Goal: Task Accomplishment & Management: Complete application form

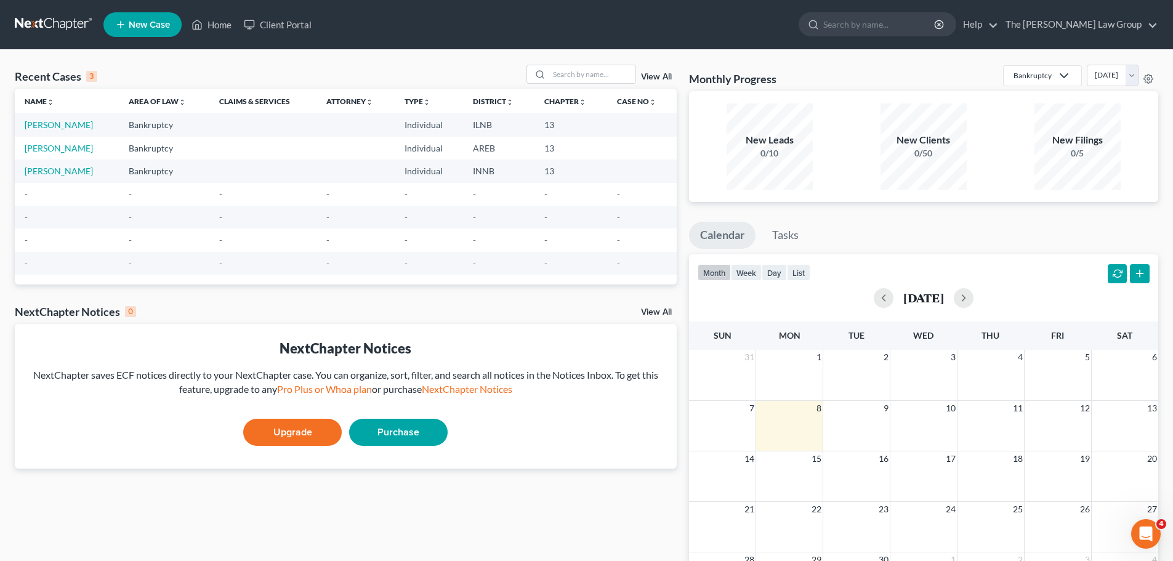
click at [146, 24] on span "New Case" at bounding box center [149, 24] width 41 height 9
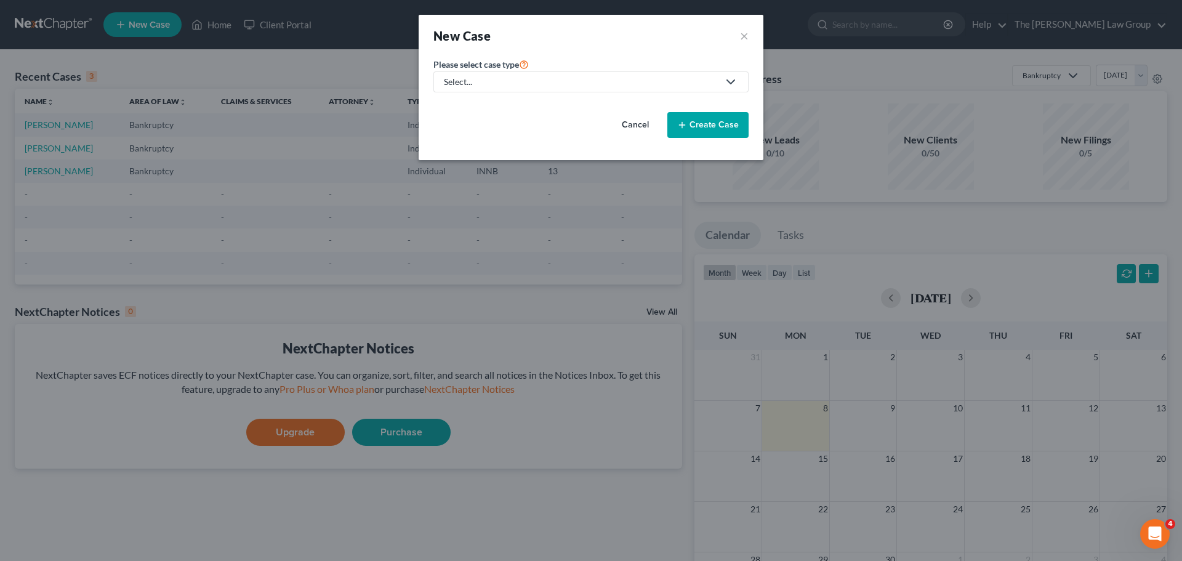
click at [544, 85] on div "Select..." at bounding box center [581, 82] width 275 height 12
click at [481, 105] on div "Bankruptcy" at bounding box center [469, 106] width 48 height 12
select select "19"
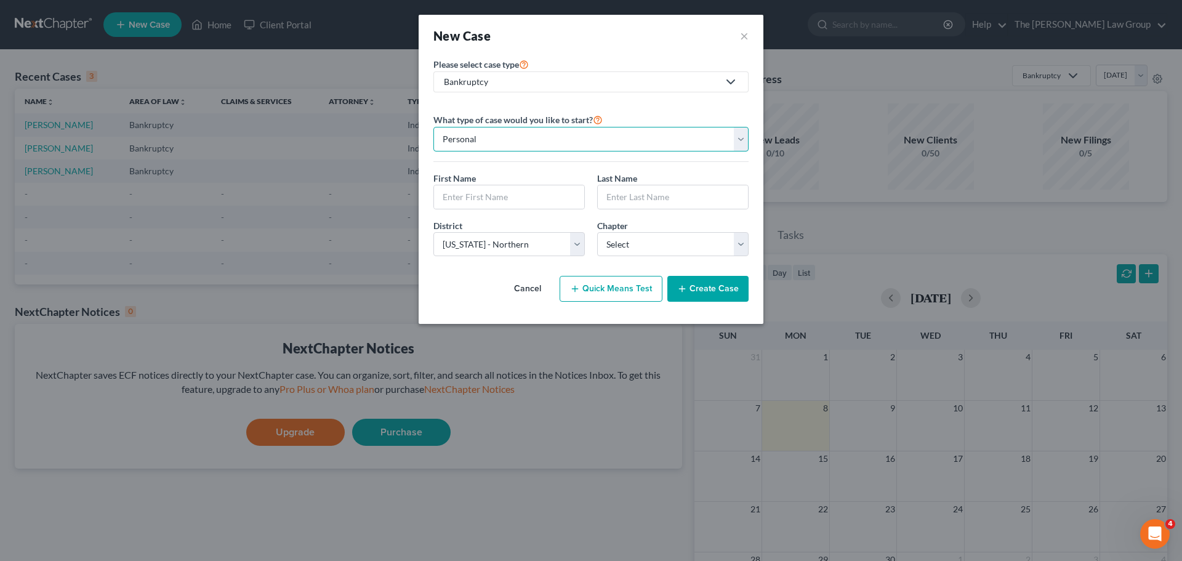
click at [508, 132] on select "Personal Business" at bounding box center [590, 139] width 315 height 25
click at [433, 127] on select "Personal Business" at bounding box center [590, 139] width 315 height 25
click at [475, 195] on input "text" at bounding box center [509, 196] width 150 height 23
type input "[PERSON_NAME]"
type input "MCGRAW"
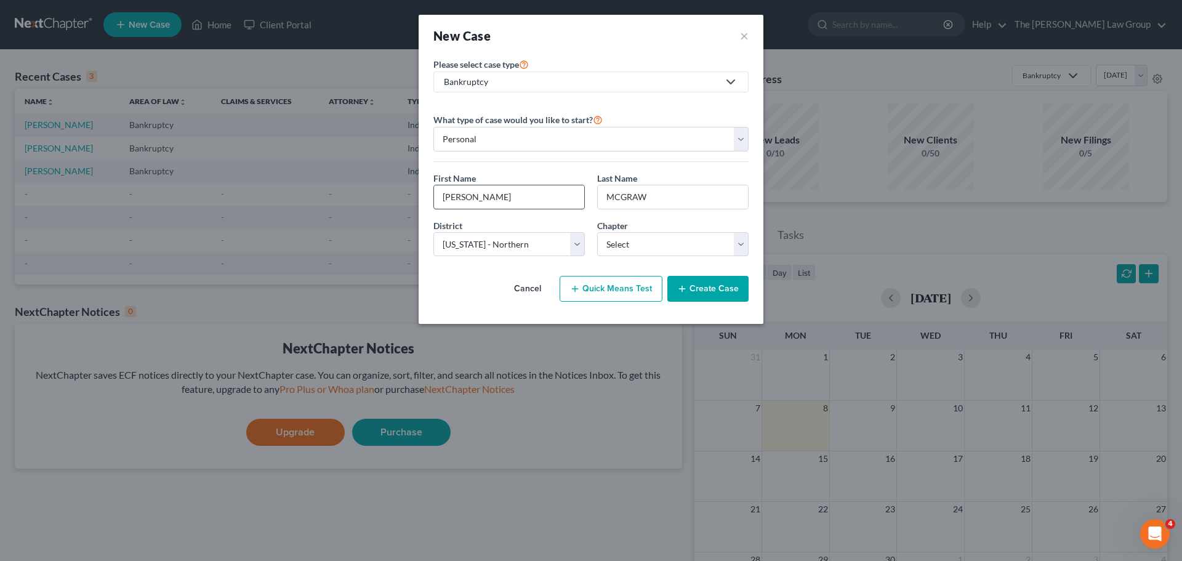
click at [483, 200] on input "[PERSON_NAME]" at bounding box center [509, 196] width 150 height 23
type input "[PERSON_NAME]"
click at [574, 242] on select "Select [US_STATE] - [GEOGRAPHIC_DATA] [US_STATE] - [GEOGRAPHIC_DATA][US_STATE] …" at bounding box center [508, 244] width 151 height 25
select select "62"
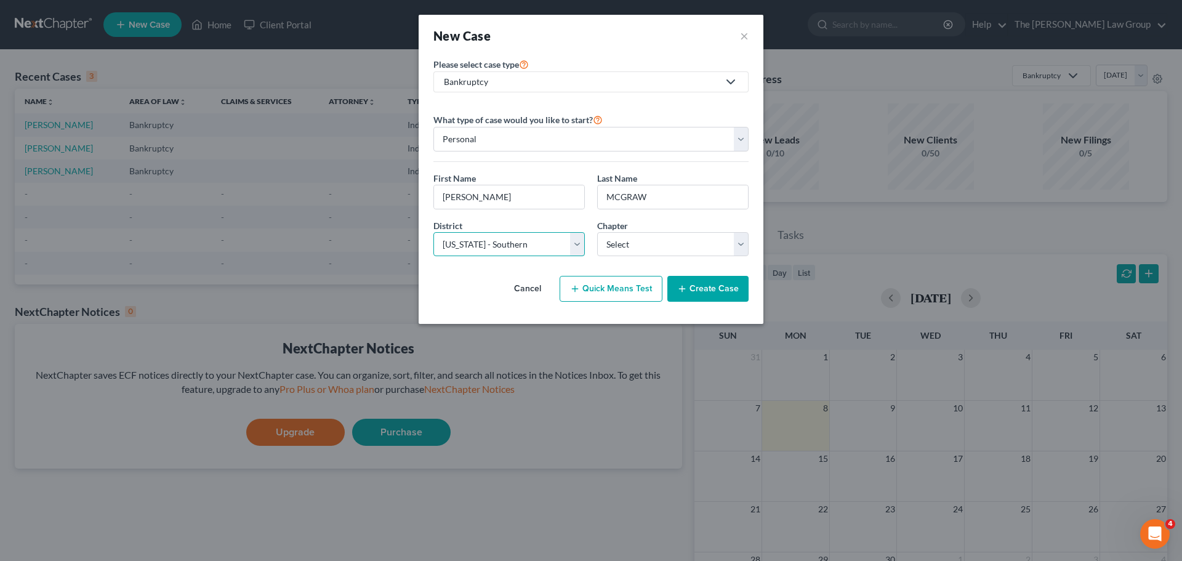
click at [433, 232] on select "Select [US_STATE] - [GEOGRAPHIC_DATA] [US_STATE] - [GEOGRAPHIC_DATA][US_STATE] …" at bounding box center [508, 244] width 151 height 25
click at [652, 241] on select "Select 7 11 12 13" at bounding box center [672, 244] width 151 height 25
select select "3"
click at [597, 232] on select "Select 7 11 12 13" at bounding box center [672, 244] width 151 height 25
click at [721, 288] on button "Create Case" at bounding box center [707, 289] width 81 height 26
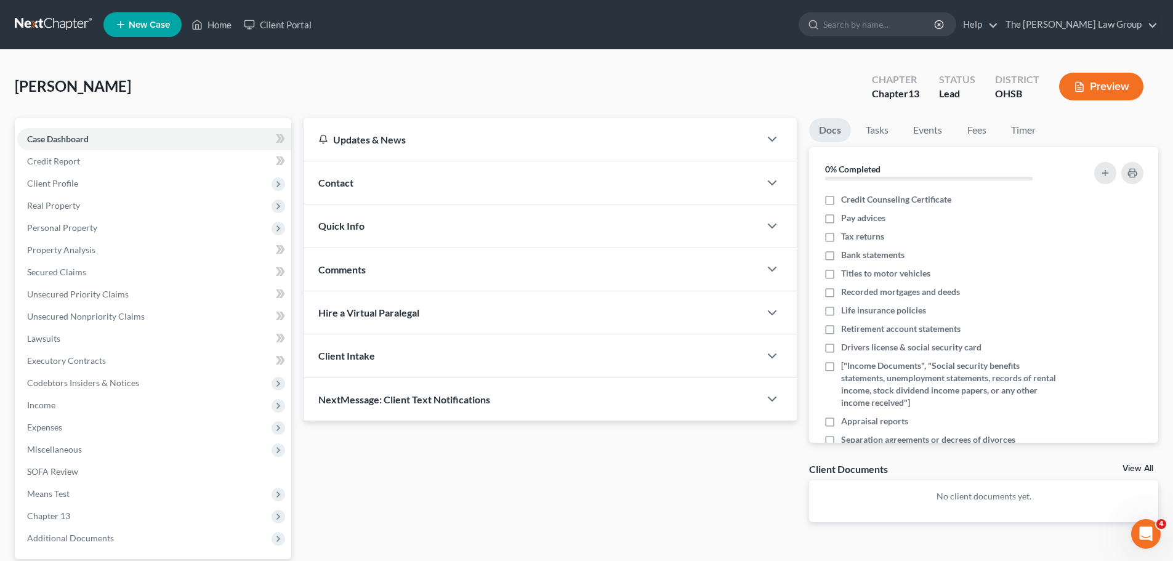
click at [390, 184] on div "Contact" at bounding box center [531, 182] width 456 height 42
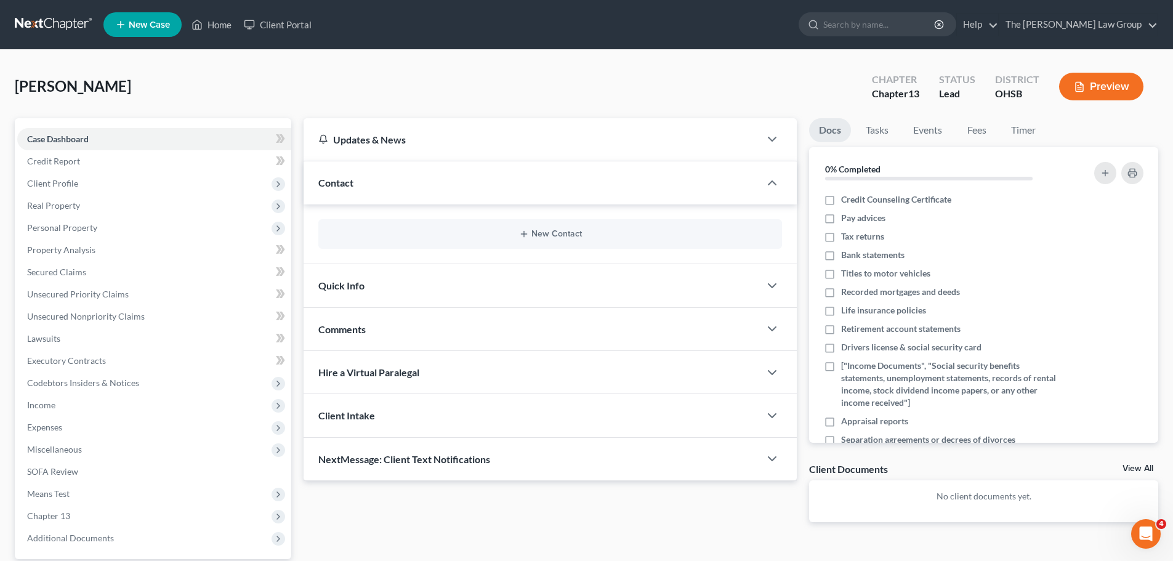
click at [390, 184] on div "Contact" at bounding box center [531, 182] width 456 height 42
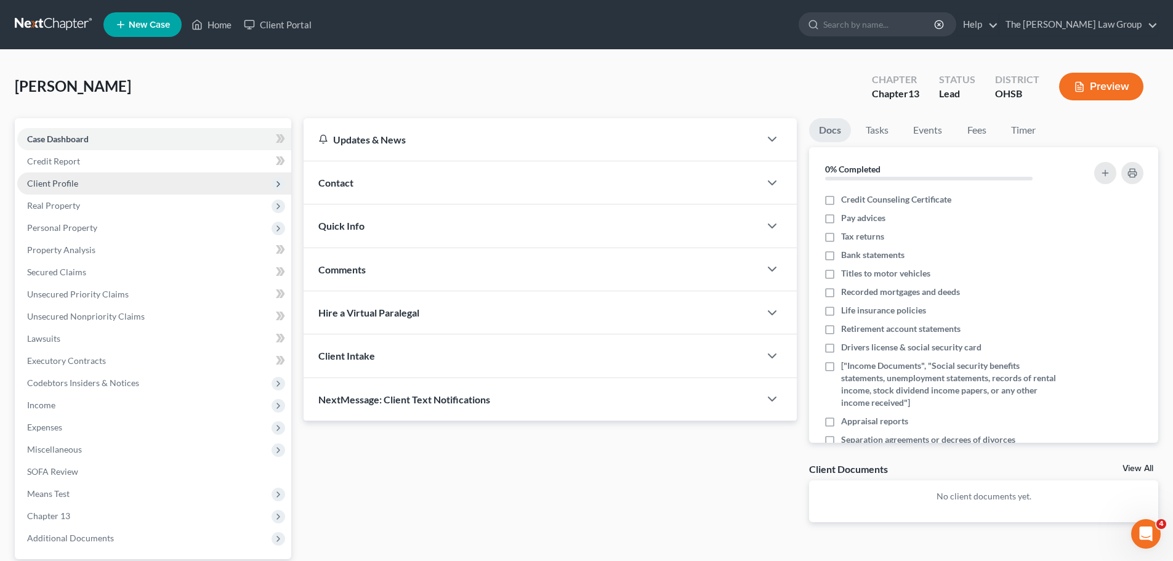
click at [68, 187] on span "Client Profile" at bounding box center [52, 183] width 51 height 10
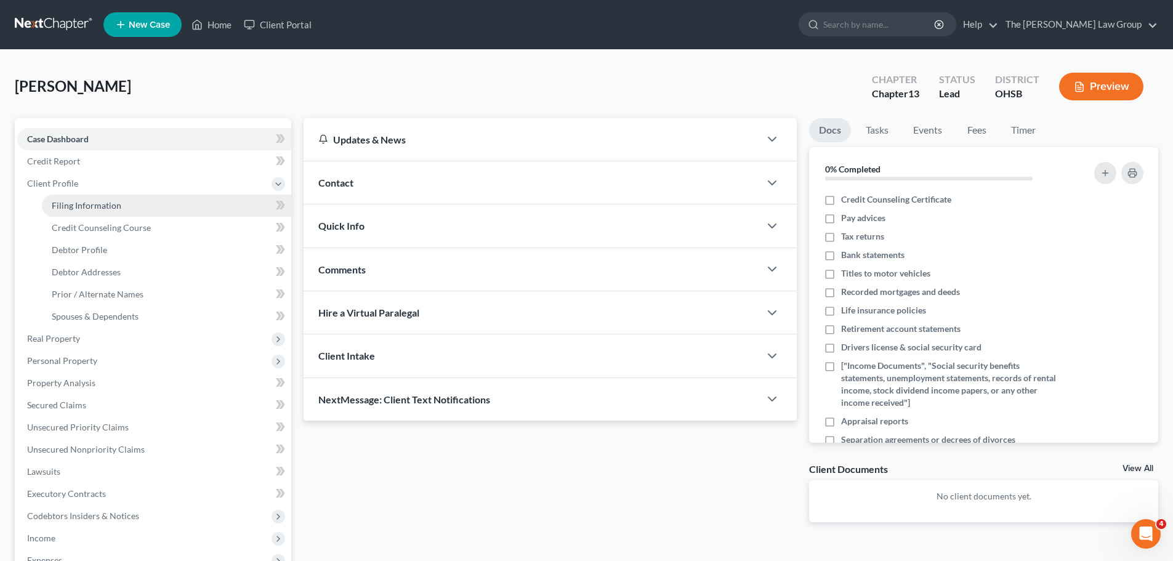
click at [75, 209] on span "Filing Information" at bounding box center [87, 205] width 70 height 10
select select "1"
select select "0"
select select "3"
select select "62"
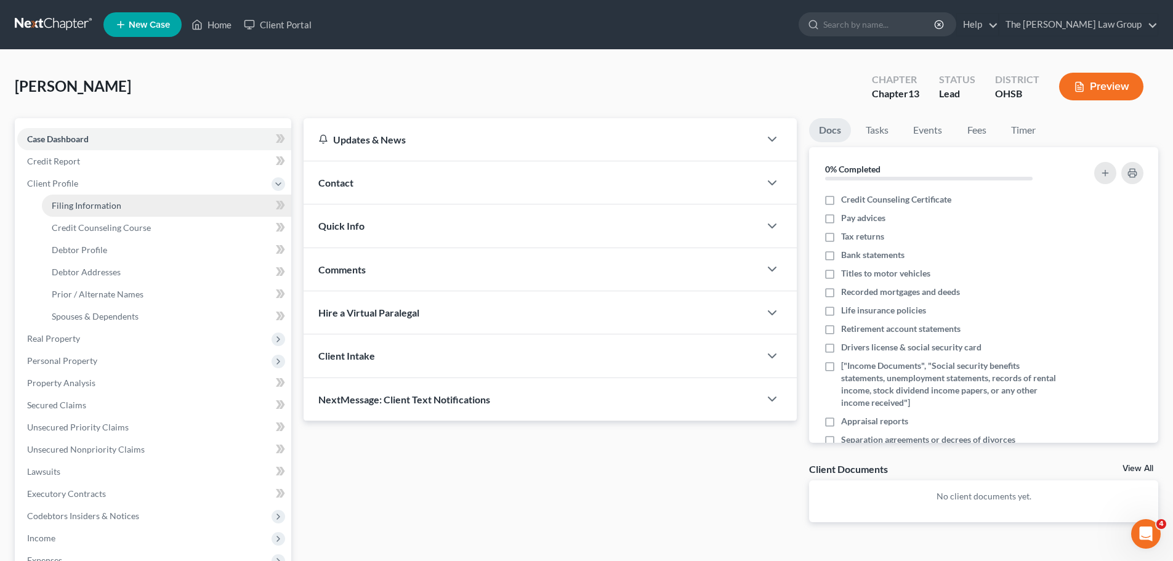
select select "36"
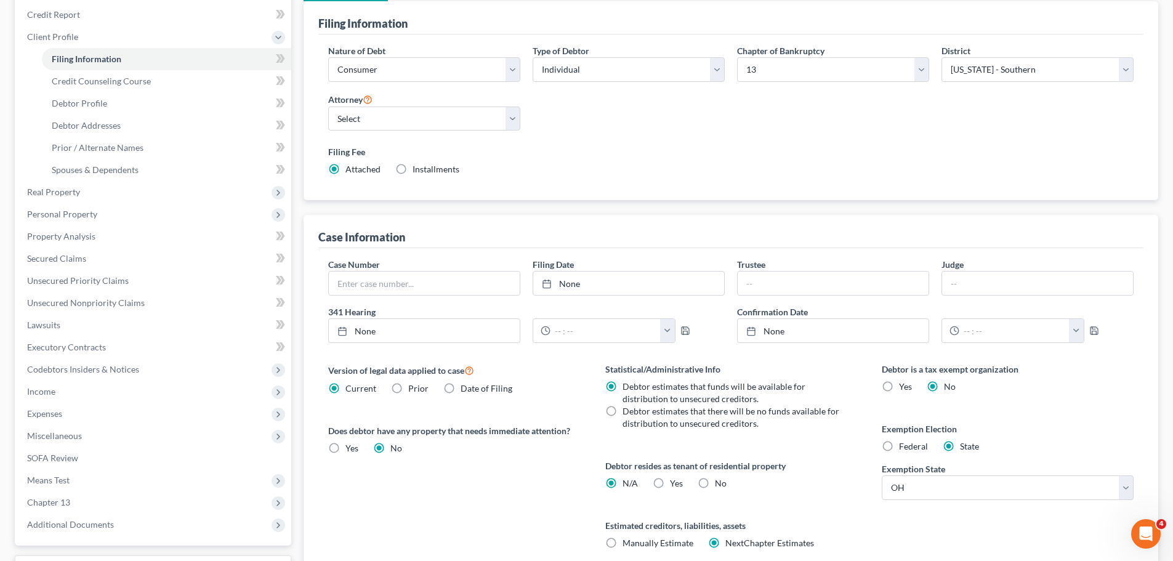
scroll to position [185, 0]
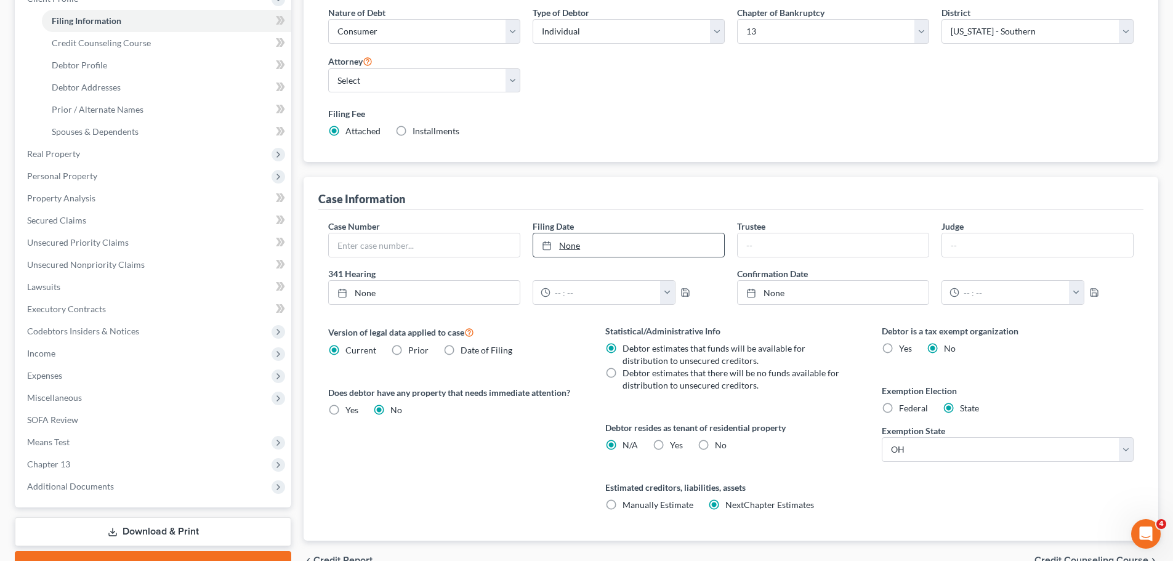
type input "[DATE]"
click at [603, 247] on link "None" at bounding box center [628, 244] width 191 height 23
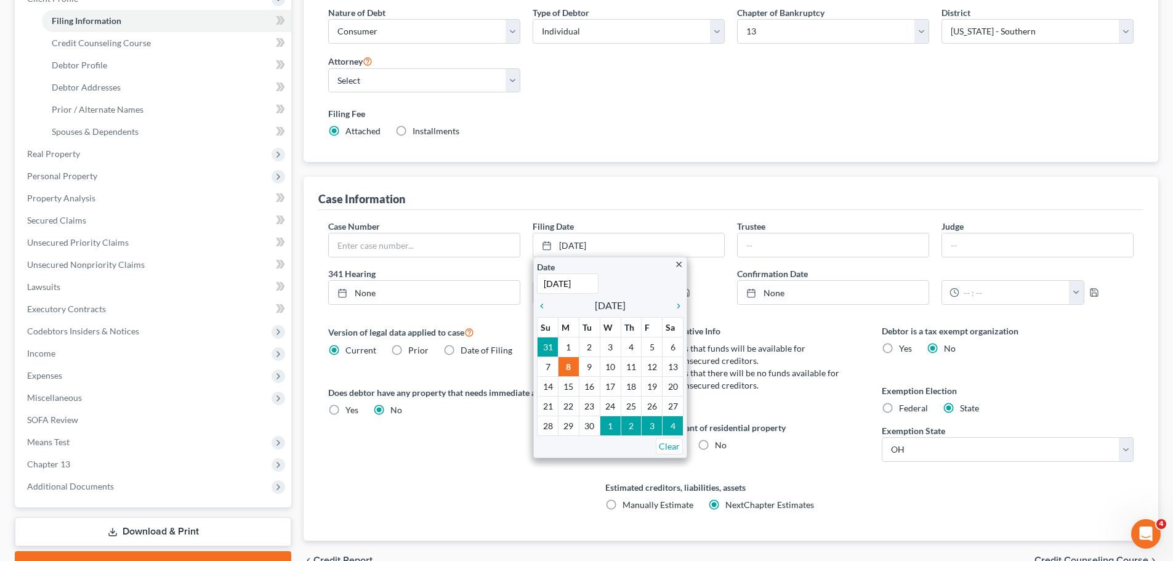
click at [637, 198] on div "Case Information" at bounding box center [730, 193] width 825 height 33
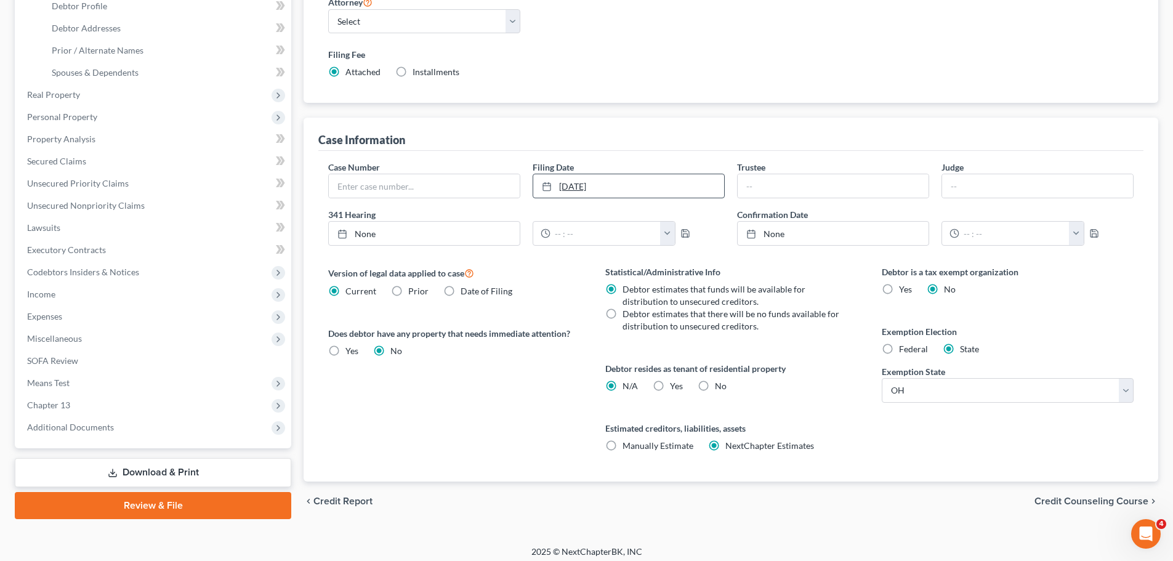
scroll to position [251, 0]
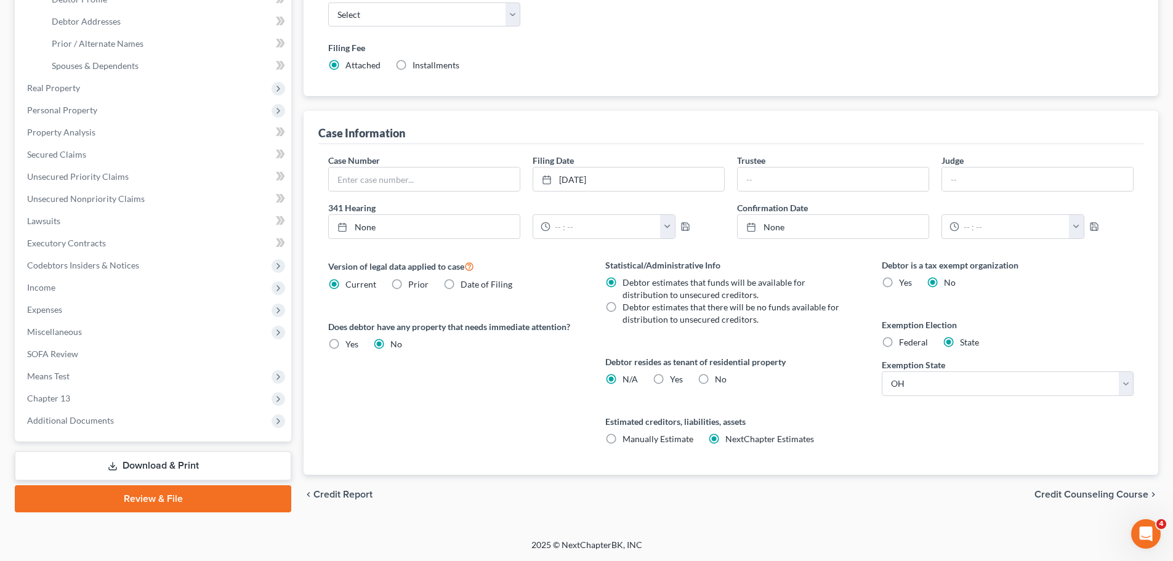
click at [1098, 499] on span "Credit Counseling Course" at bounding box center [1091, 494] width 114 height 10
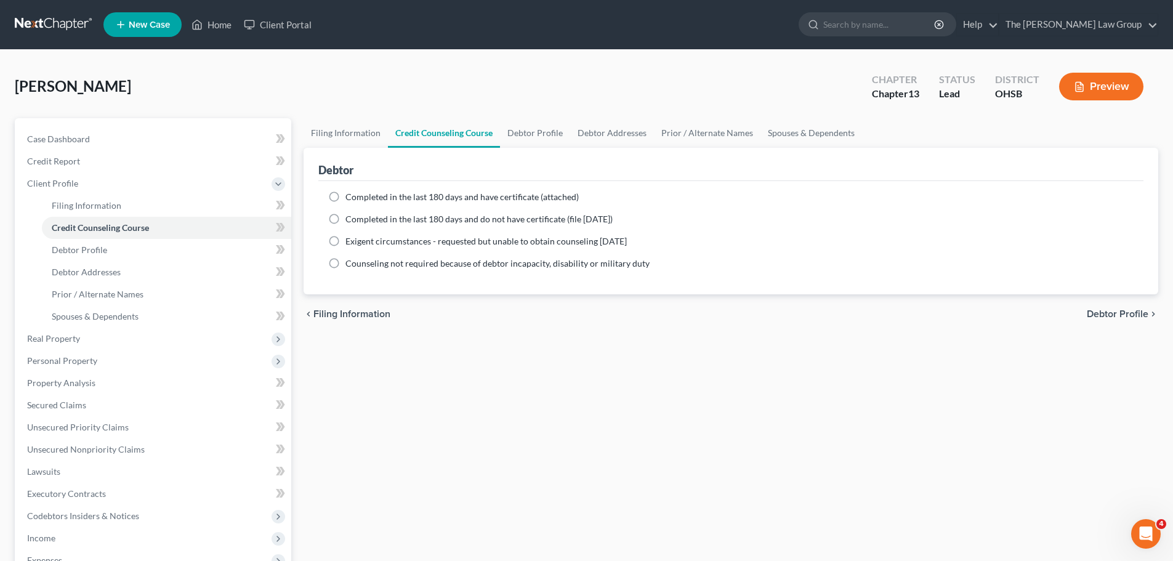
click at [345, 216] on label "Completed in the last 180 days and do not have certificate (file [DATE])" at bounding box center [478, 219] width 267 height 12
click at [350, 216] on input "Completed in the last 180 days and do not have certificate (file [DATE])" at bounding box center [354, 217] width 8 height 8
radio input "true"
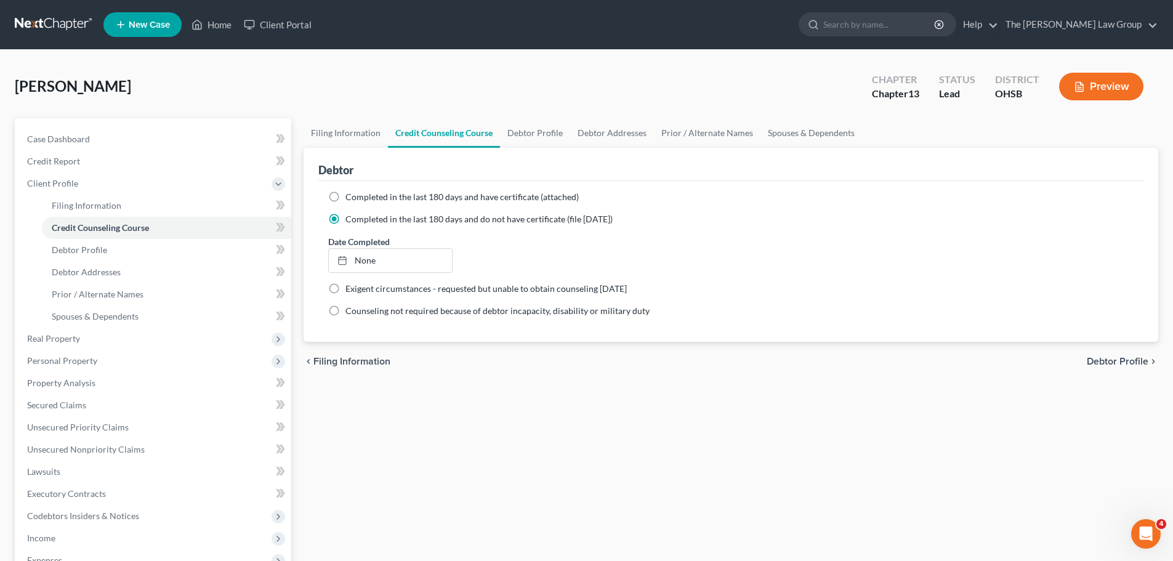
click at [345, 307] on label "Counseling not required because of debtor incapacity, disability or military du…" at bounding box center [497, 311] width 304 height 12
click at [350, 307] on input "Counseling not required because of debtor incapacity, disability or military du…" at bounding box center [354, 309] width 8 height 8
radio input "true"
radio input "false"
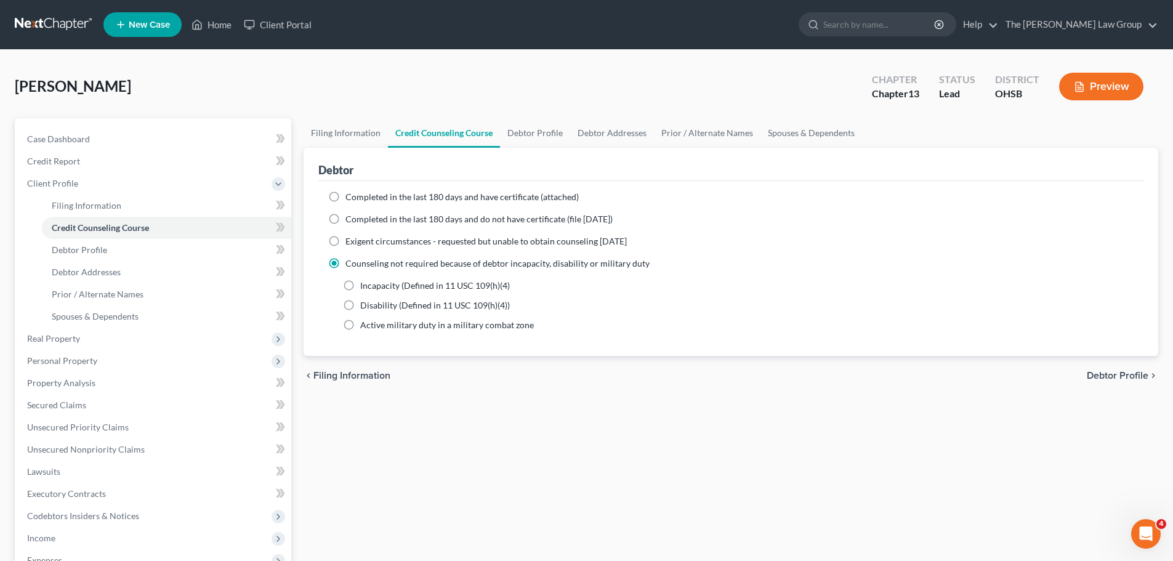
click at [360, 283] on label "Incapacity (Defined in 11 USC 109(h)(4)" at bounding box center [435, 285] width 150 height 12
click at [365, 283] on input "Incapacity (Defined in 11 USC 109(h)(4)" at bounding box center [369, 283] width 8 height 8
radio input "true"
click at [1123, 377] on span "Debtor Profile" at bounding box center [1118, 376] width 62 height 10
select select "0"
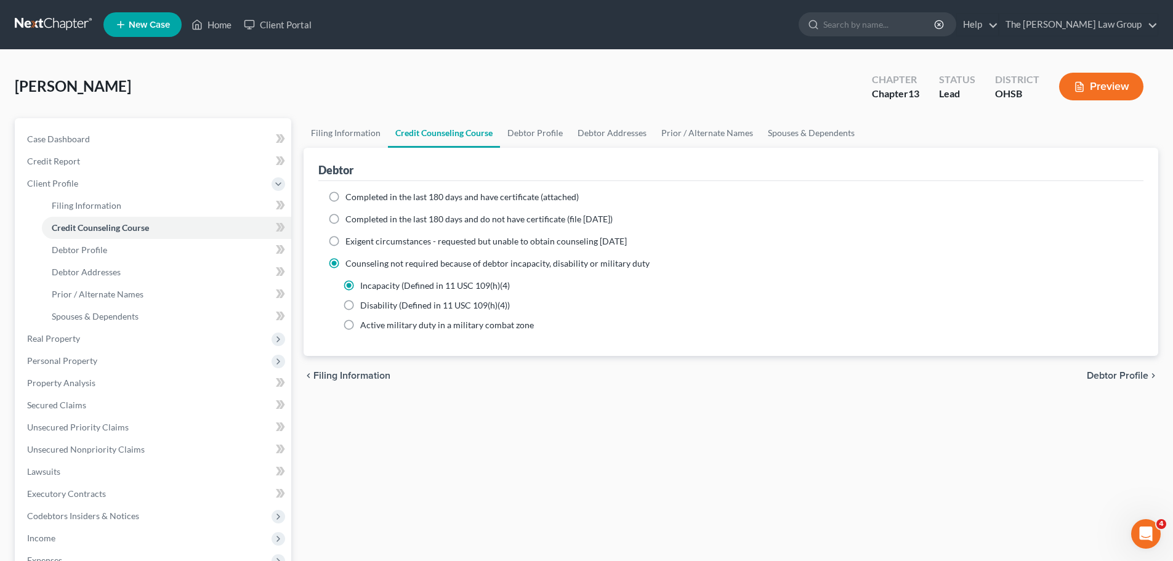
select select "0"
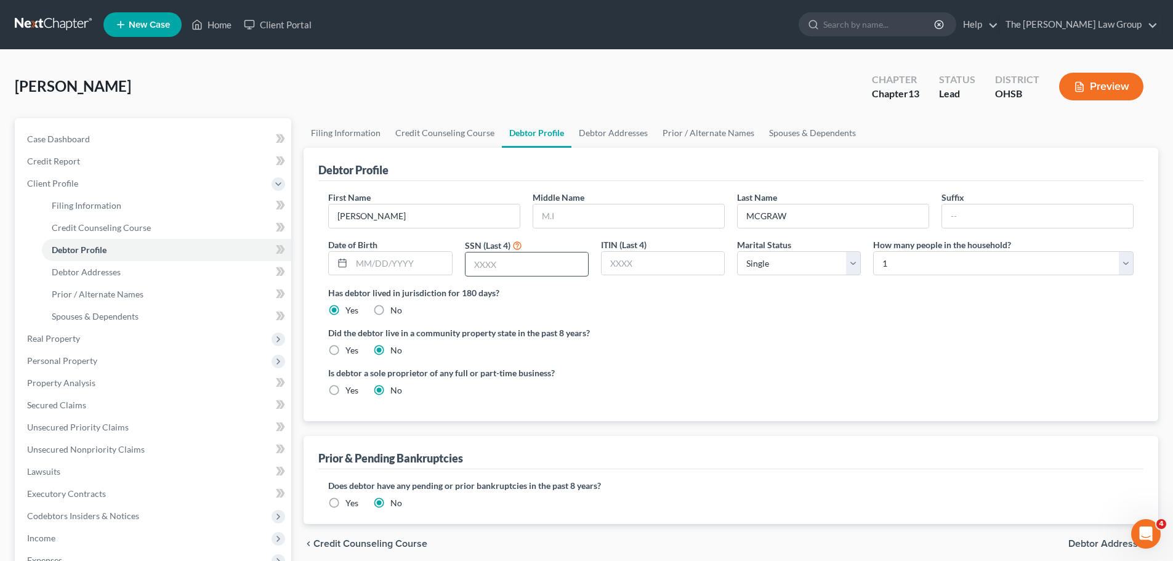
click at [493, 270] on input "text" at bounding box center [526, 263] width 123 height 23
type input "9388"
click at [674, 310] on div "Has debtor lived in jurisdiction for 180 days? Yes No Debtor must reside in jur…" at bounding box center [730, 301] width 805 height 30
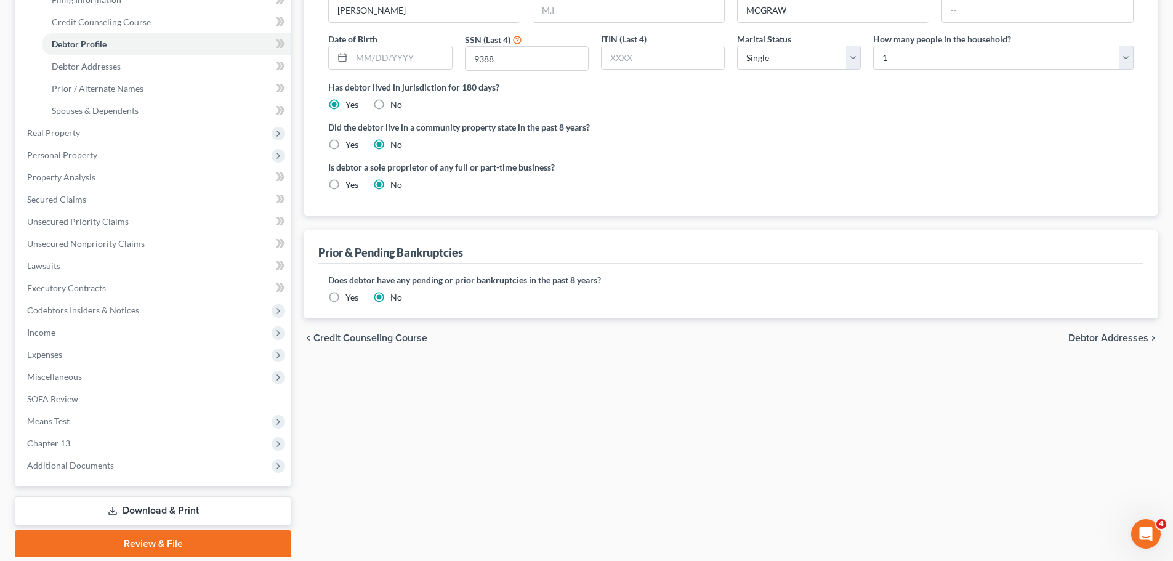
scroll to position [246, 0]
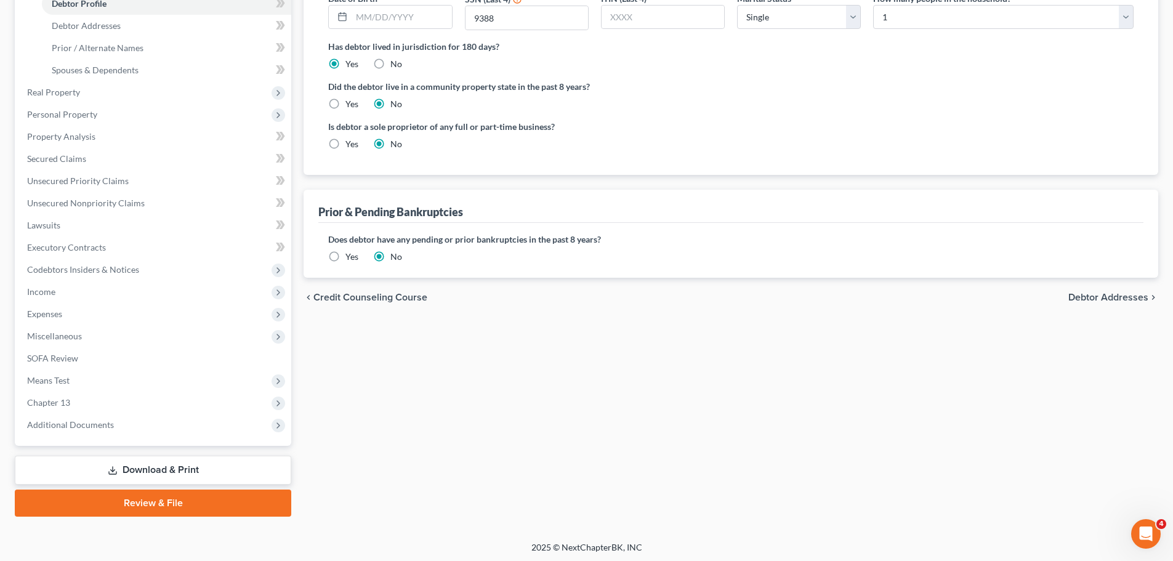
click at [345, 253] on label "Yes" at bounding box center [351, 257] width 13 height 12
click at [350, 253] on input "Yes" at bounding box center [354, 255] width 8 height 8
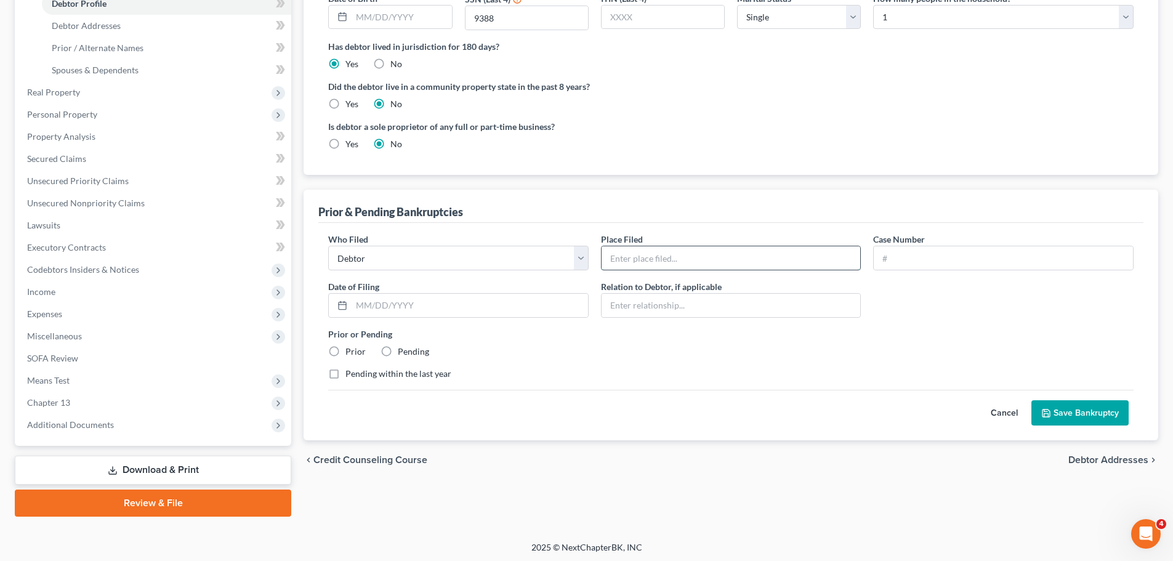
click at [685, 251] on input "text" at bounding box center [730, 257] width 259 height 23
type input "s"
type input "Southern District of [US_STATE]"
click at [924, 257] on input "text" at bounding box center [1003, 257] width 259 height 23
paste input "1:23-bk-11945"
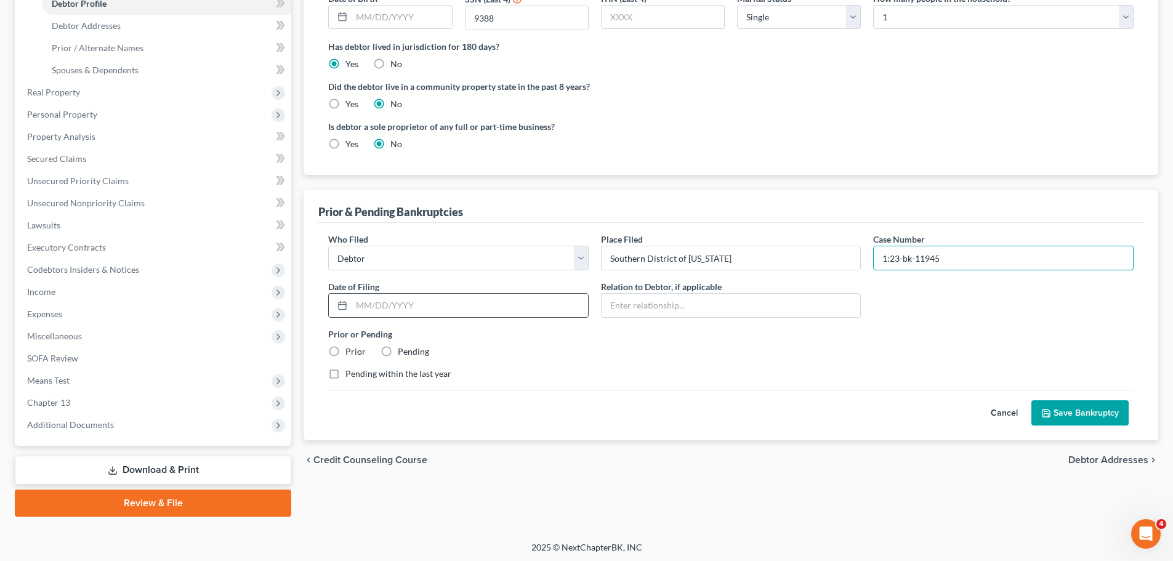
type input "1:23-bk-11945"
click at [371, 305] on input "text" at bounding box center [470, 305] width 236 height 23
click at [345, 350] on label "Prior" at bounding box center [355, 351] width 20 height 12
click at [350, 350] on input "Prior" at bounding box center [354, 349] width 8 height 8
radio input "true"
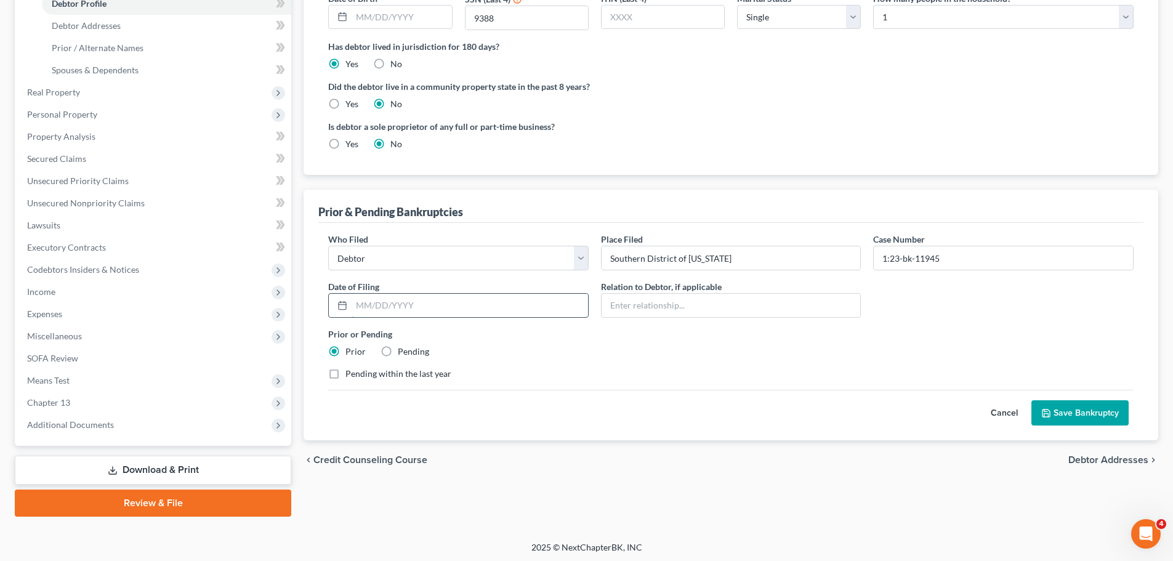
click at [438, 306] on input "text" at bounding box center [470, 305] width 236 height 23
type input "[DATE]"
click at [1098, 414] on button "Save Bankruptcy" at bounding box center [1079, 413] width 97 height 26
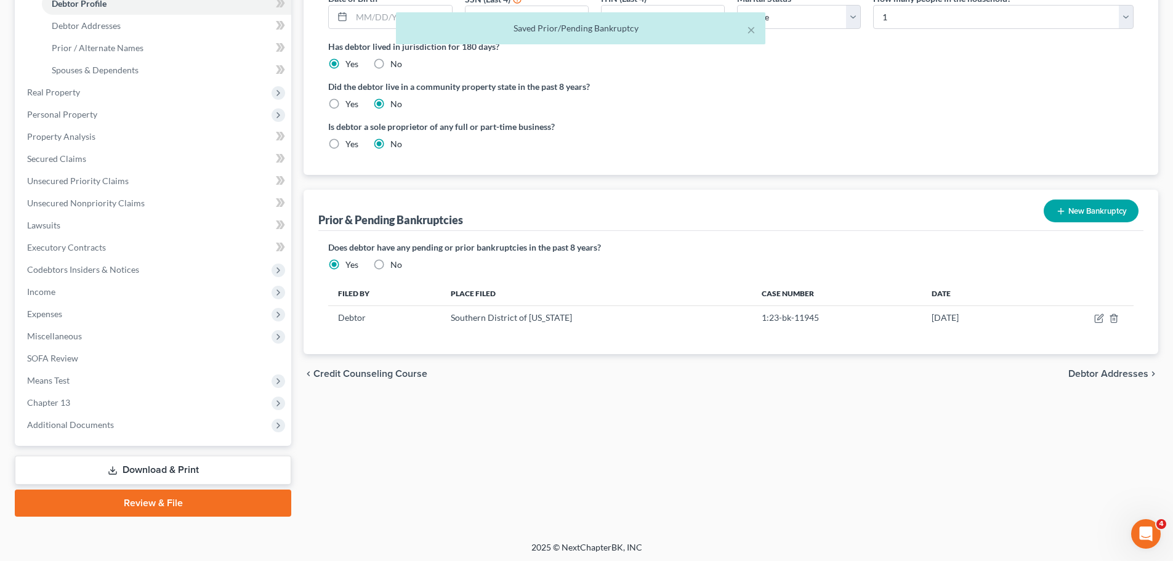
click at [1105, 374] on span "Debtor Addresses" at bounding box center [1108, 374] width 80 height 10
select select "0"
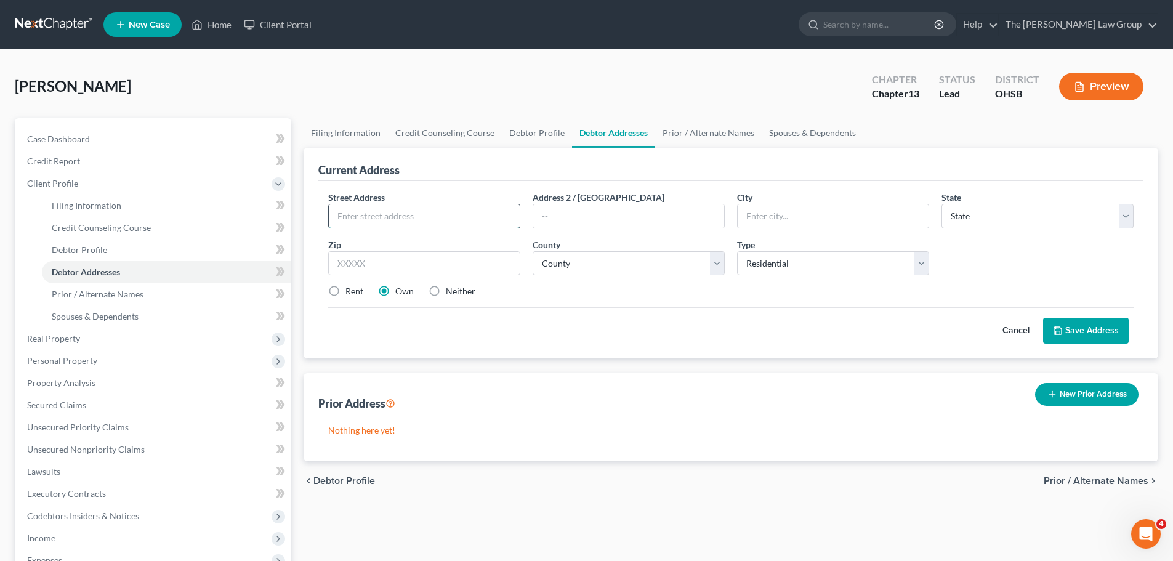
click at [391, 219] on input "text" at bounding box center [424, 215] width 191 height 23
type input "[STREET_ADDRESS]"
type input "[GEOGRAPHIC_DATA]"
select select "36"
click at [374, 273] on input "text" at bounding box center [424, 263] width 192 height 25
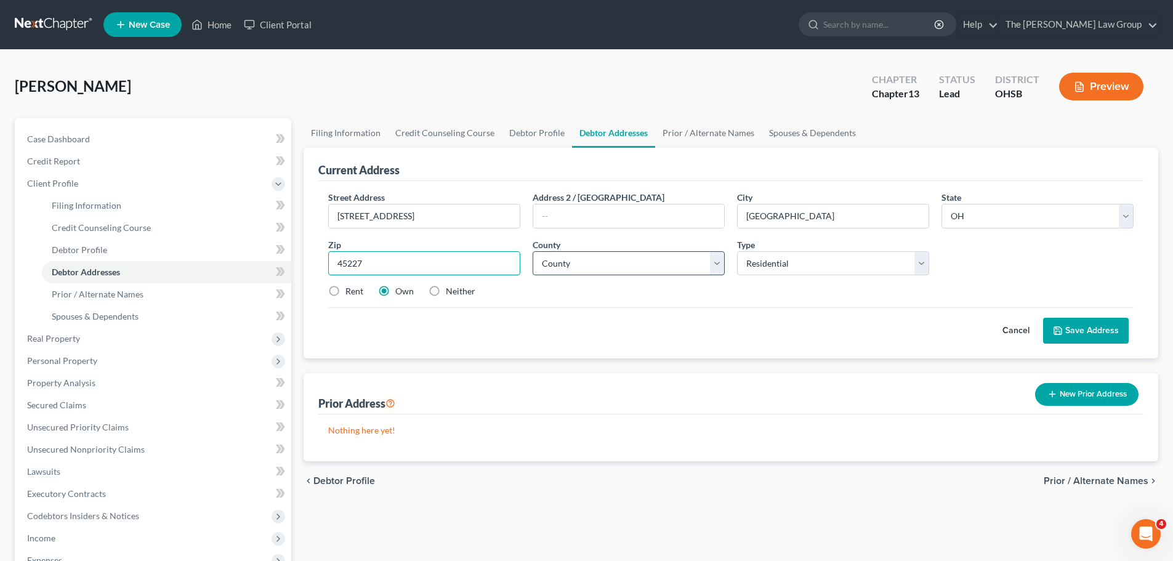
type input "45227"
click at [663, 258] on select "County [GEOGRAPHIC_DATA] [GEOGRAPHIC_DATA] [GEOGRAPHIC_DATA] [GEOGRAPHIC_DATA] …" at bounding box center [629, 263] width 192 height 25
type input "[GEOGRAPHIC_DATA]"
select select "30"
click at [533, 251] on select "County [GEOGRAPHIC_DATA] [GEOGRAPHIC_DATA] [GEOGRAPHIC_DATA] [GEOGRAPHIC_DATA] …" at bounding box center [629, 263] width 192 height 25
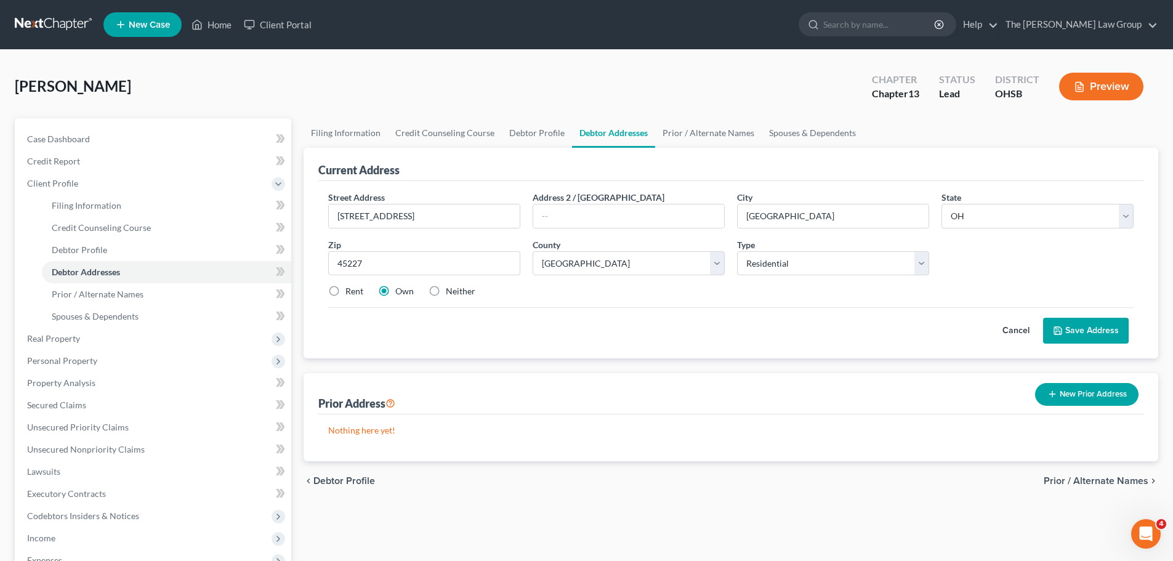
click at [1089, 329] on button "Save Address" at bounding box center [1086, 331] width 86 height 26
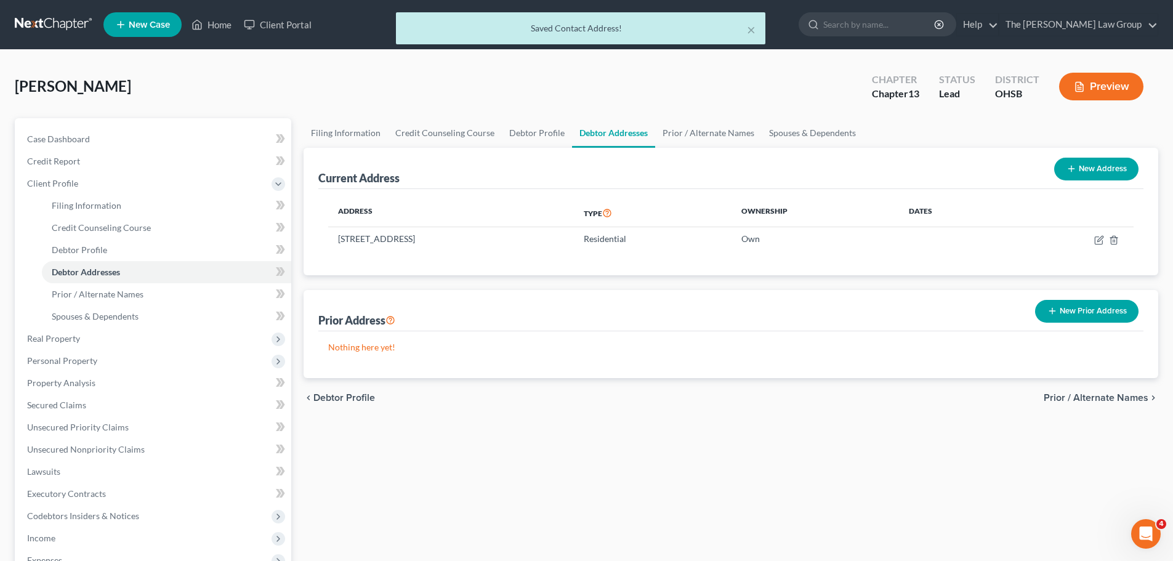
click at [1107, 396] on span "Prior / Alternate Names" at bounding box center [1095, 398] width 105 height 10
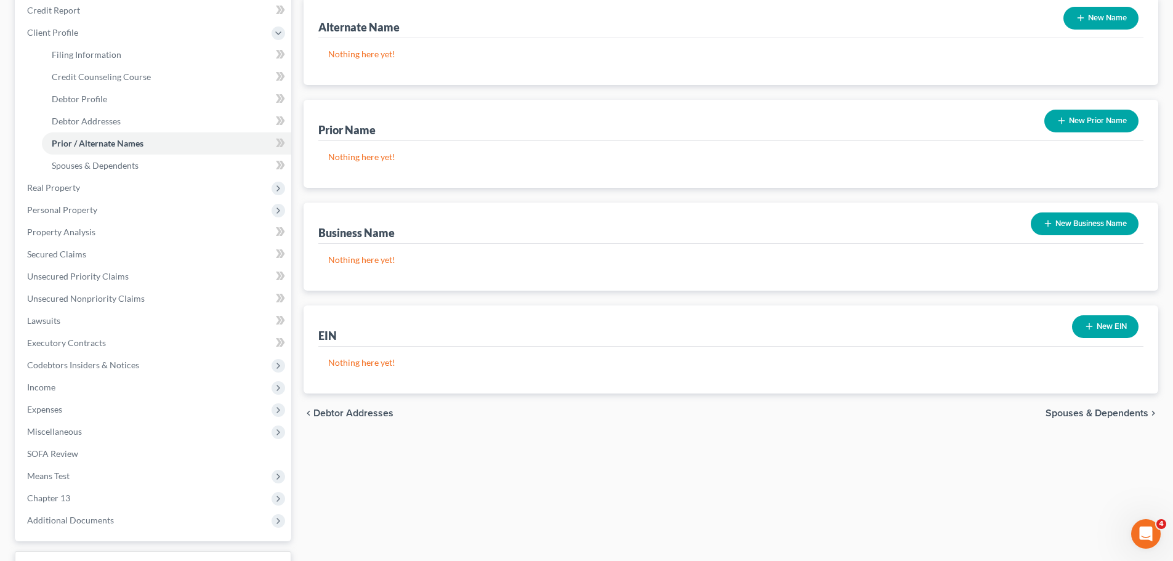
scroll to position [249, 0]
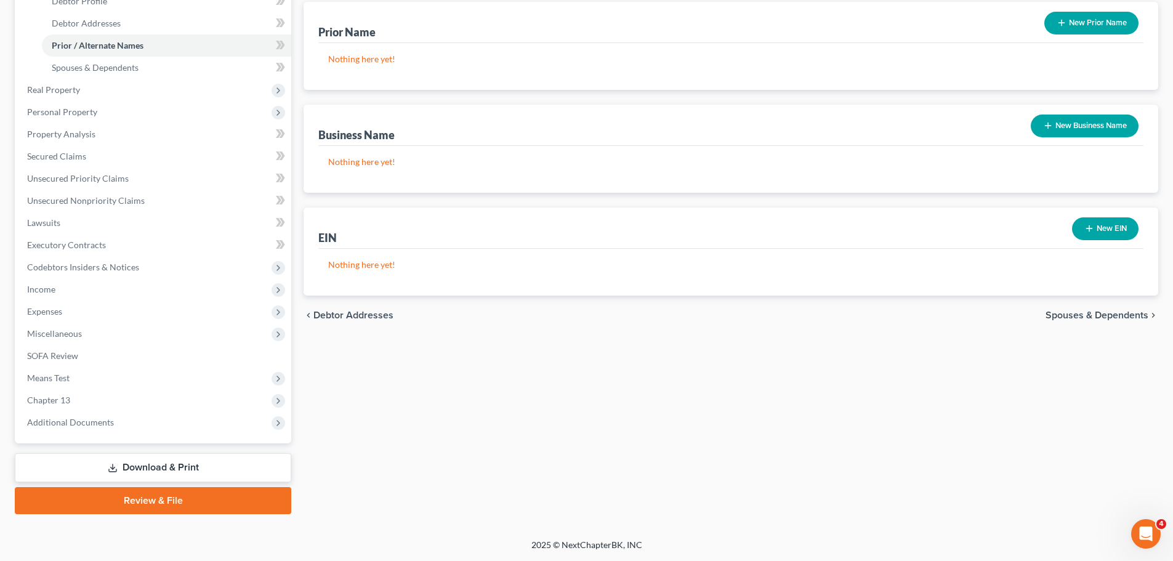
click at [1128, 315] on span "Spouses & Dependents" at bounding box center [1096, 315] width 103 height 10
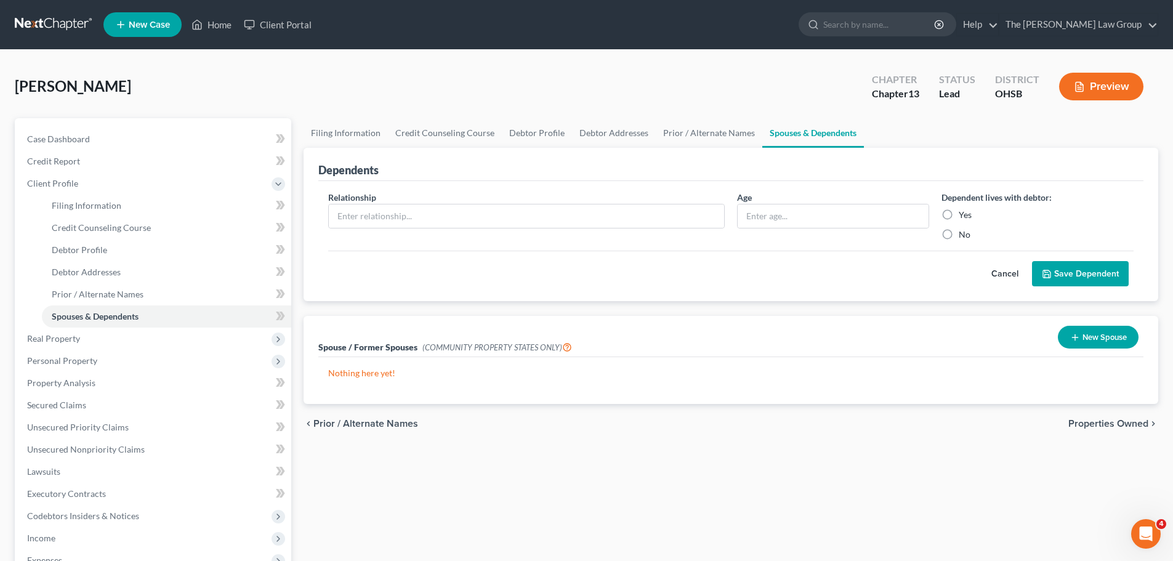
click at [1117, 425] on span "Properties Owned" at bounding box center [1108, 424] width 80 height 10
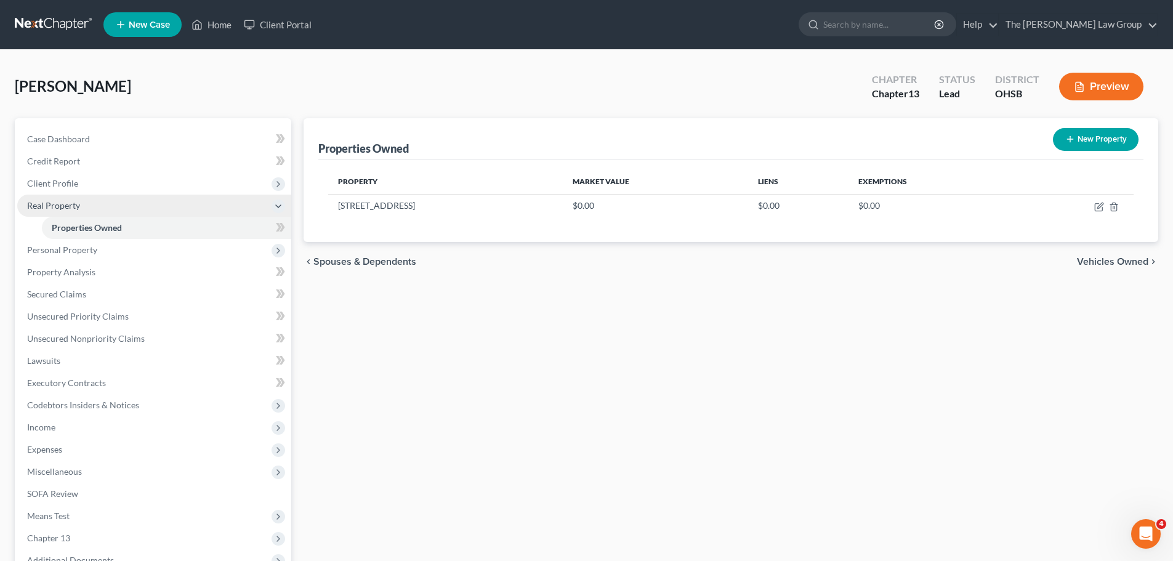
click at [62, 206] on span "Real Property" at bounding box center [53, 205] width 53 height 10
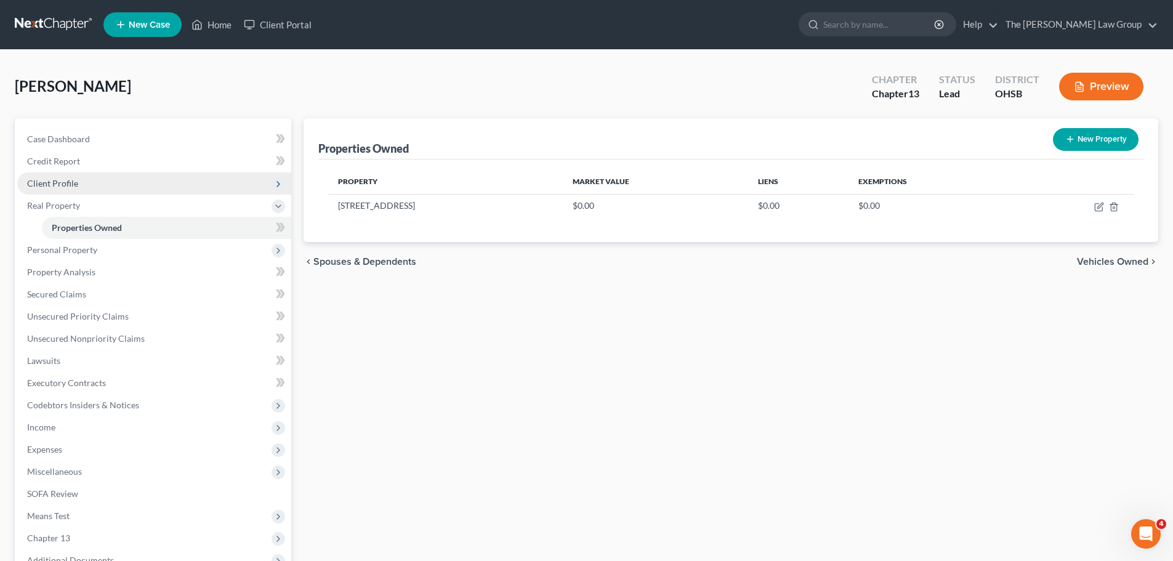
click at [72, 179] on span "Client Profile" at bounding box center [52, 183] width 51 height 10
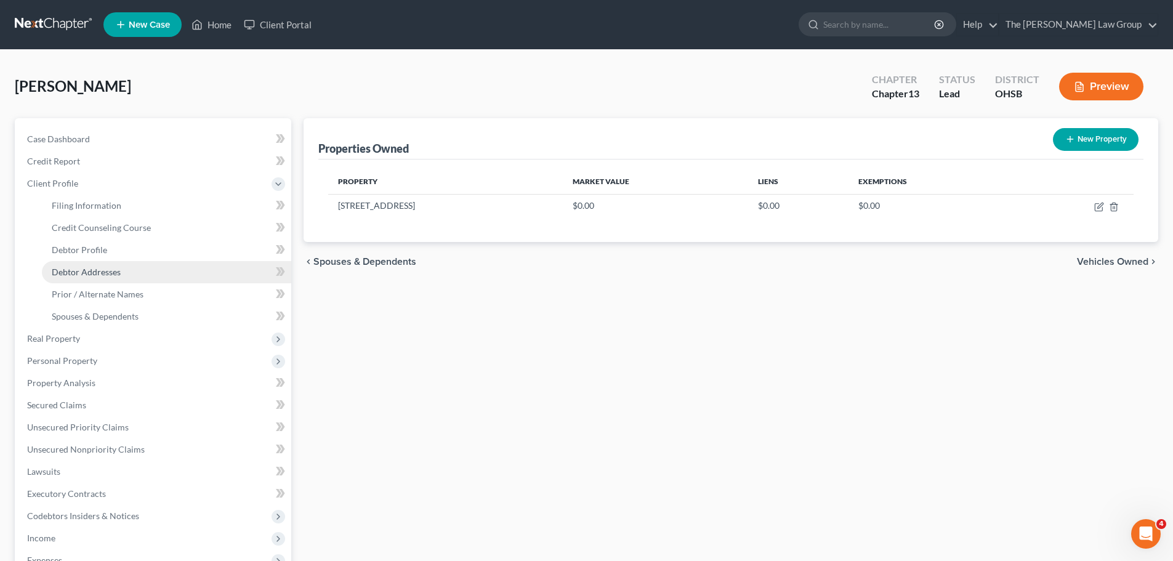
click at [113, 269] on span "Debtor Addresses" at bounding box center [86, 272] width 69 height 10
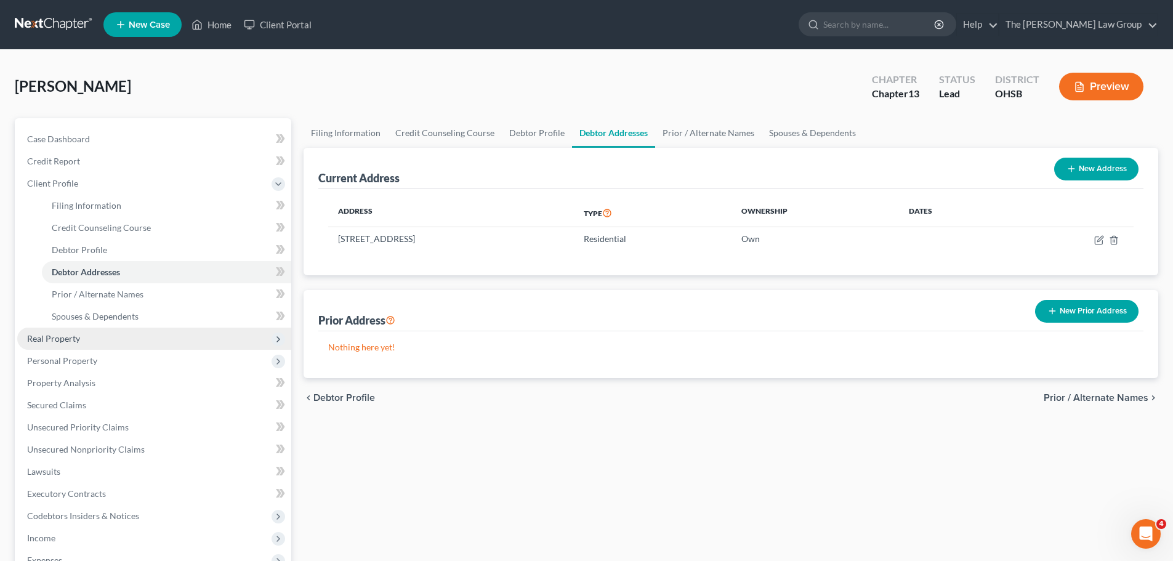
click at [76, 337] on span "Real Property" at bounding box center [53, 338] width 53 height 10
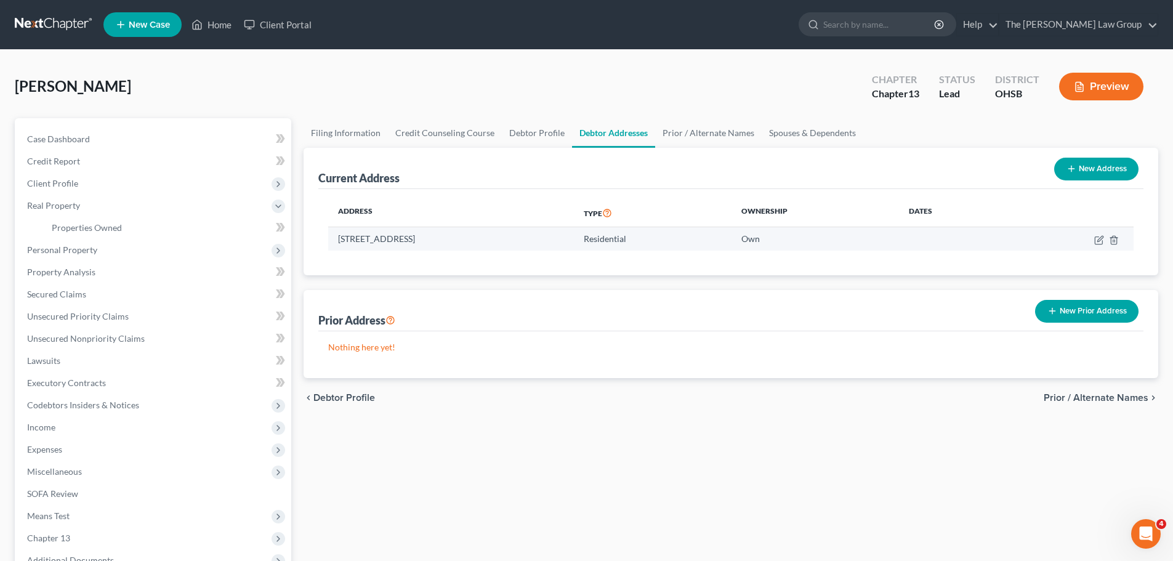
click at [1091, 236] on td at bounding box center [1070, 238] width 125 height 23
click at [1097, 239] on icon "button" at bounding box center [1099, 240] width 10 height 10
select select "36"
select select "30"
select select "0"
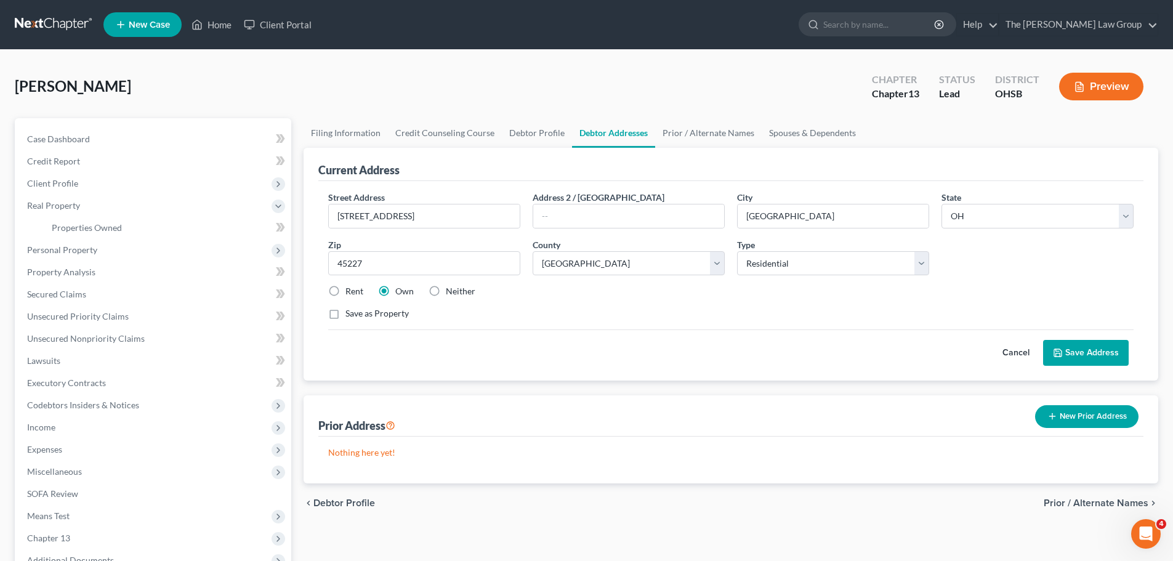
click at [1096, 498] on span "Prior / Alternate Names" at bounding box center [1095, 503] width 105 height 10
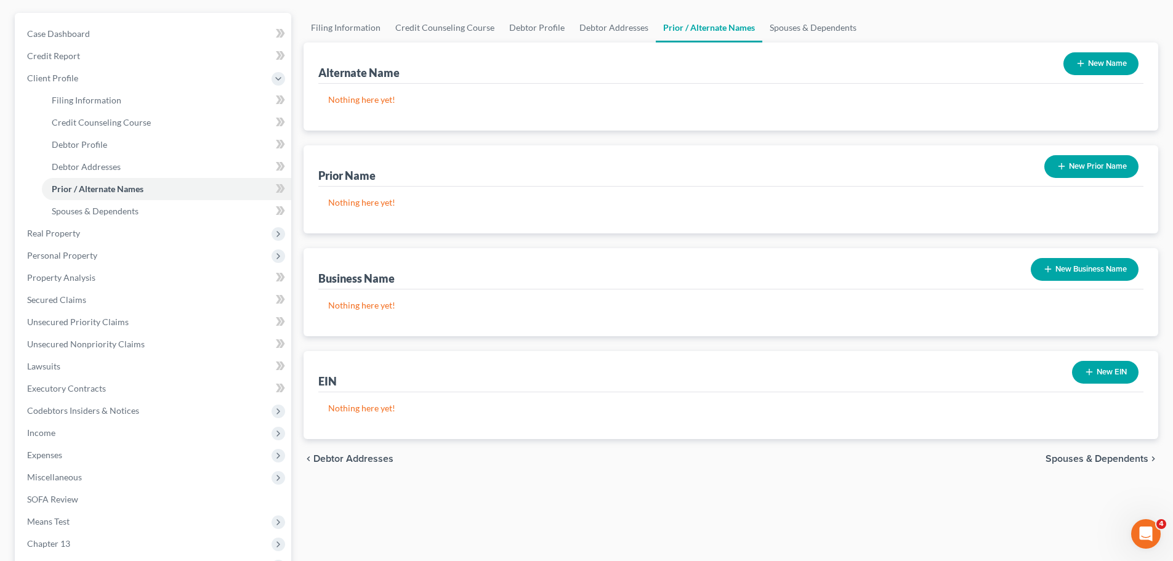
scroll to position [249, 0]
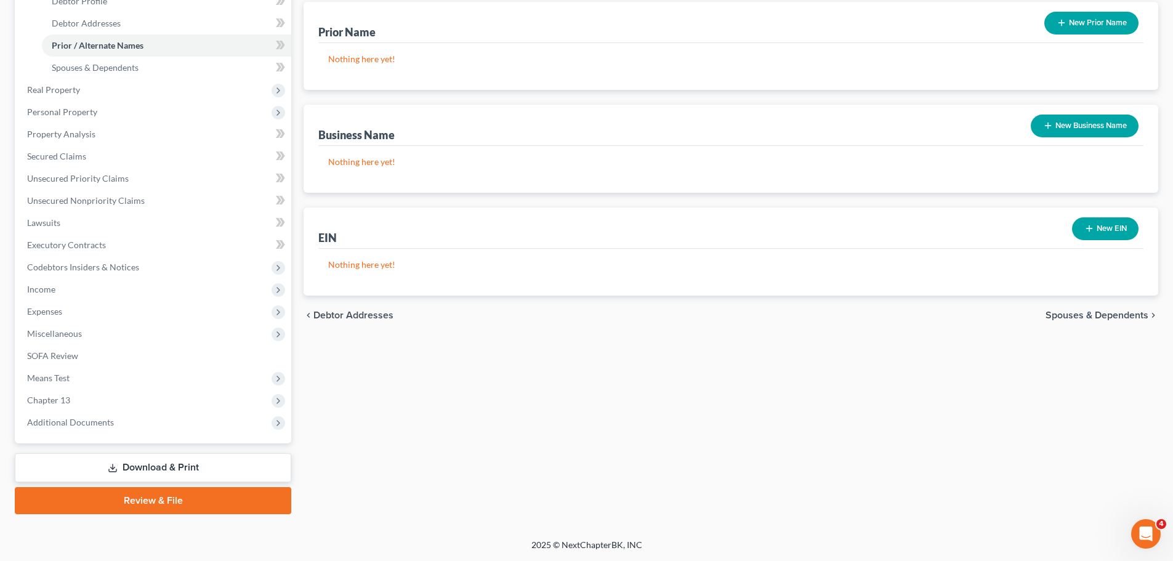
click at [1127, 314] on span "Spouses & Dependents" at bounding box center [1096, 315] width 103 height 10
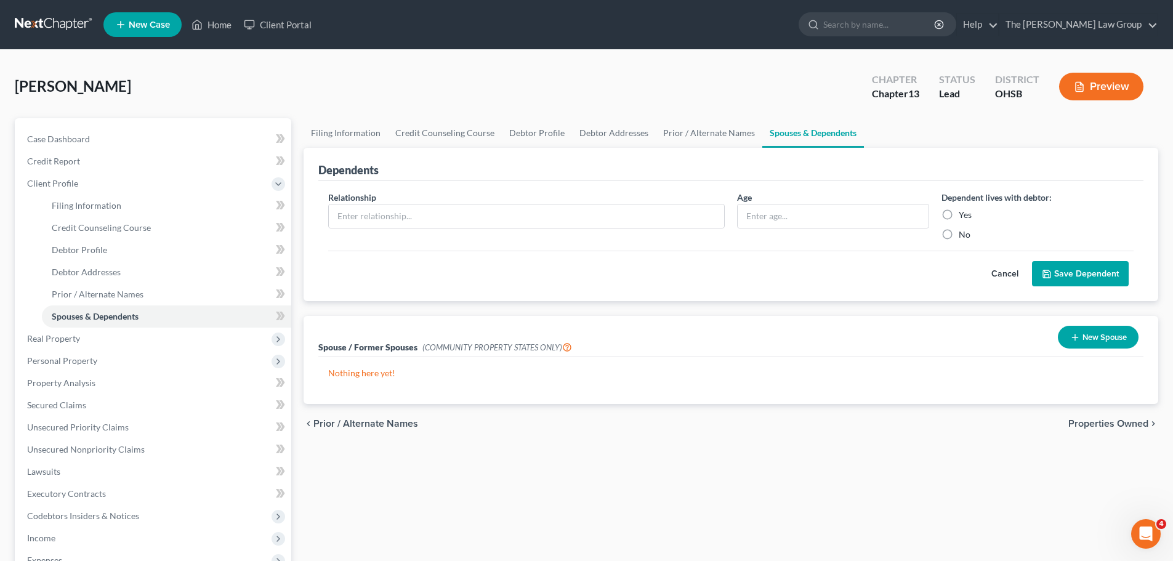
click at [1108, 422] on span "Properties Owned" at bounding box center [1108, 424] width 80 height 10
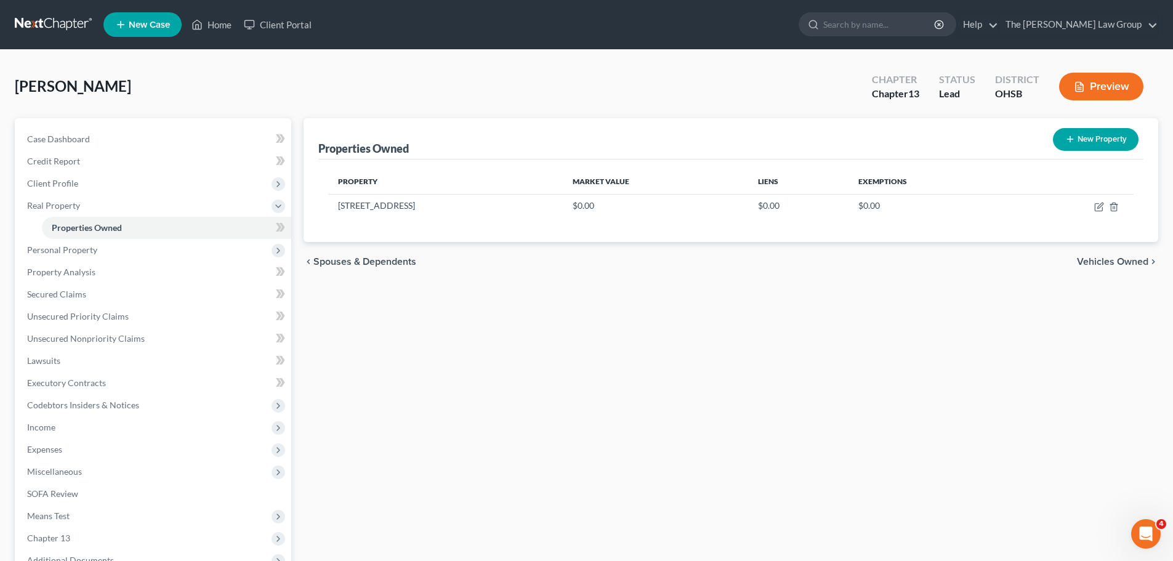
click at [1106, 264] on span "Vehicles Owned" at bounding box center [1112, 262] width 71 height 10
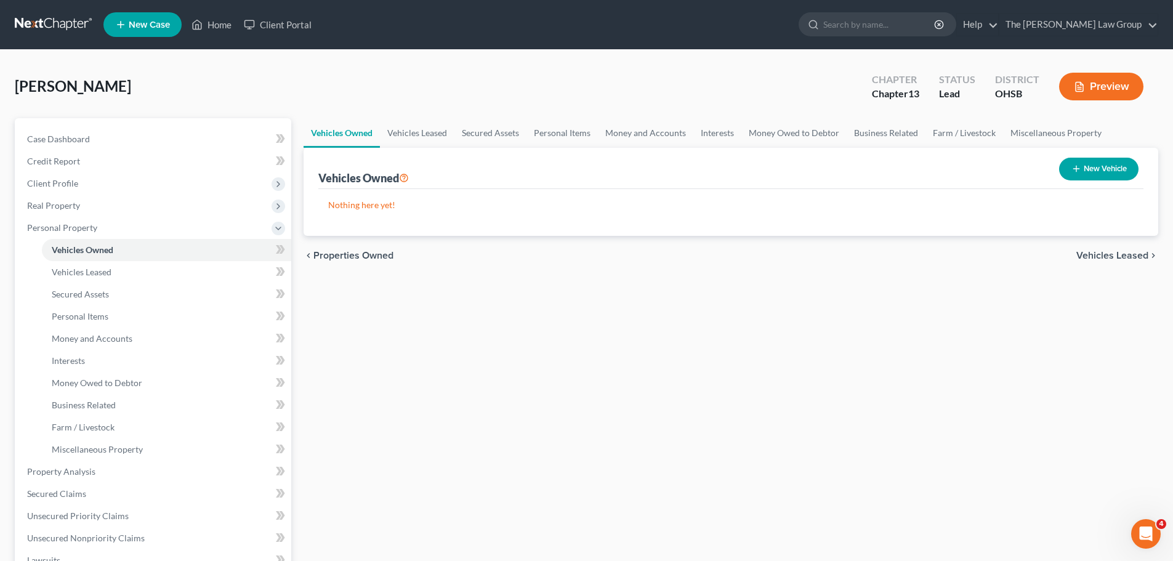
click at [1110, 252] on span "Vehicles Leased" at bounding box center [1112, 256] width 72 height 10
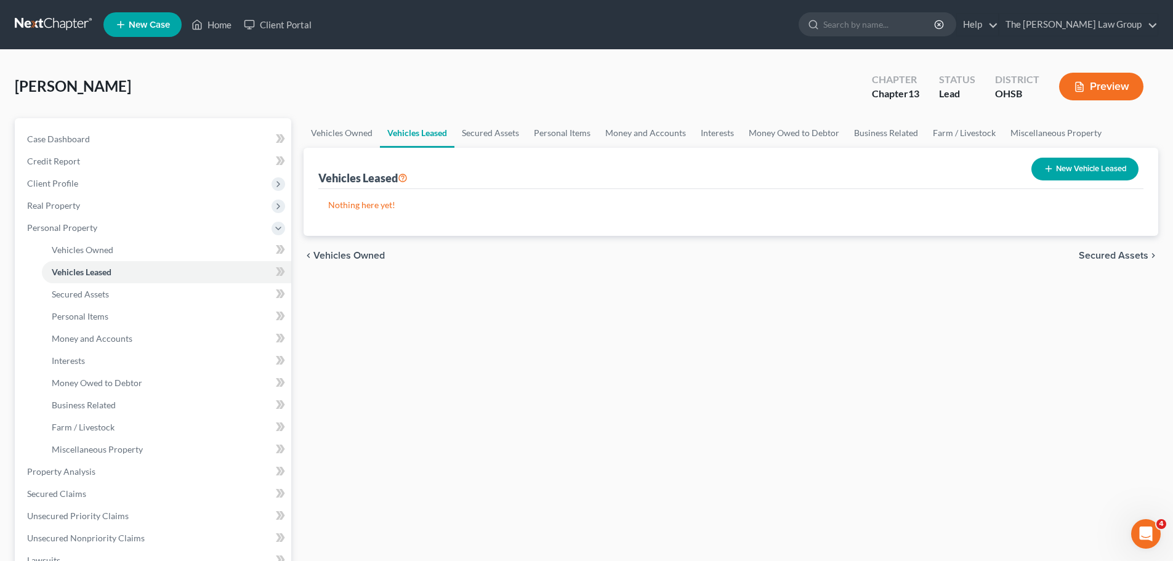
click at [1110, 252] on span "Secured Assets" at bounding box center [1114, 256] width 70 height 10
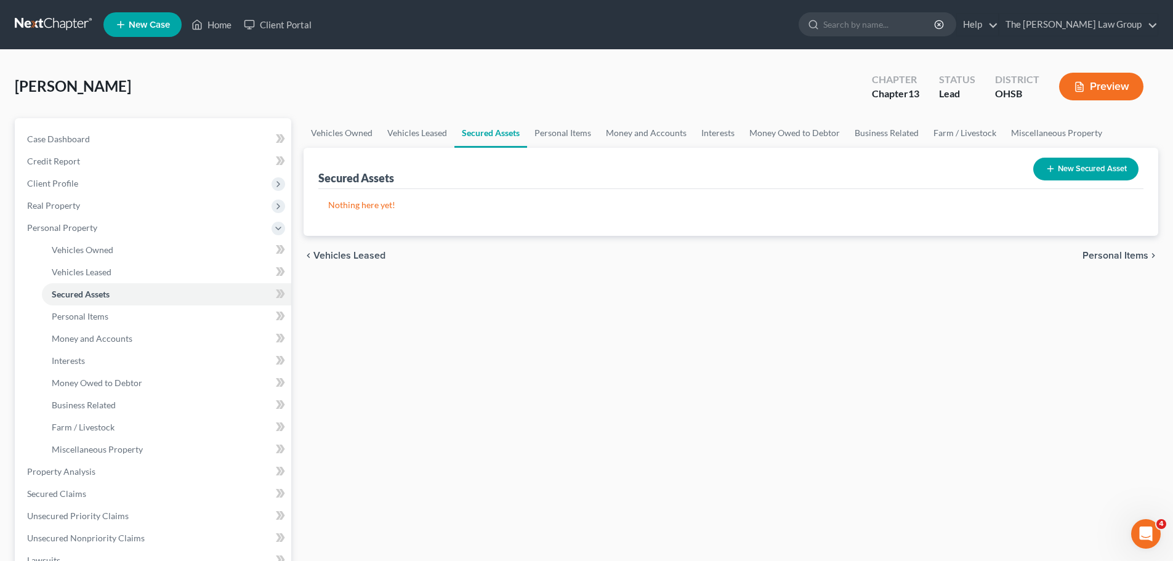
click at [1102, 166] on button "New Secured Asset" at bounding box center [1085, 169] width 105 height 23
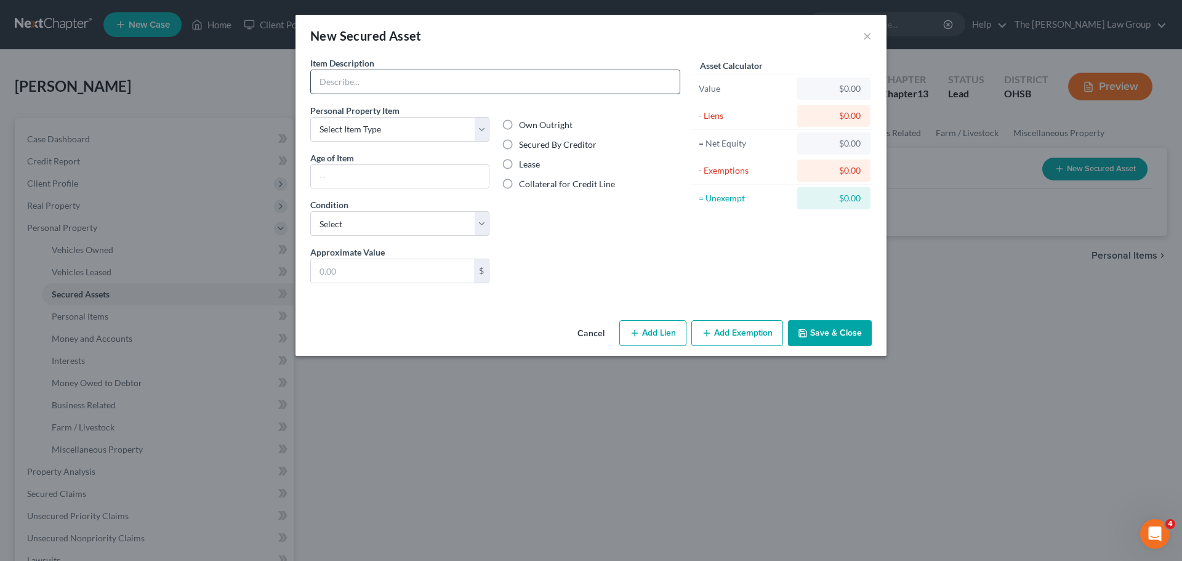
click at [368, 78] on input "text" at bounding box center [495, 81] width 369 height 23
type input "[STREET_ADDRESS]"
click at [485, 137] on select "Select Item Type Clothing Collectibles Of Value Electronics Firearms Household …" at bounding box center [399, 129] width 179 height 25
click at [492, 108] on div "Personal Property Item Select Item Type Clothing Collectibles Of Value Electron…" at bounding box center [399, 175] width 191 height 142
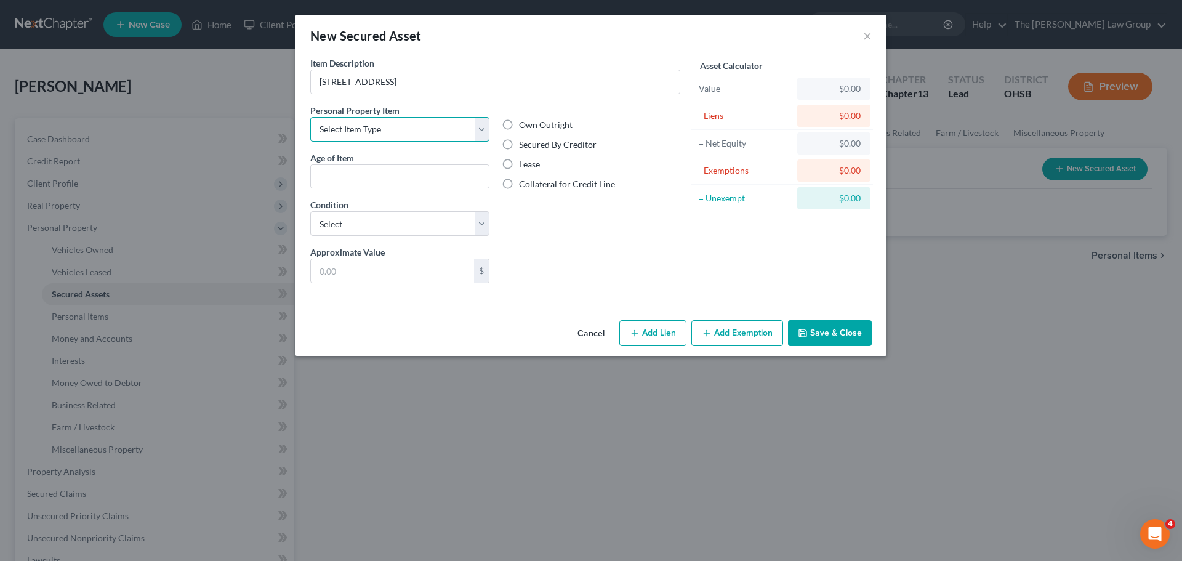
click at [476, 127] on select "Select Item Type Clothing Collectibles Of Value Electronics Firearms Household …" at bounding box center [399, 129] width 179 height 25
click at [519, 148] on label "Secured By Creditor" at bounding box center [558, 145] width 78 height 12
click at [524, 147] on input "Secured By Creditor" at bounding box center [528, 143] width 8 height 8
radio input "true"
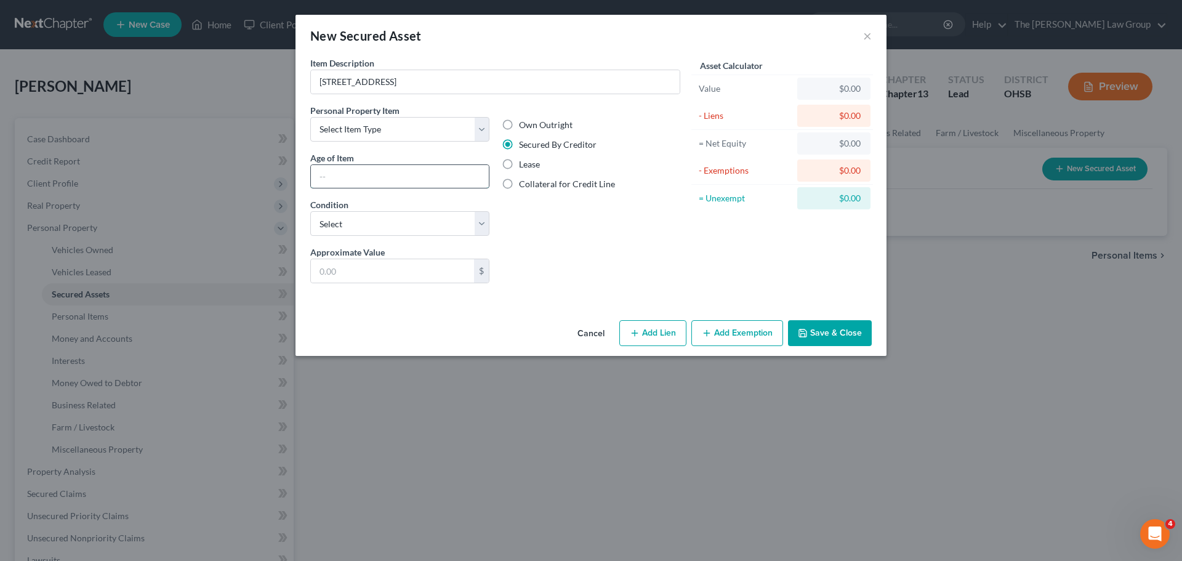
click at [472, 170] on input "text" at bounding box center [400, 176] width 178 height 23
click at [483, 174] on input "text" at bounding box center [400, 176] width 178 height 23
click at [482, 227] on select "Select Excellent Very Good Good Fair Poor" at bounding box center [399, 223] width 179 height 25
click at [592, 231] on div "Own Outright Secured By Creditor Lease Collateral for Credit Line" at bounding box center [591, 175] width 191 height 142
click at [473, 227] on select "Select Excellent Very Good Good Fair Poor" at bounding box center [399, 223] width 179 height 25
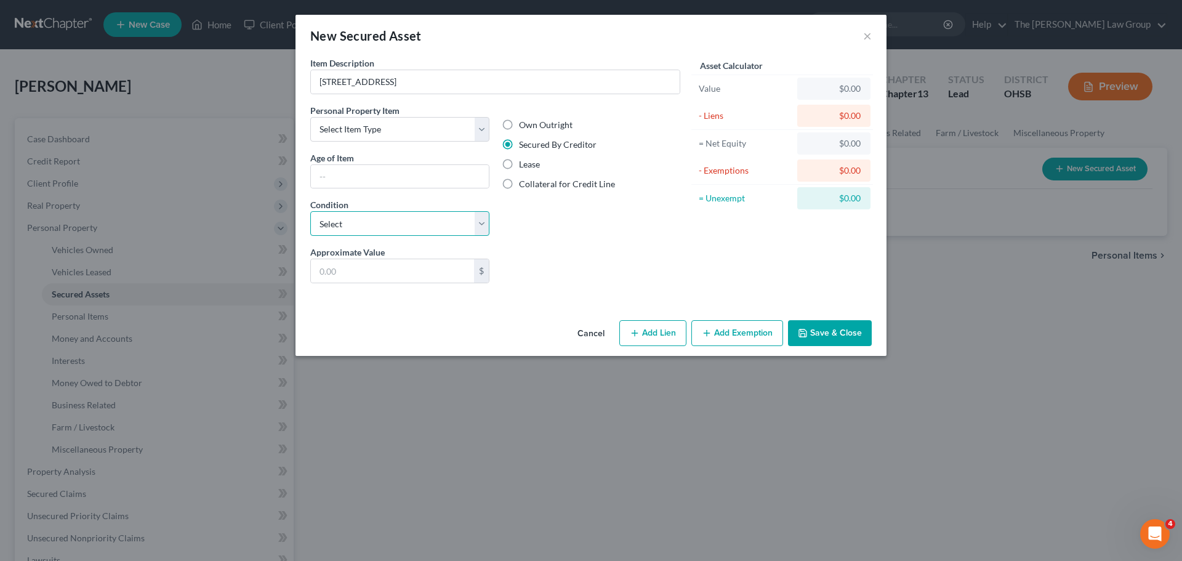
click at [473, 227] on select "Select Excellent Very Good Good Fair Poor" at bounding box center [399, 223] width 179 height 25
select select "3"
click at [310, 211] on select "Select Excellent Very Good Good Fair Poor" at bounding box center [399, 223] width 179 height 25
click at [490, 272] on div "Approximate Value * $" at bounding box center [399, 265] width 191 height 38
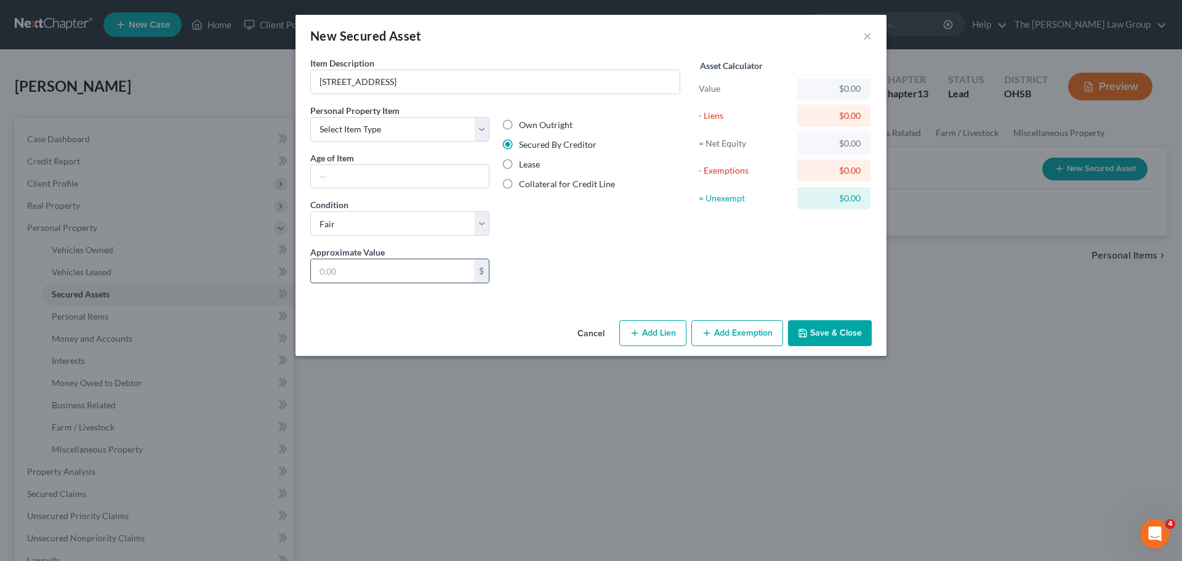
click at [472, 271] on input "text" at bounding box center [392, 270] width 163 height 23
click at [430, 272] on input "text" at bounding box center [392, 270] width 163 height 23
drag, startPoint x: 511, startPoint y: 85, endPoint x: 318, endPoint y: 86, distance: 193.3
click at [318, 86] on input "[STREET_ADDRESS]" at bounding box center [495, 81] width 369 height 23
click at [404, 273] on input "text" at bounding box center [392, 270] width 163 height 23
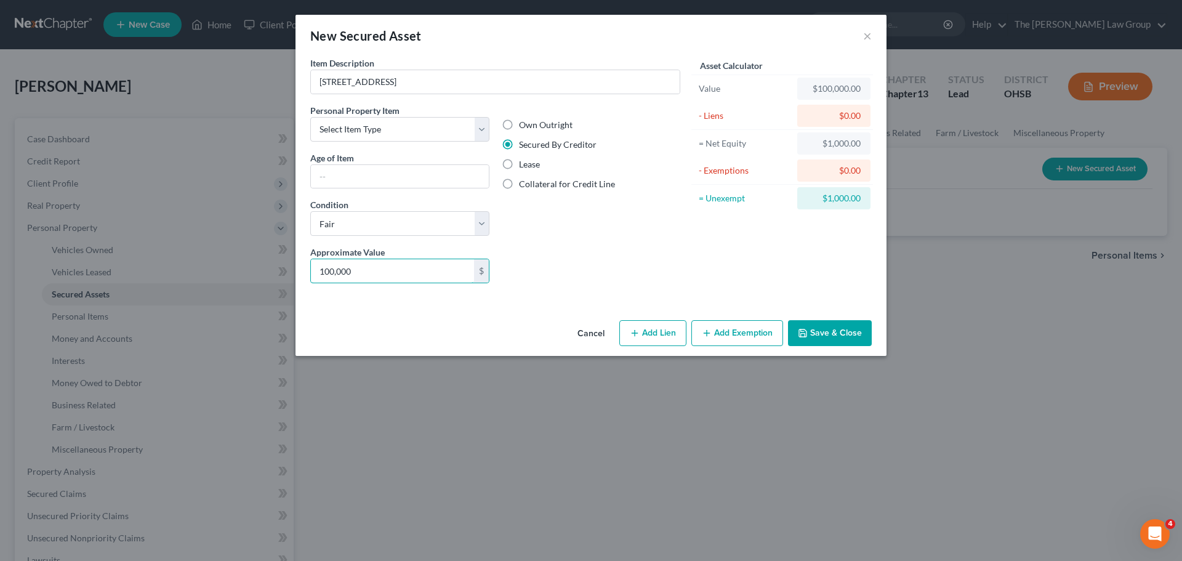
type input "100,000"
click at [846, 338] on button "Save & Close" at bounding box center [830, 333] width 84 height 26
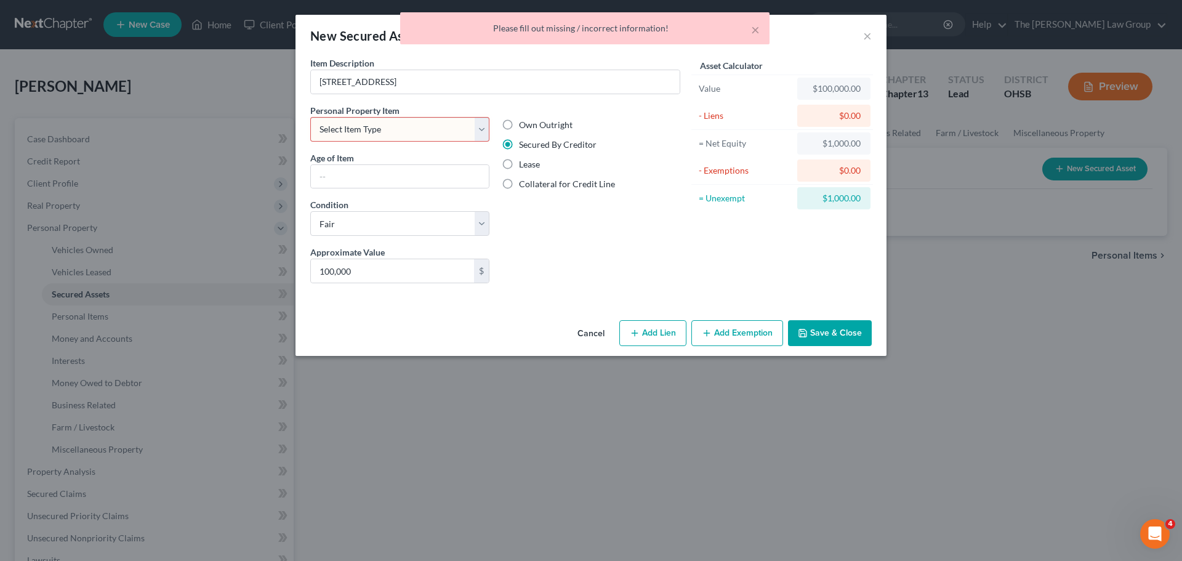
click at [424, 129] on select "Select Item Type Clothing Collectibles Of Value Electronics Firearms Household …" at bounding box center [399, 129] width 179 height 25
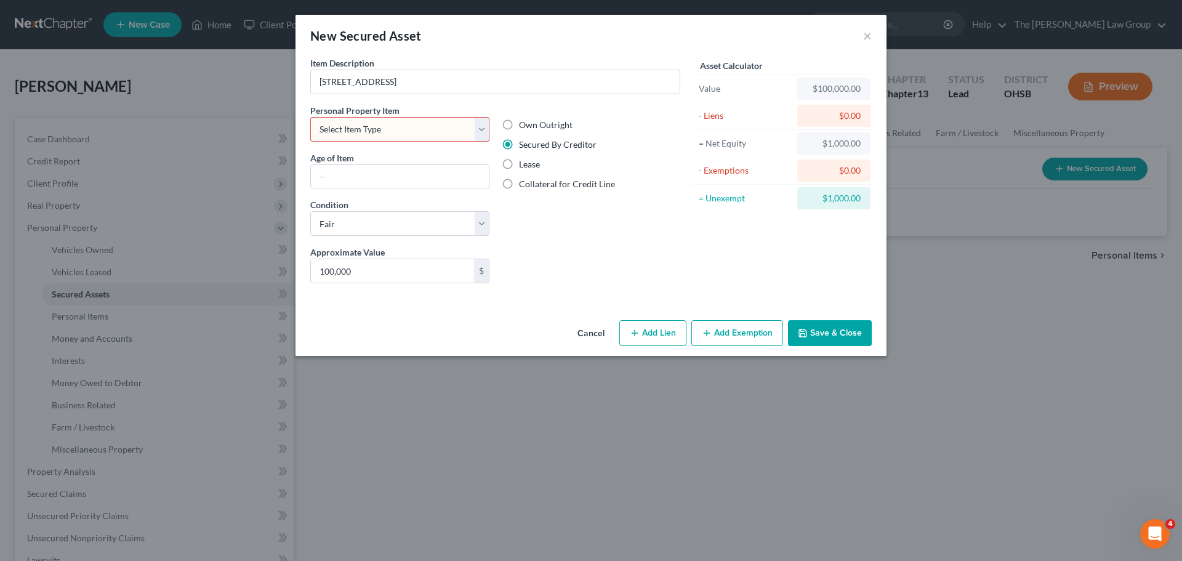
click at [848, 242] on div "Asset Calculator Value $100,000.00 - Liens $0.00 = Net Equity $1,000.00 - Exemp…" at bounding box center [781, 175] width 191 height 236
drag, startPoint x: 595, startPoint y: 323, endPoint x: 590, endPoint y: 335, distance: 13.0
click at [595, 324] on button "Cancel" at bounding box center [591, 333] width 47 height 25
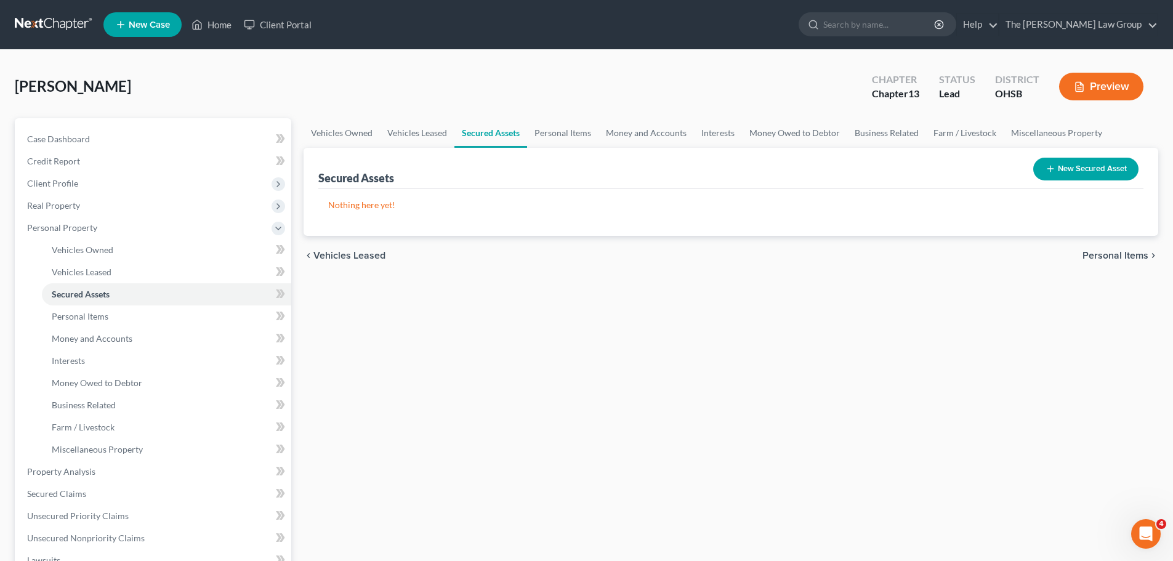
click at [1102, 251] on span "Personal Items" at bounding box center [1115, 256] width 66 height 10
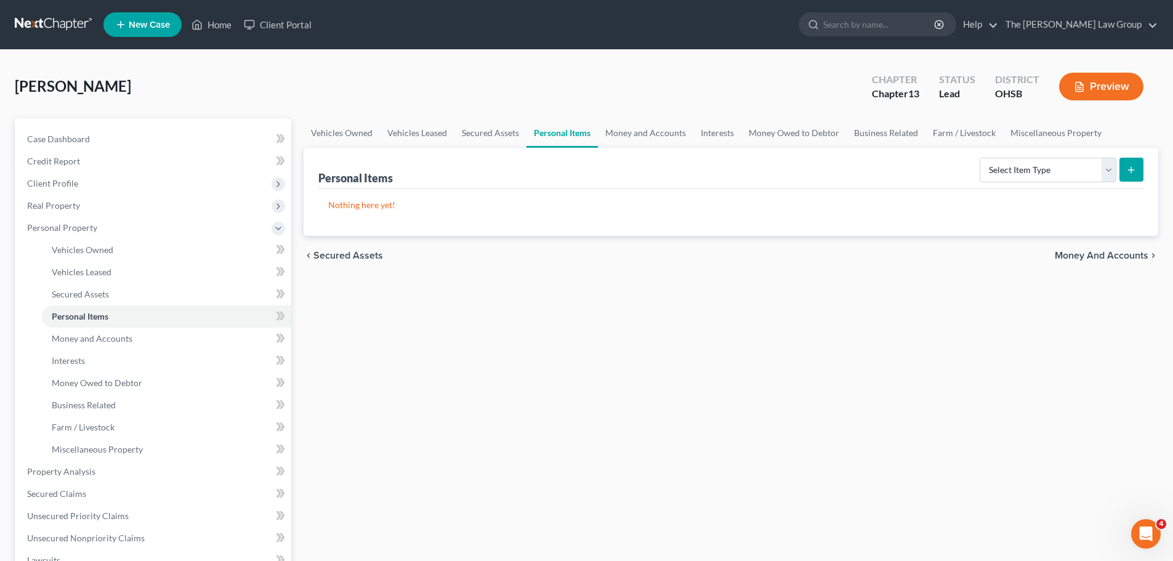
click at [1084, 246] on div "chevron_left Secured Assets Money and Accounts chevron_right" at bounding box center [730, 255] width 854 height 39
click at [1083, 257] on span "Money and Accounts" at bounding box center [1102, 256] width 94 height 10
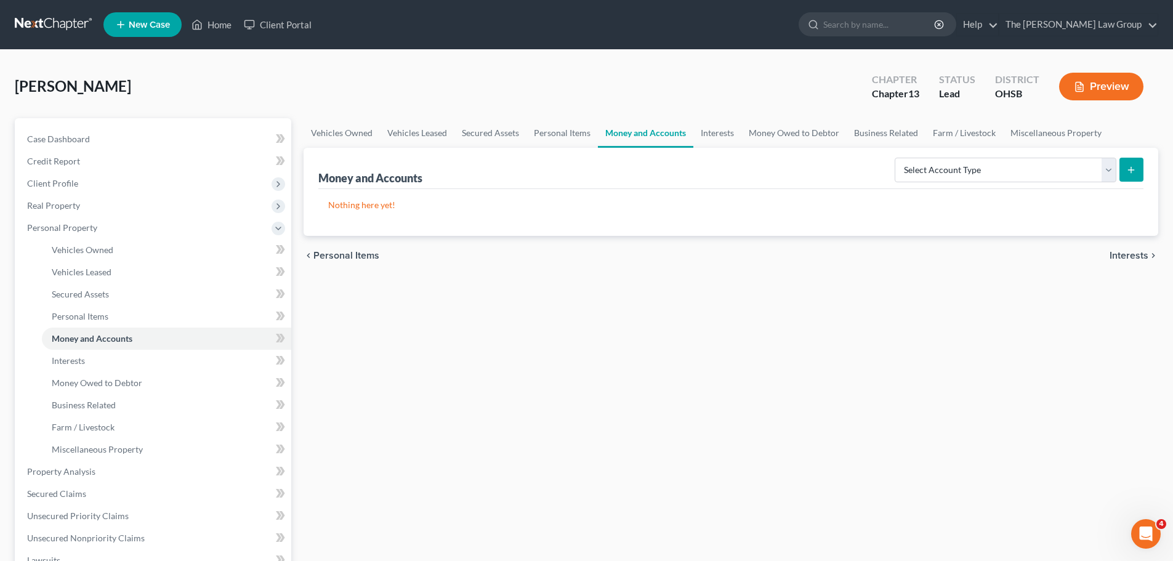
click at [1120, 258] on span "Interests" at bounding box center [1128, 256] width 39 height 10
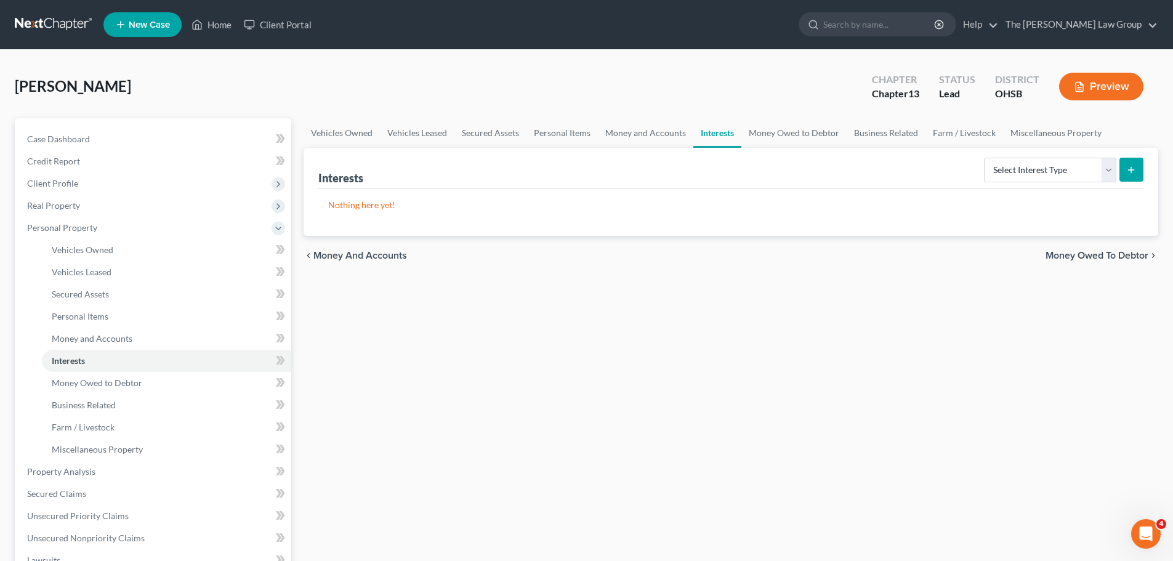
click at [1112, 251] on span "Money Owed to Debtor" at bounding box center [1096, 256] width 103 height 10
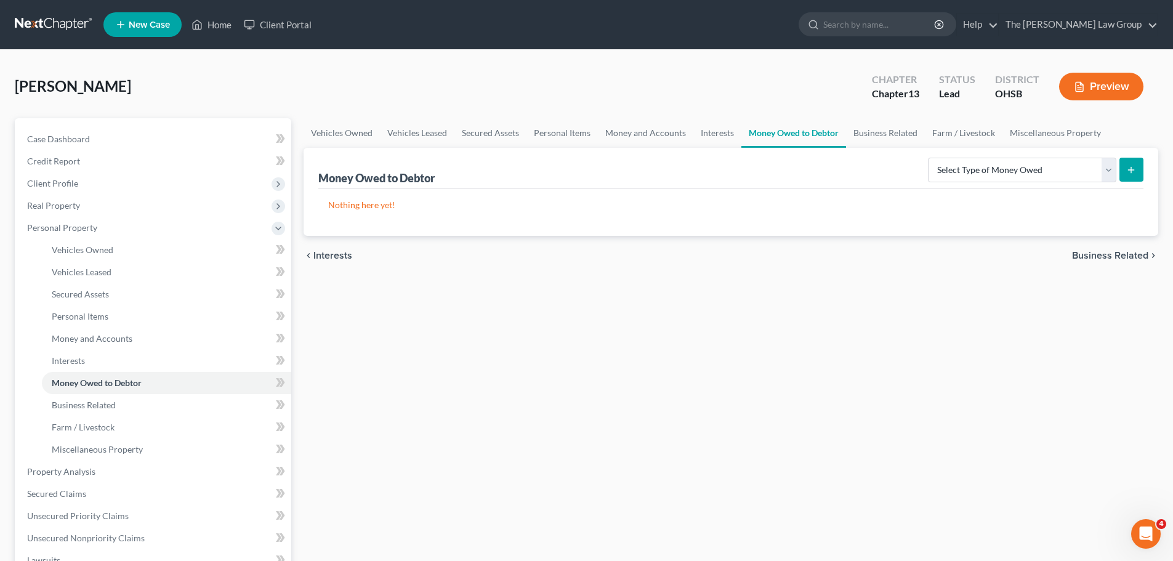
click at [1128, 172] on icon "submit" at bounding box center [1131, 170] width 10 height 10
click at [1091, 172] on select "Select Type of Money Owed Accounts Receivable Alimony Child Support Claims Agai…" at bounding box center [1022, 170] width 188 height 25
click at [1152, 336] on div "Vehicles Owned Vehicles Leased Secured Assets Personal Items Money and Accounts…" at bounding box center [730, 484] width 867 height 733
click at [1114, 257] on span "Business Related" at bounding box center [1110, 256] width 76 height 10
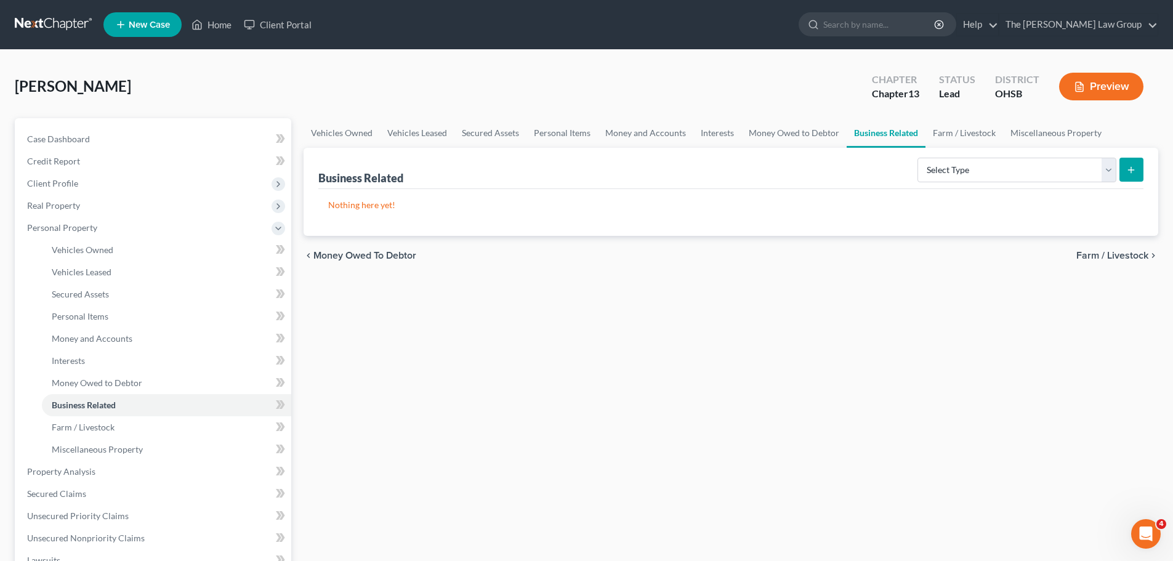
click at [1114, 257] on span "Farm / Livestock" at bounding box center [1112, 256] width 72 height 10
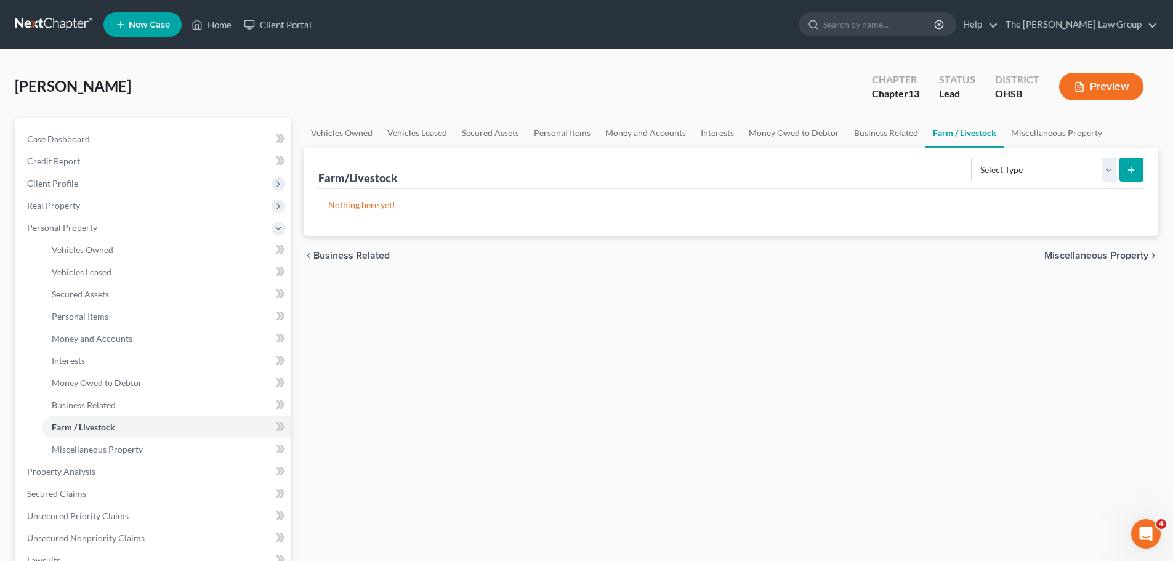
click at [1104, 252] on span "Miscellaneous Property" at bounding box center [1096, 256] width 104 height 10
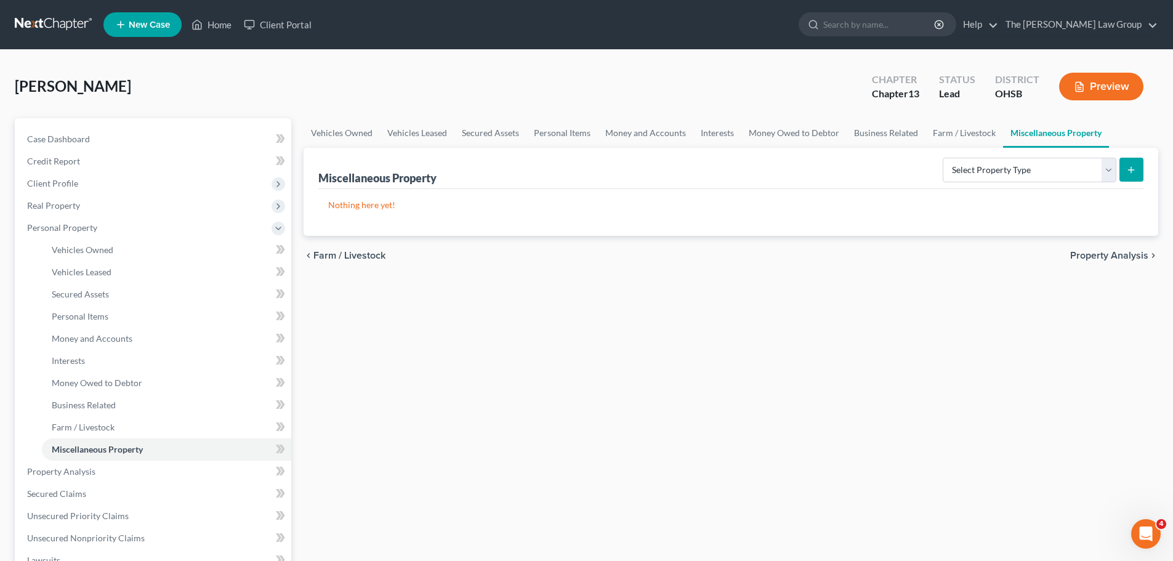
click at [1103, 255] on span "Property Analysis" at bounding box center [1109, 256] width 78 height 10
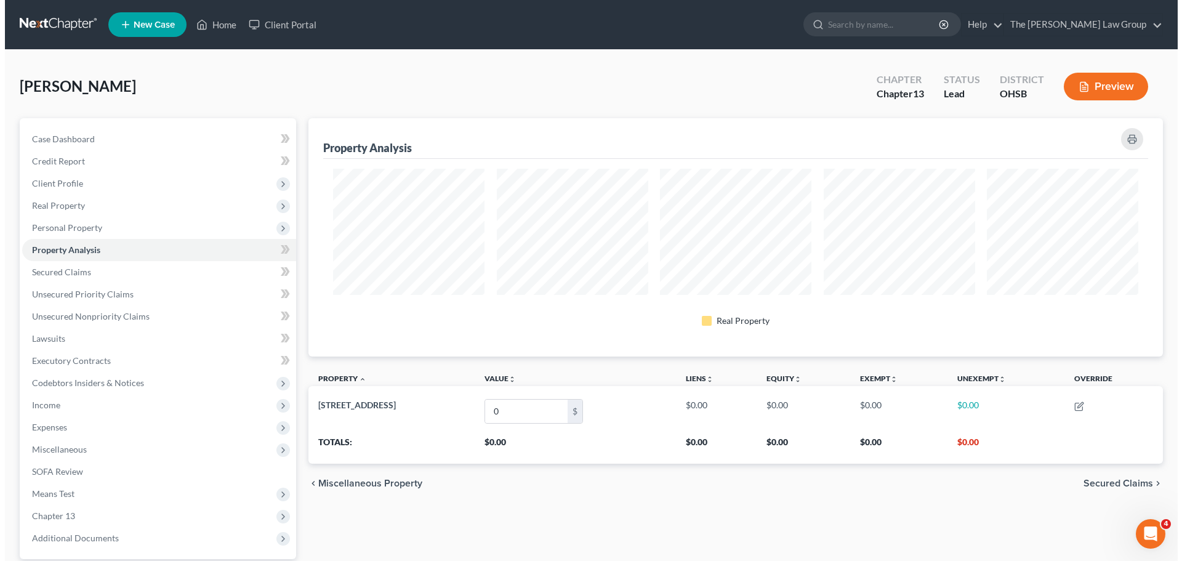
scroll to position [238, 854]
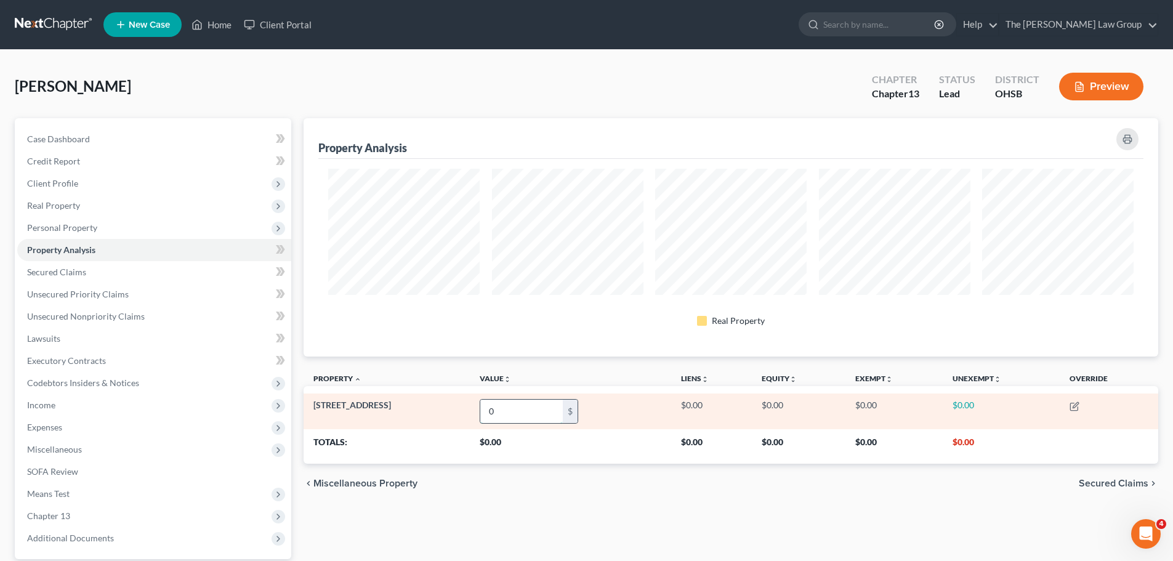
click at [524, 404] on input "0" at bounding box center [521, 411] width 82 height 23
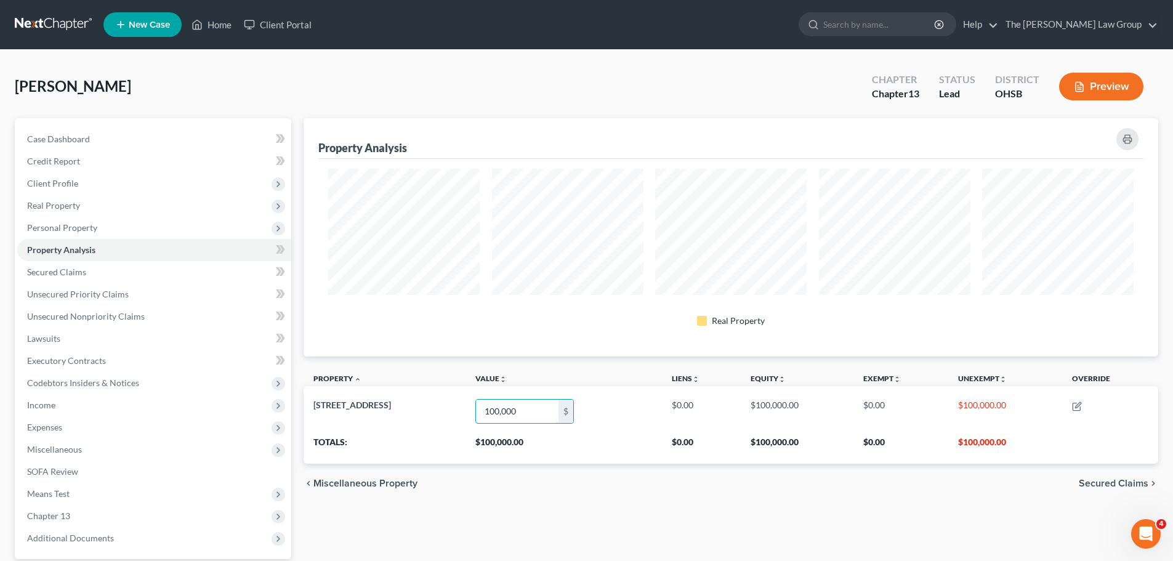
type input "100,000"
click at [608, 469] on div "chevron_left Miscellaneous Property Secured Claims chevron_right" at bounding box center [730, 483] width 854 height 39
click at [1102, 484] on span "Secured Claims" at bounding box center [1114, 483] width 70 height 10
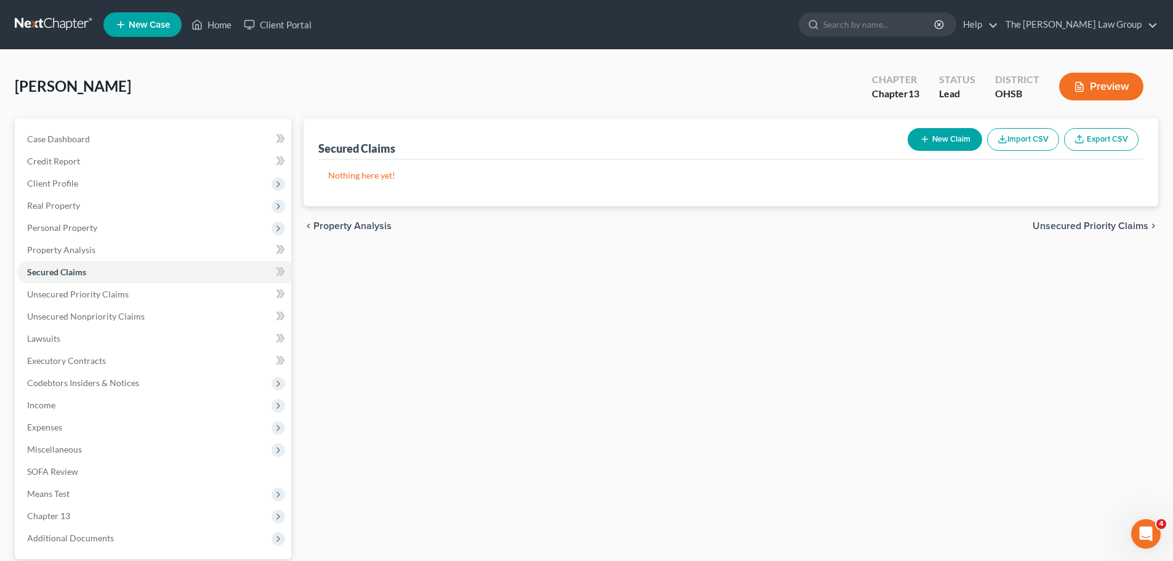
click at [947, 137] on button "New Claim" at bounding box center [944, 139] width 74 height 23
select select "0"
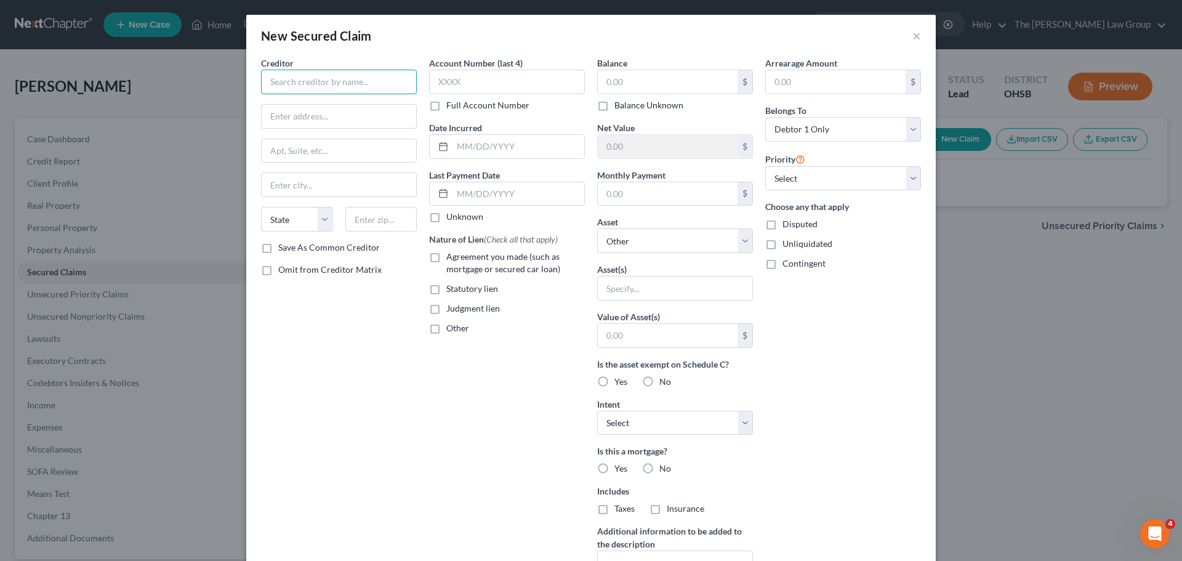
click at [358, 85] on input "text" at bounding box center [339, 82] width 156 height 25
type input "f"
type input "Fifth Third Bank"
click at [311, 115] on input "text" at bounding box center [339, 116] width 155 height 23
paste input "[STREET_ADDRESS]"
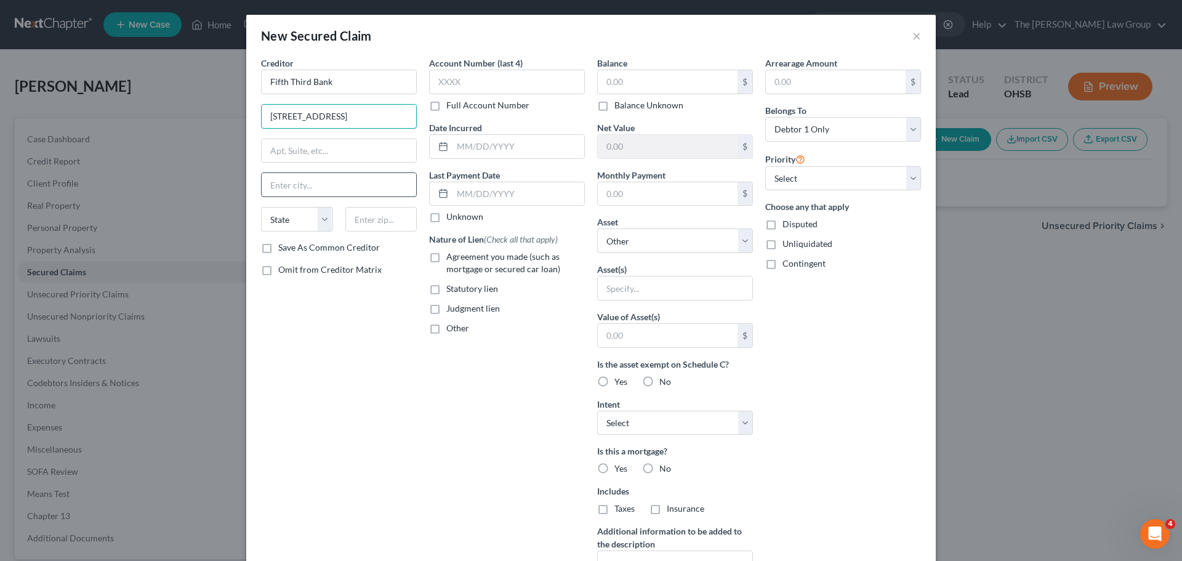
type input "[STREET_ADDRESS]"
click at [294, 188] on input "text" at bounding box center [339, 184] width 155 height 23
paste input "[GEOGRAPHIC_DATA],"
type input "[GEOGRAPHIC_DATA]"
click at [294, 211] on select "State [US_STATE] AK AR AZ CA CO CT DE DC [GEOGRAPHIC_DATA] [GEOGRAPHIC_DATA] GU…" at bounding box center [297, 219] width 72 height 25
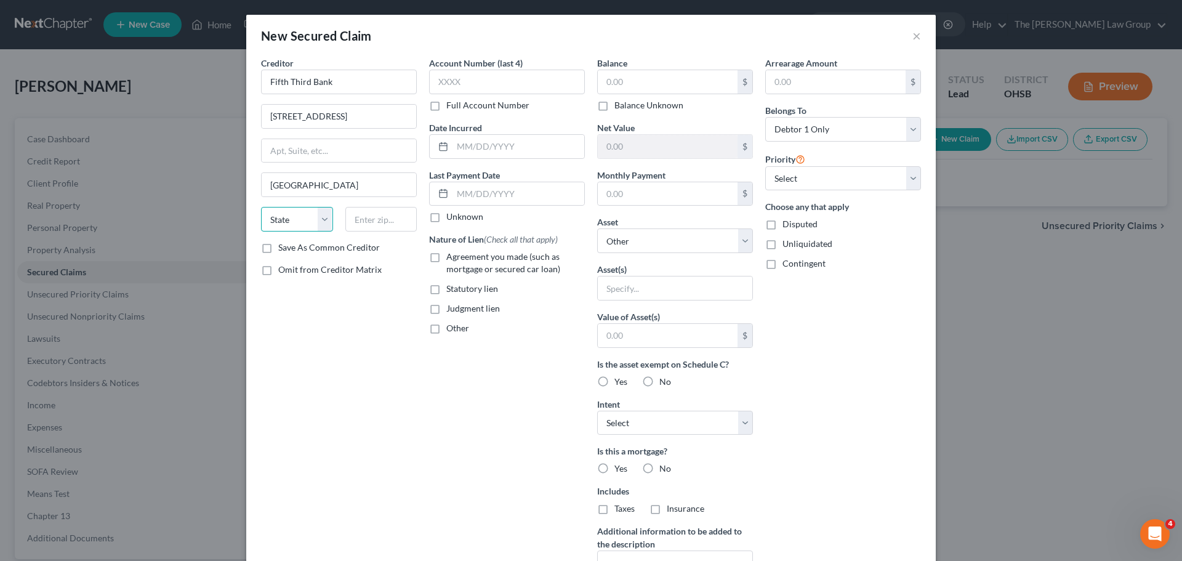
select select "36"
click at [261, 207] on select "State [US_STATE] AK AR AZ CA CO CT DE DC [GEOGRAPHIC_DATA] [GEOGRAPHIC_DATA] GU…" at bounding box center [297, 219] width 72 height 25
click at [355, 217] on input "text" at bounding box center [381, 219] width 72 height 25
type input "45227"
click at [302, 246] on label "Save As Common Creditor" at bounding box center [329, 247] width 102 height 12
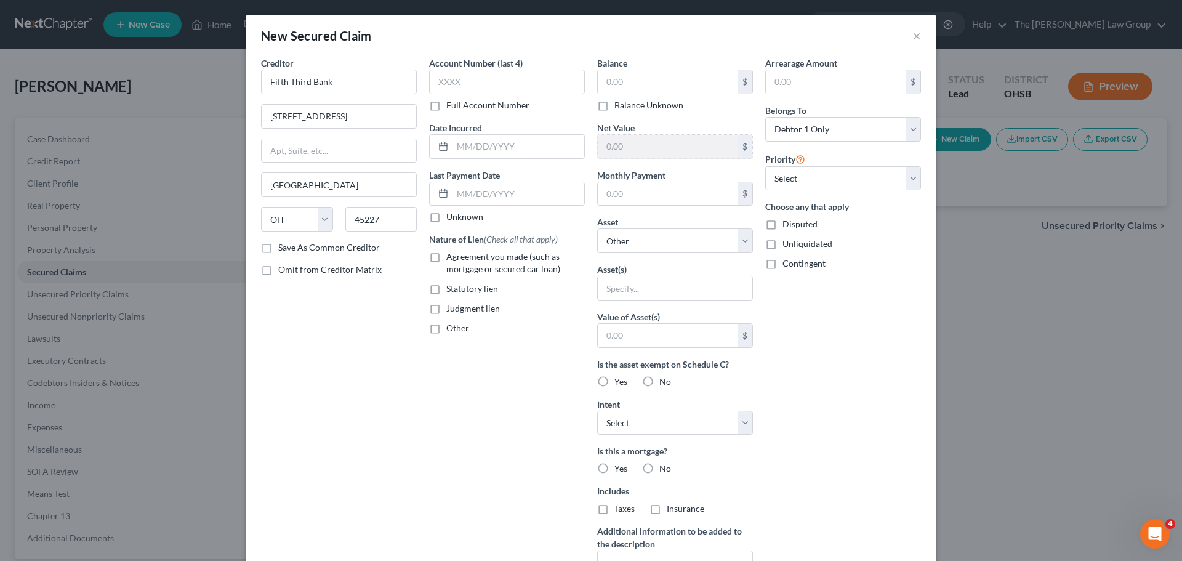
click at [291, 246] on input "Save As Common Creditor" at bounding box center [287, 245] width 8 height 8
checkbox input "true"
click at [448, 82] on input "text" at bounding box center [507, 82] width 156 height 25
click at [653, 79] on input "text" at bounding box center [668, 81] width 140 height 23
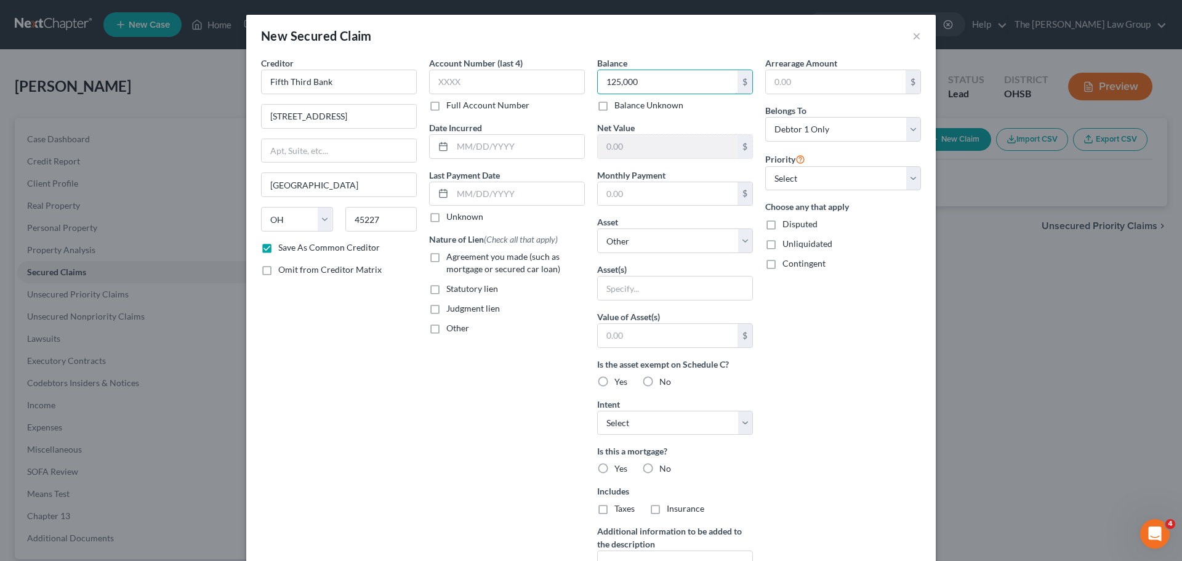
type input "125,000"
click at [670, 117] on div "Balance 125,000.00 $ Balance Unknown Balance Undetermined 125,000 $ Balance Unk…" at bounding box center [675, 331] width 168 height 549
click at [644, 236] on select "Select Other Multiple Assets [STREET_ADDRESS] - $100000.0" at bounding box center [675, 240] width 156 height 25
select select "2"
click at [597, 228] on select "Select Other Multiple Assets [STREET_ADDRESS] - $100000.0" at bounding box center [675, 240] width 156 height 25
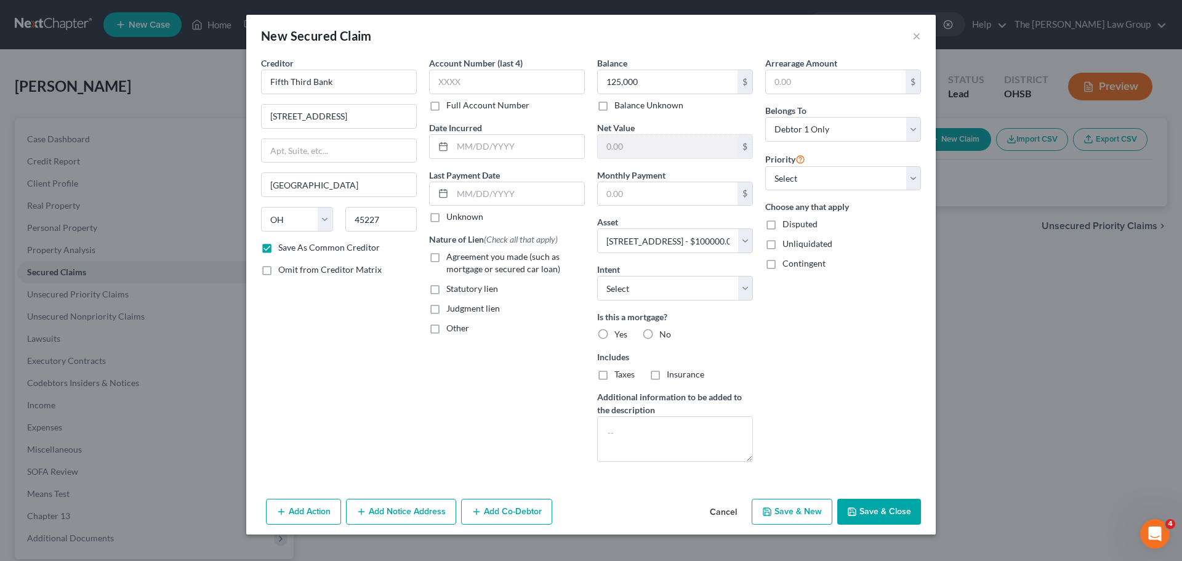
click at [614, 339] on label "Yes" at bounding box center [620, 334] width 13 height 12
click at [619, 336] on input "Yes" at bounding box center [623, 332] width 8 height 8
radio input "true"
click at [643, 294] on select "Select Surrender Redeem Reaffirm Avoid Other" at bounding box center [675, 288] width 156 height 25
select select "1"
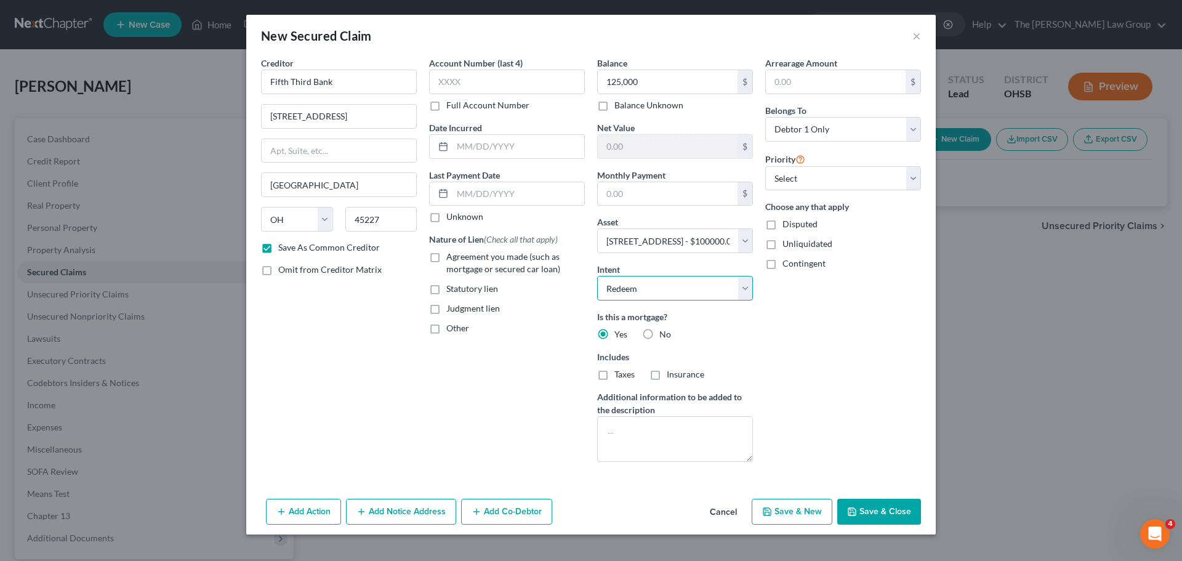
click at [597, 276] on select "Select Surrender Redeem Reaffirm Avoid Other" at bounding box center [675, 288] width 156 height 25
click at [673, 292] on select "Select Surrender Redeem Reaffirm Avoid Other" at bounding box center [675, 288] width 156 height 25
click at [823, 308] on div "Arrearage Amount $ Belongs To * Select Debtor 1 Only Debtor 2 Only Debtor 1 And…" at bounding box center [843, 264] width 168 height 415
click at [808, 173] on select "Select 1st 2nd 3rd 4th 5th 6th 7th 8th 9th 10th 11th 12th 13th 14th 15th 16th 1…" at bounding box center [843, 178] width 156 height 25
select select "0"
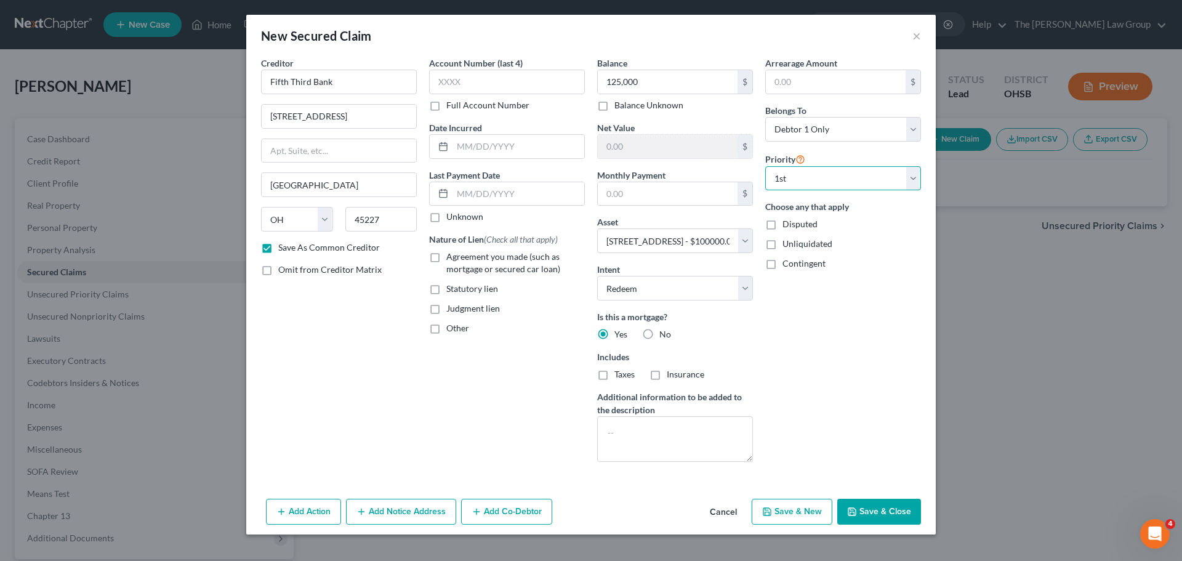
click at [765, 166] on select "Select 1st 2nd 3rd 4th 5th 6th 7th 8th 9th 10th 11th 12th 13th 14th 15th 16th 1…" at bounding box center [843, 178] width 156 height 25
click at [446, 255] on label "Agreement you made (such as mortgage or secured car loan)" at bounding box center [515, 263] width 139 height 25
click at [451, 255] on input "Agreement you made (such as mortgage or secured car loan)" at bounding box center [455, 255] width 8 height 8
checkbox input "true"
click at [446, 329] on label "Other" at bounding box center [457, 328] width 23 height 12
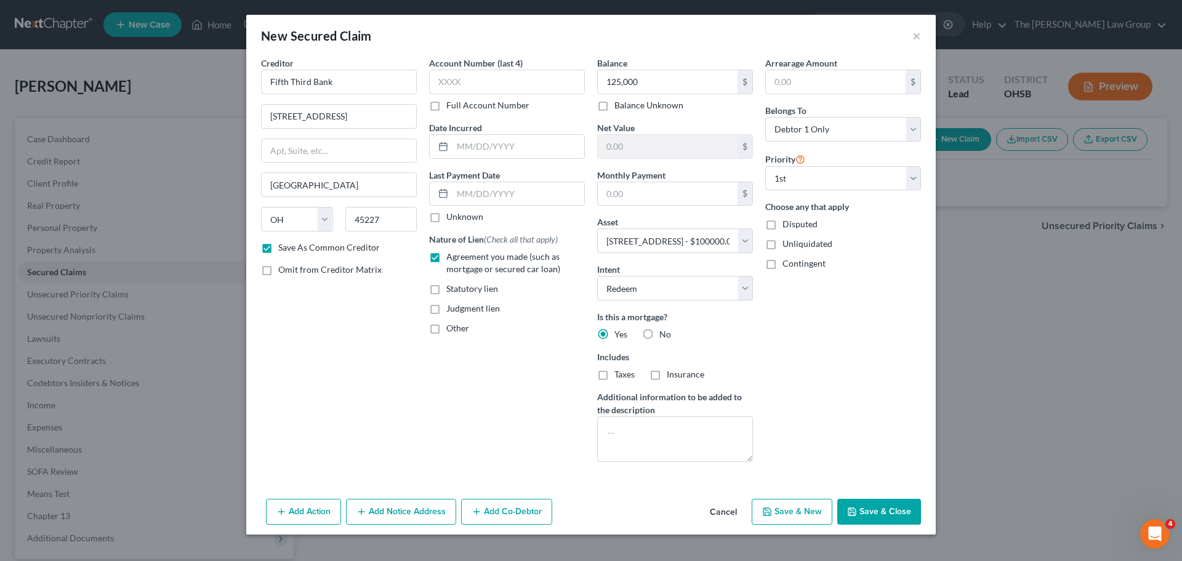
click at [451, 329] on input "Other" at bounding box center [455, 326] width 8 height 8
checkbox input "true"
click at [459, 352] on input "text" at bounding box center [507, 356] width 155 height 23
type input "d"
type input "First Mortgage"
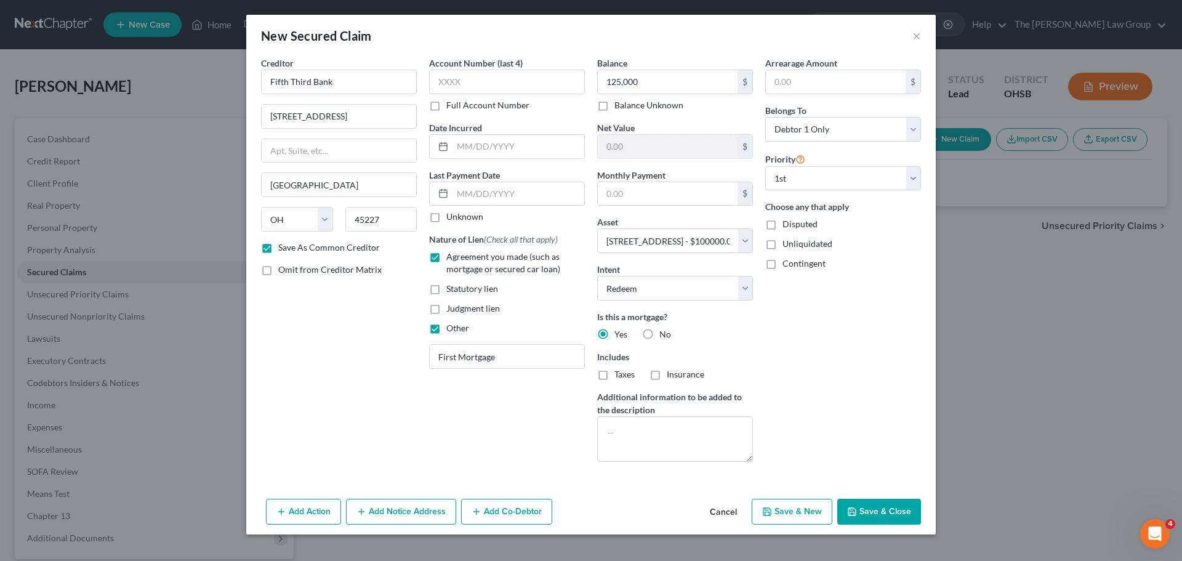
click at [875, 504] on button "Save & Close" at bounding box center [879, 512] width 84 height 26
checkbox input "false"
select select
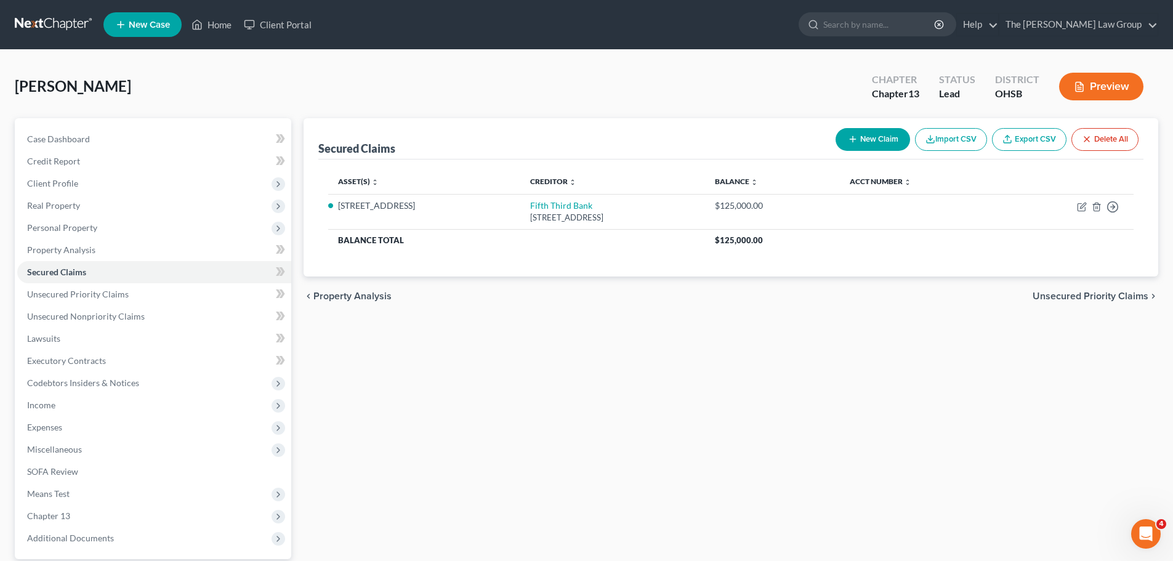
click at [1113, 292] on span "Unsecured Priority Claims" at bounding box center [1090, 296] width 116 height 10
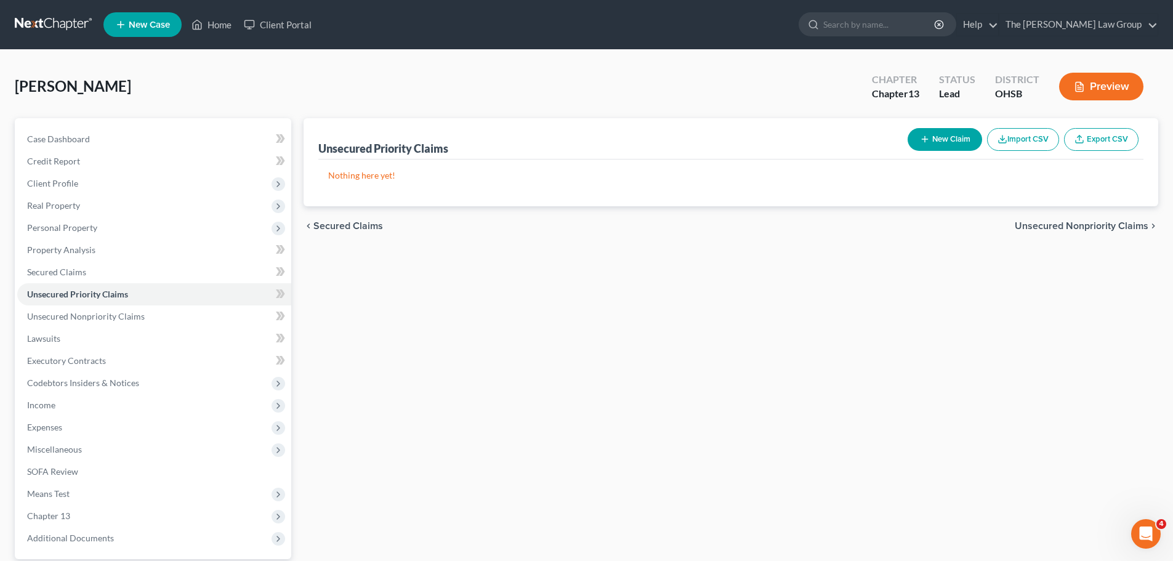
click at [1095, 227] on span "Unsecured Nonpriority Claims" at bounding box center [1082, 226] width 134 height 10
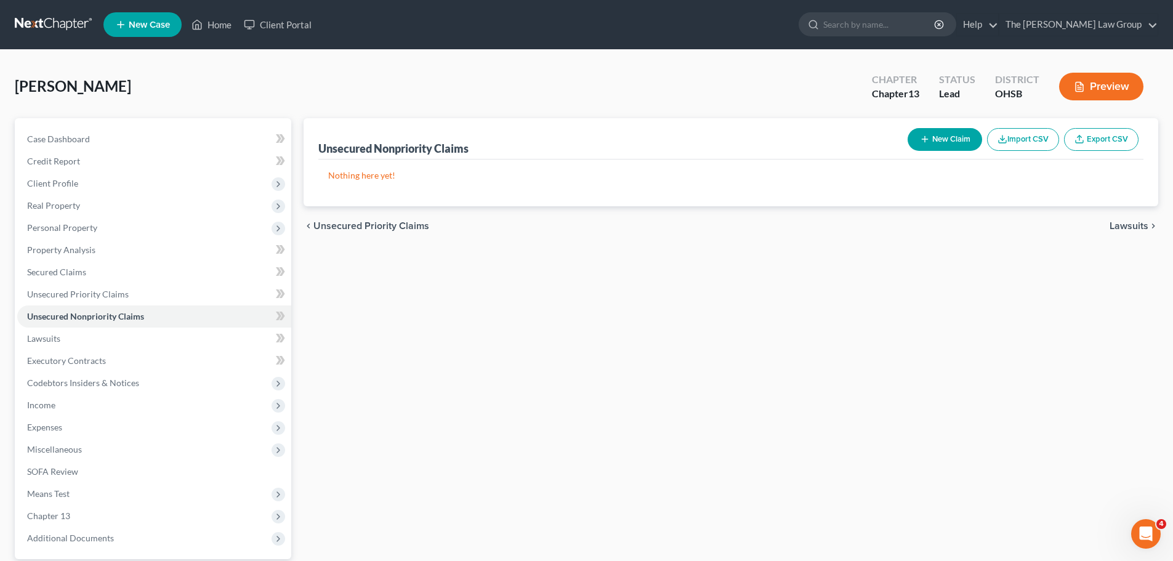
click at [1128, 224] on span "Lawsuits" at bounding box center [1128, 226] width 39 height 10
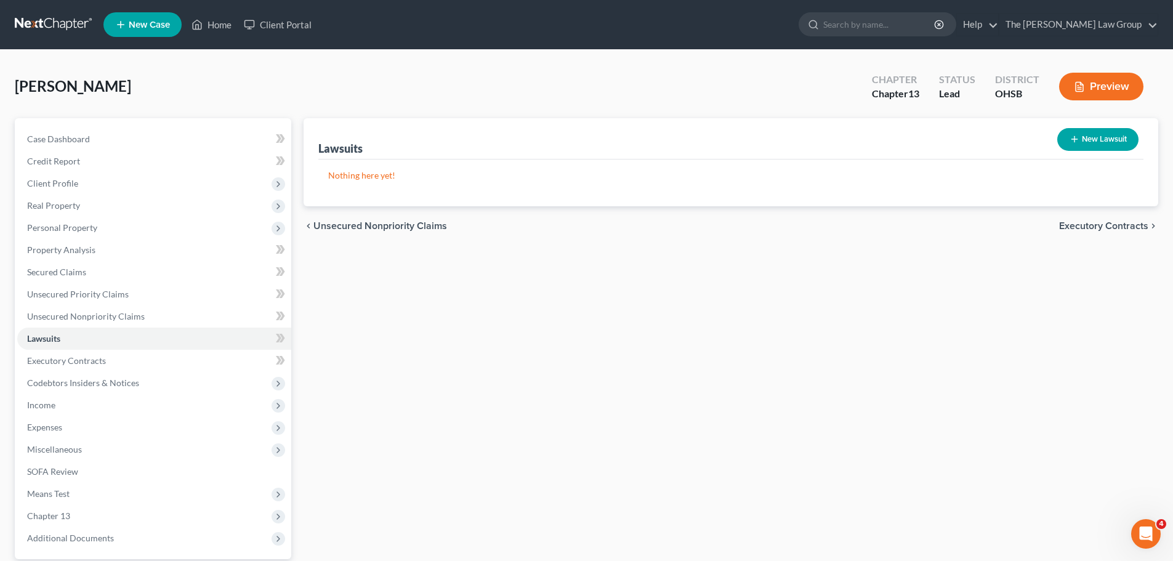
click at [1123, 226] on span "Executory Contracts" at bounding box center [1103, 226] width 89 height 10
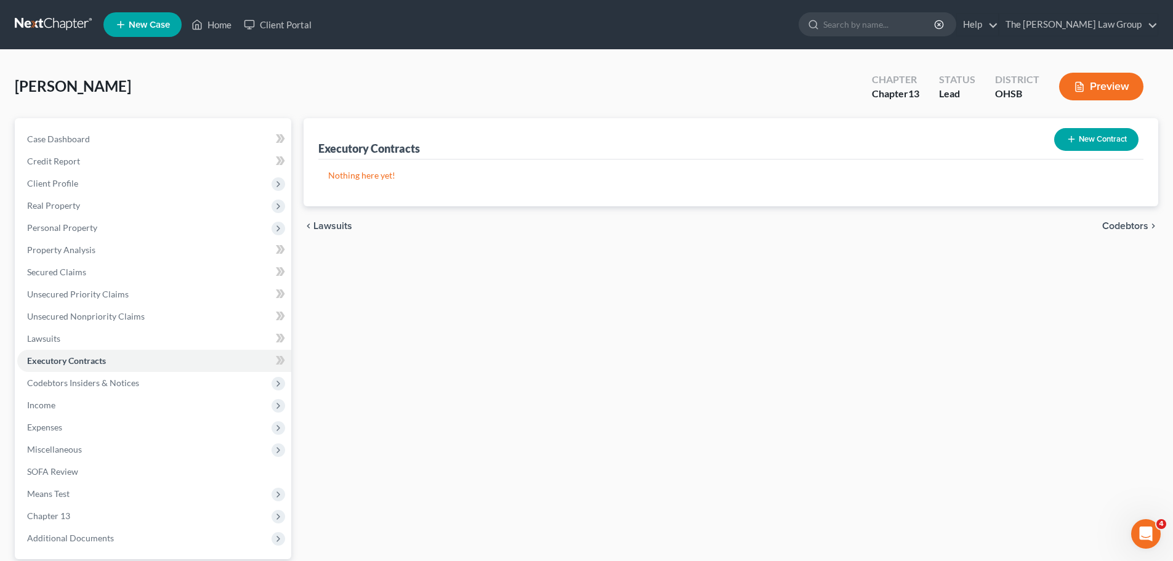
click at [1123, 226] on span "Codebtors" at bounding box center [1125, 226] width 46 height 10
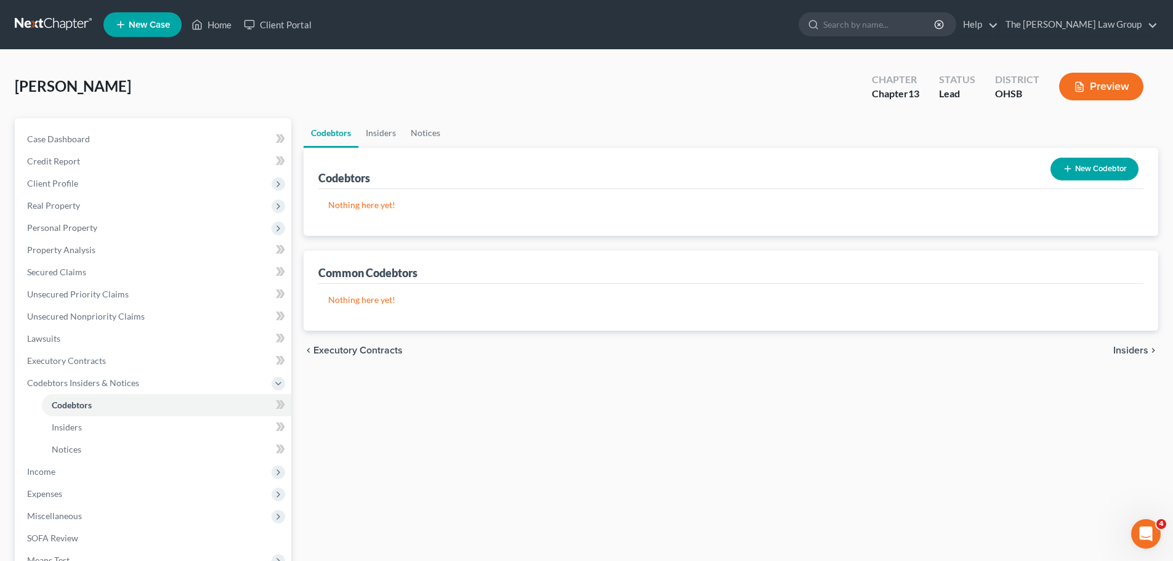
click at [1131, 351] on span "Insiders" at bounding box center [1130, 350] width 35 height 10
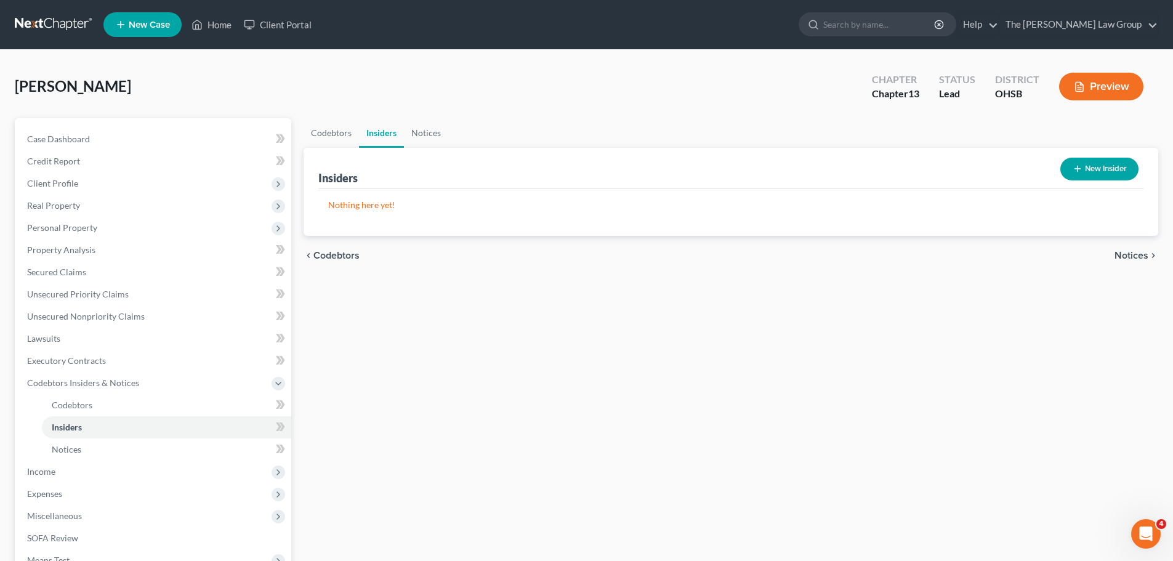
click at [1139, 263] on div "chevron_left Codebtors Notices chevron_right" at bounding box center [730, 255] width 854 height 39
click at [1141, 255] on span "Notices" at bounding box center [1131, 256] width 34 height 10
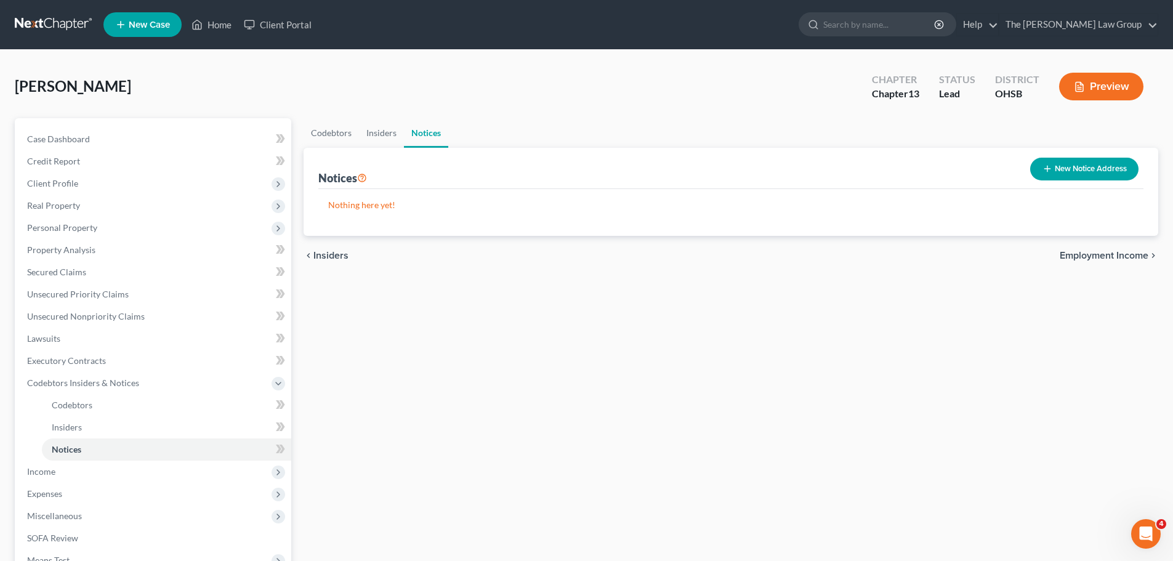
click at [1124, 258] on span "Employment Income" at bounding box center [1103, 256] width 89 height 10
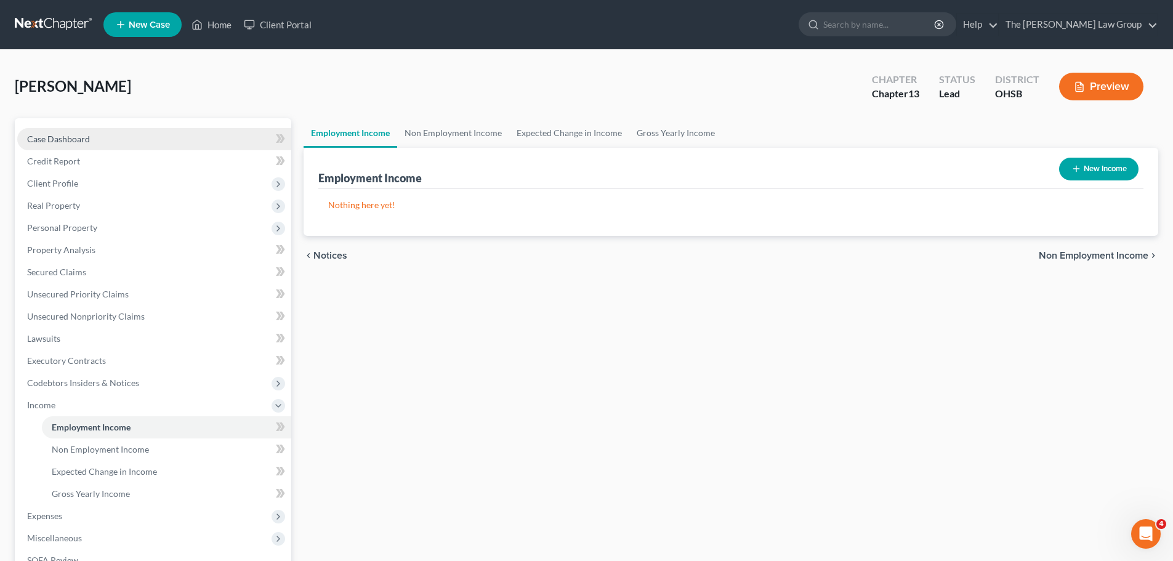
click at [76, 145] on link "Case Dashboard" at bounding box center [154, 139] width 274 height 22
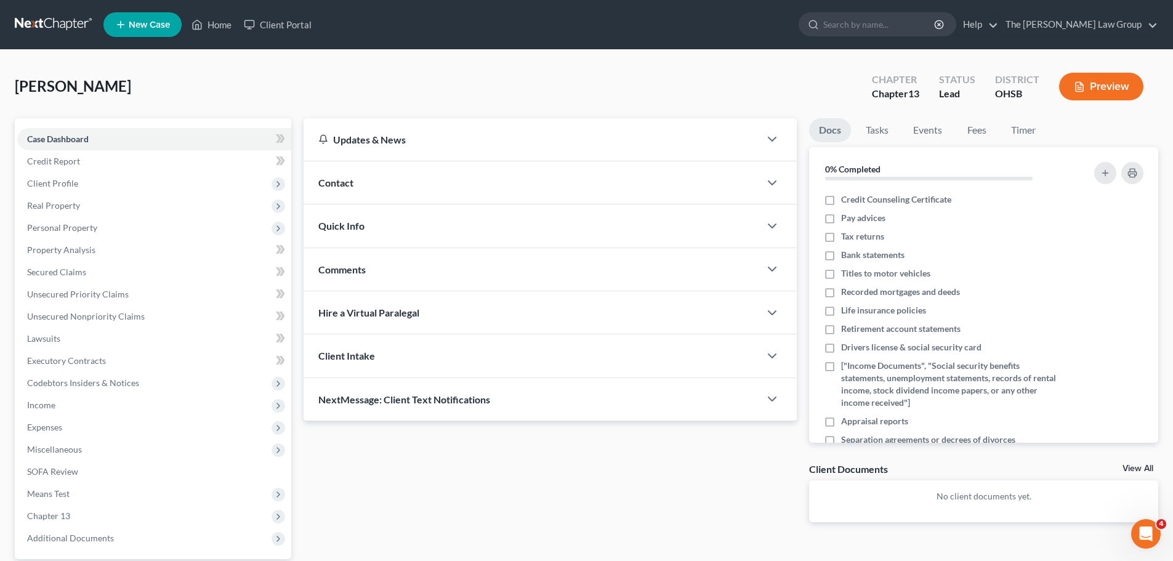
click at [418, 142] on div "Updates & News" at bounding box center [531, 139] width 427 height 13
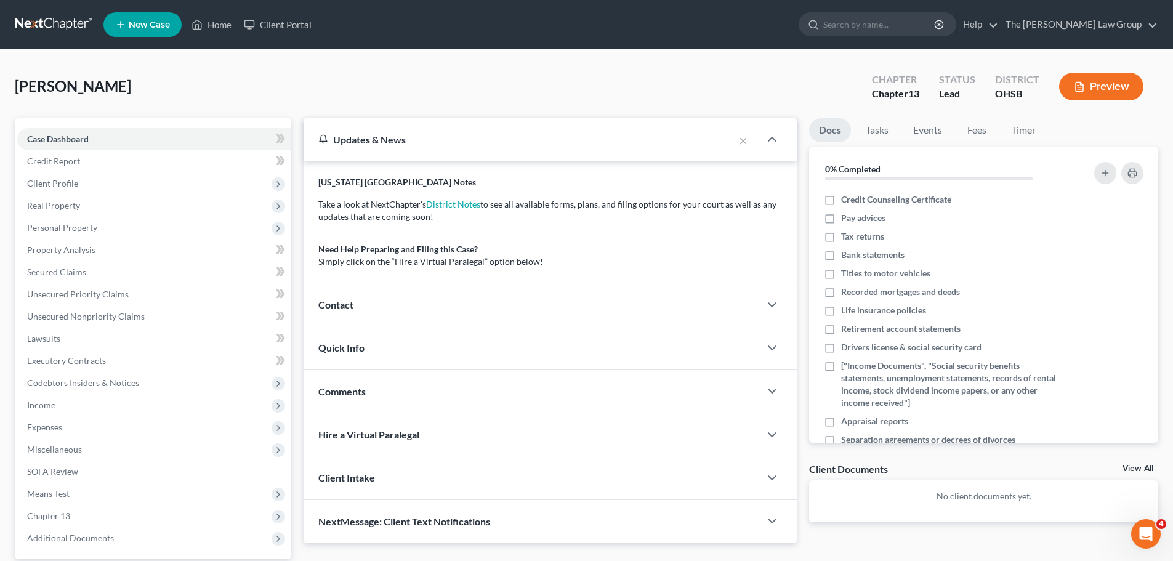
click at [418, 142] on div "Updates & News" at bounding box center [518, 139] width 401 height 13
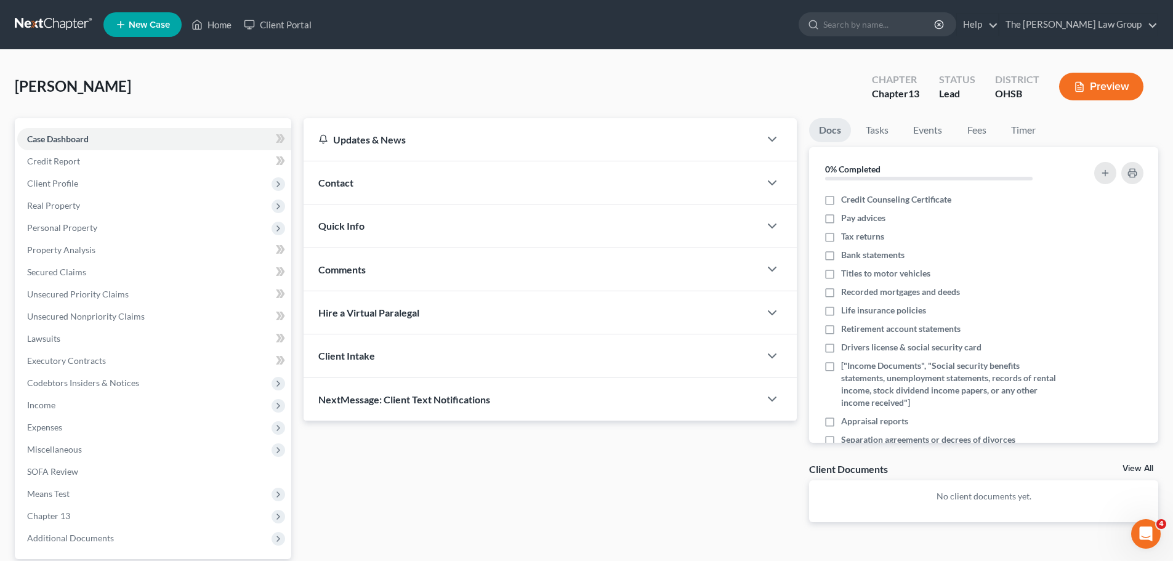
click at [355, 189] on div "Contact" at bounding box center [531, 182] width 456 height 42
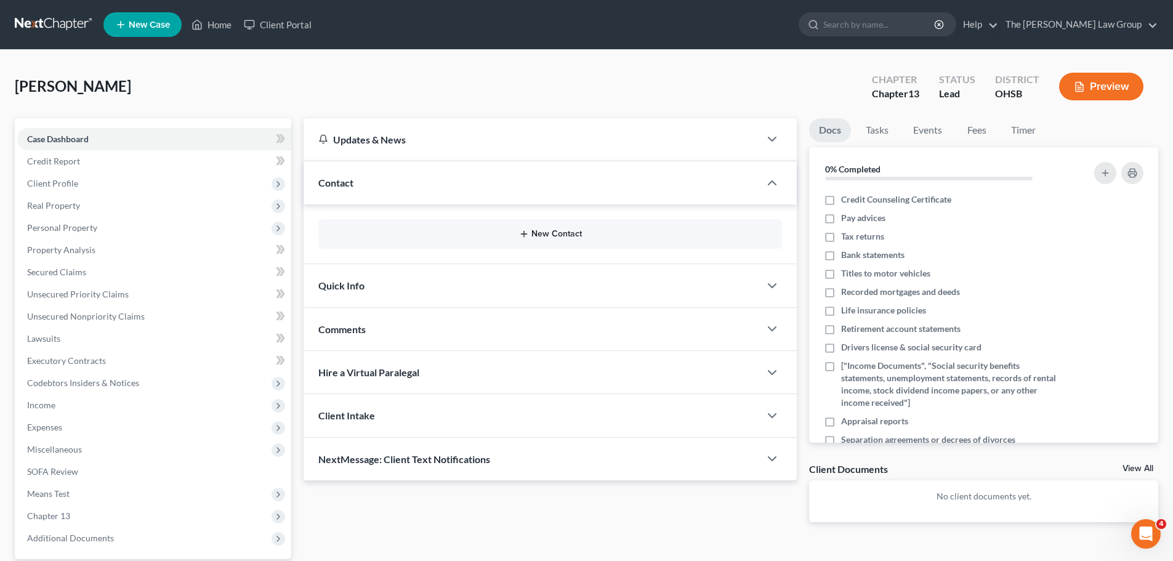
click at [541, 236] on button "New Contact" at bounding box center [550, 234] width 444 height 10
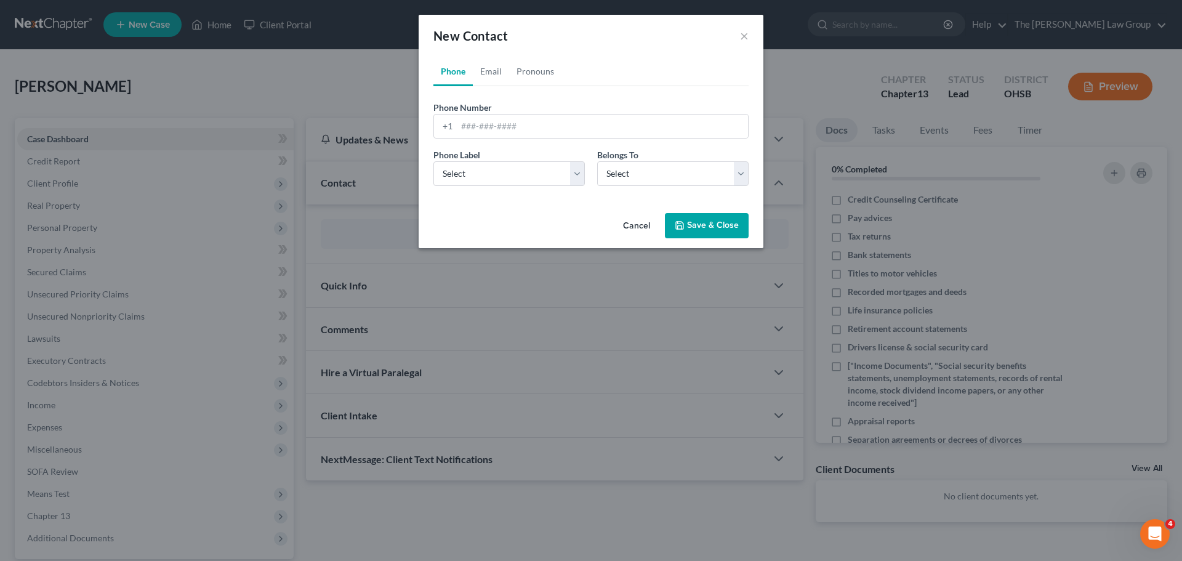
click at [640, 226] on button "Cancel" at bounding box center [636, 226] width 47 height 25
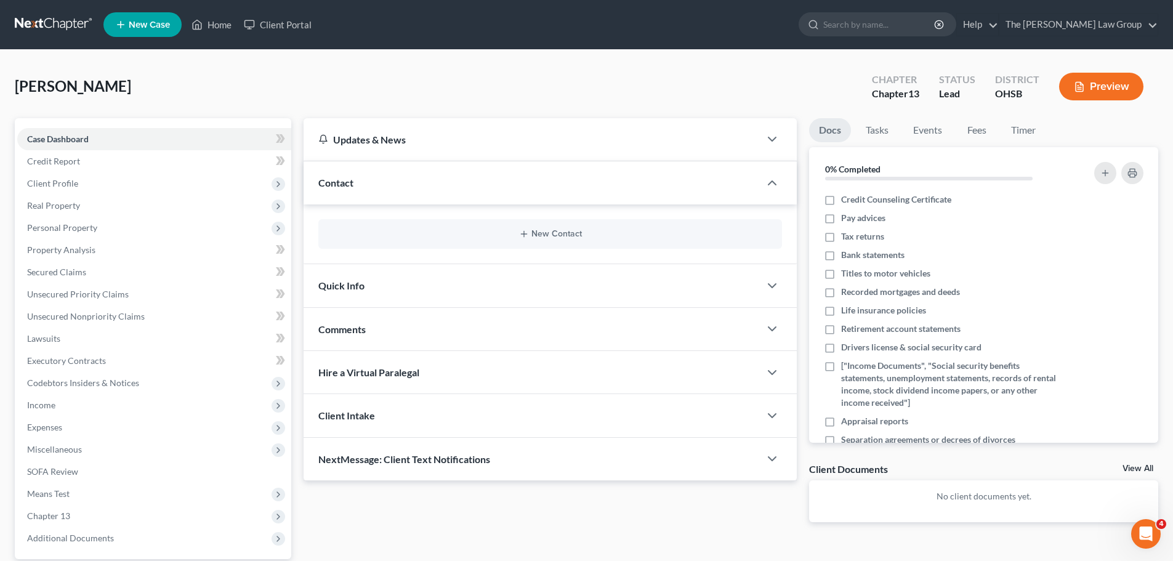
click at [350, 288] on span "Quick Info" at bounding box center [341, 285] width 46 height 12
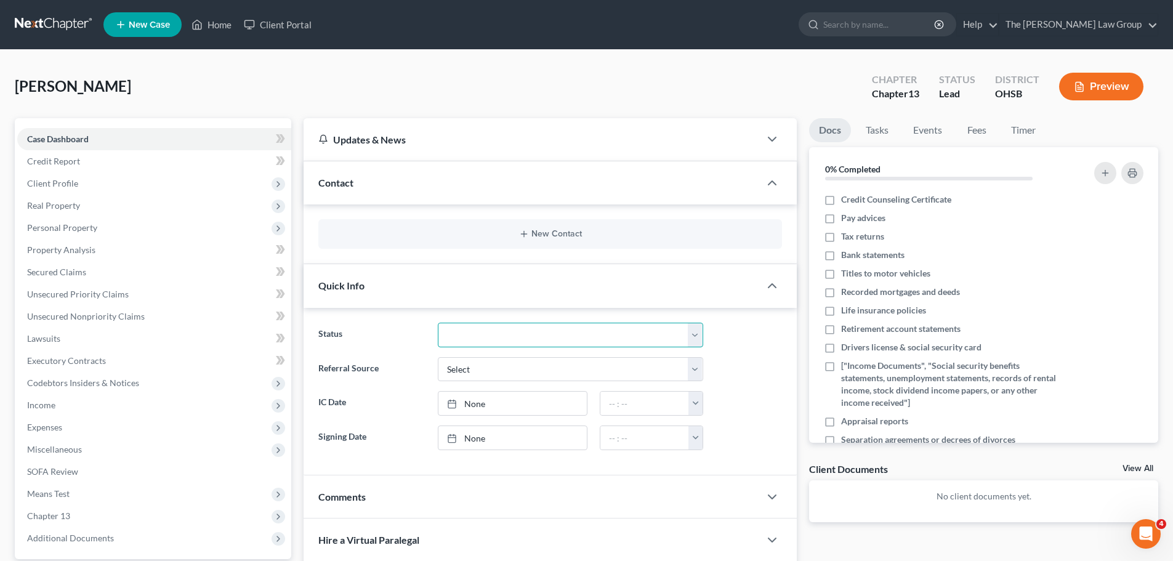
click at [491, 332] on select "Discharged Discharged & Reported Discharge Litigation Dismissal Notice Dismisse…" at bounding box center [570, 335] width 265 height 25
click at [401, 310] on div "Status Discharged Discharged & Reported Discharge Litigation Dismissal Notice D…" at bounding box center [549, 391] width 493 height 167
click at [342, 282] on div "Quick Info" at bounding box center [531, 285] width 456 height 42
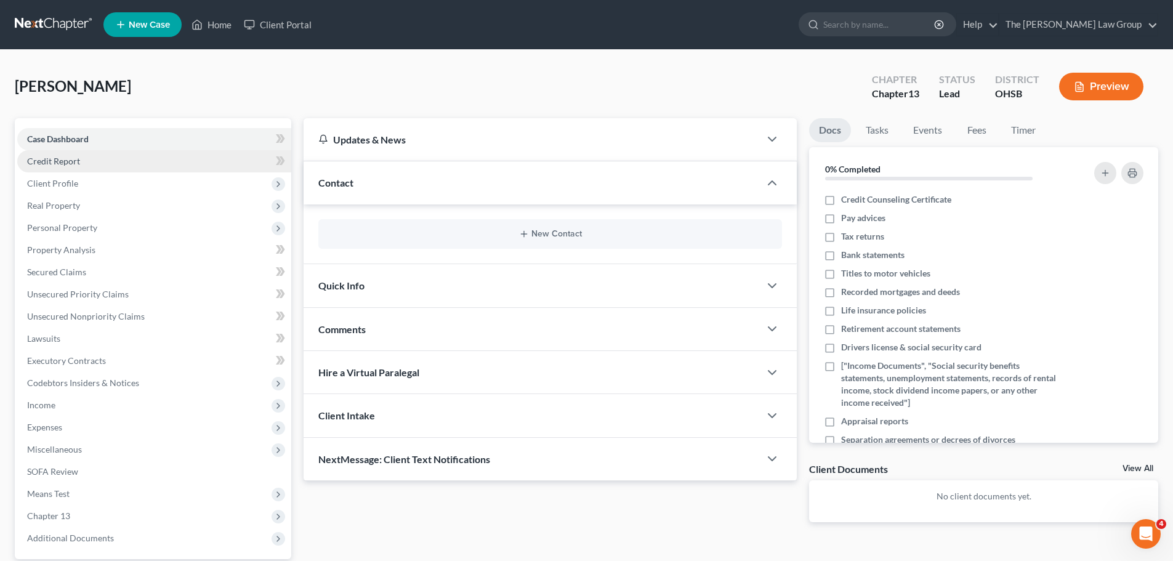
click at [67, 166] on span "Credit Report" at bounding box center [53, 161] width 53 height 10
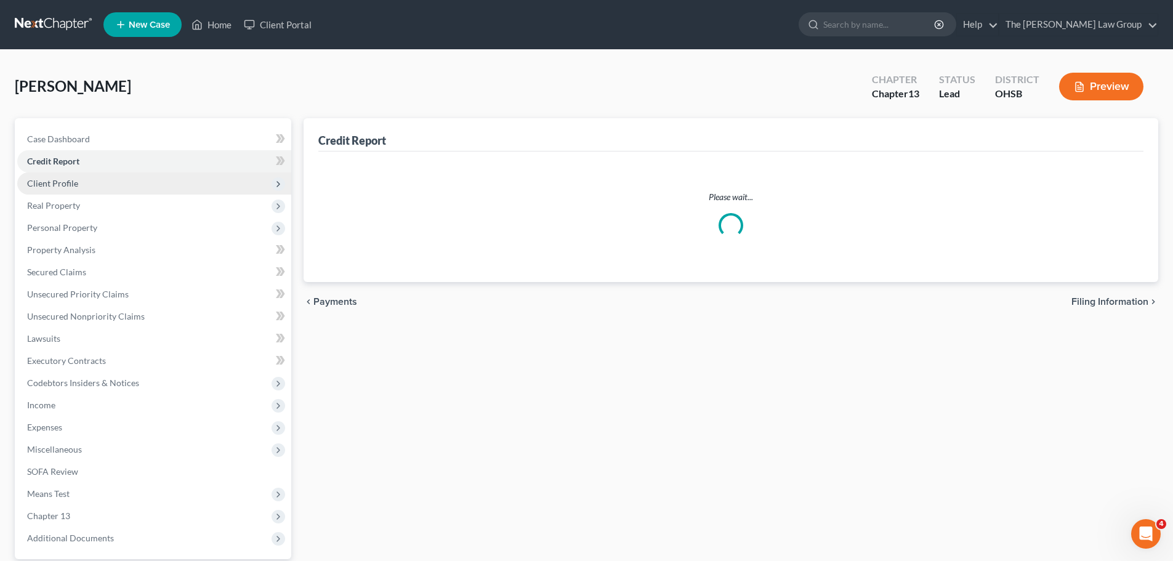
click at [58, 182] on span "Client Profile" at bounding box center [52, 183] width 51 height 10
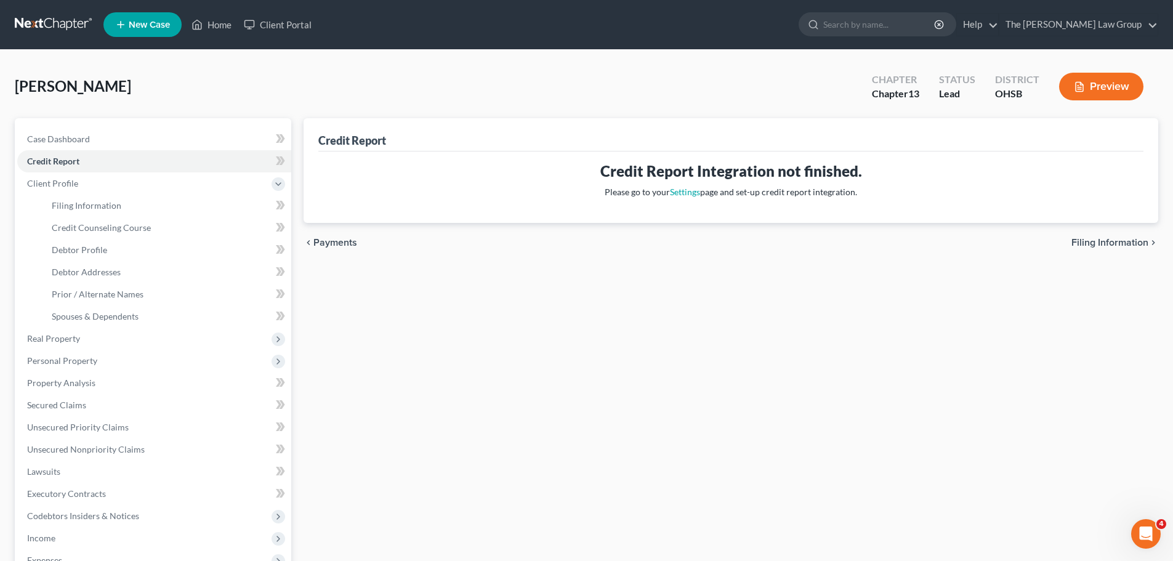
click at [1093, 244] on span "Filing Information" at bounding box center [1109, 243] width 77 height 10
select select "1"
select select "0"
select select "3"
select select "62"
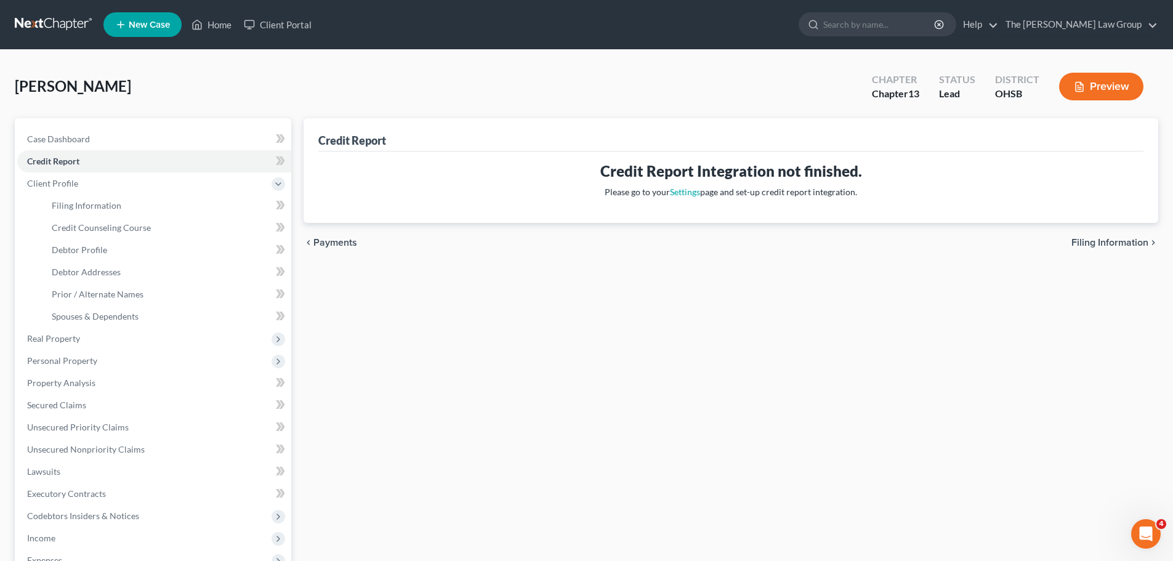
select select "36"
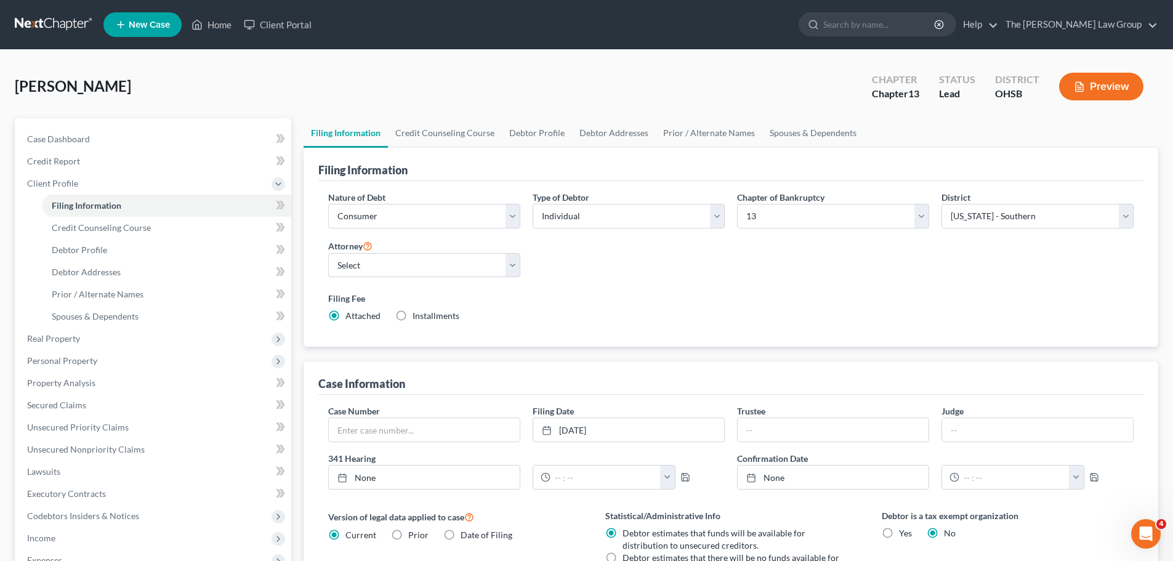
click at [1096, 87] on button "Preview" at bounding box center [1101, 87] width 84 height 28
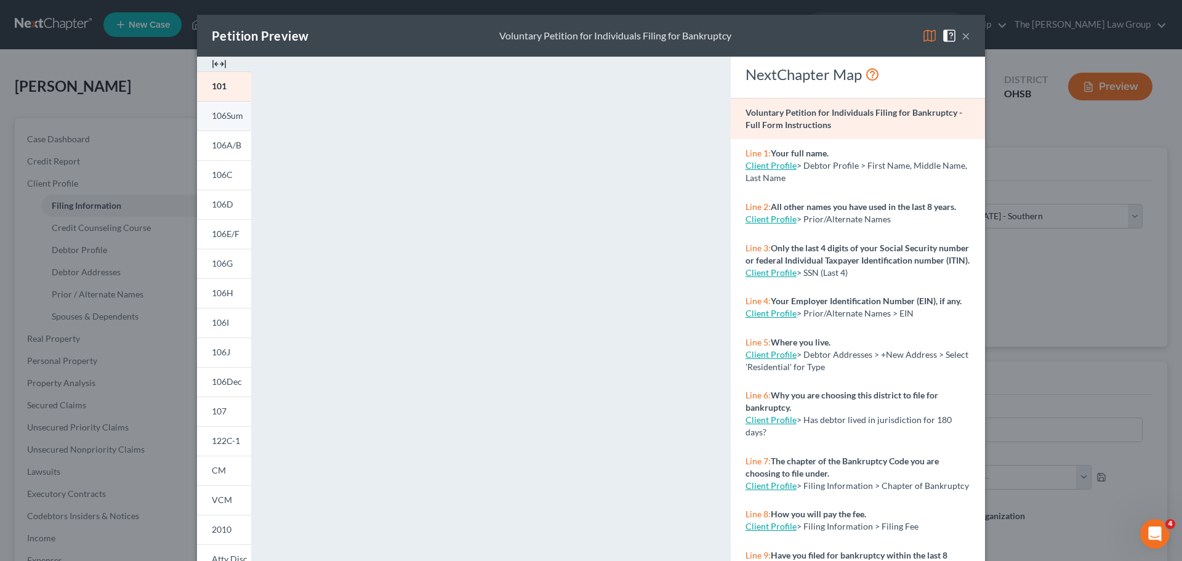
click at [226, 116] on span "106Sum" at bounding box center [227, 115] width 31 height 10
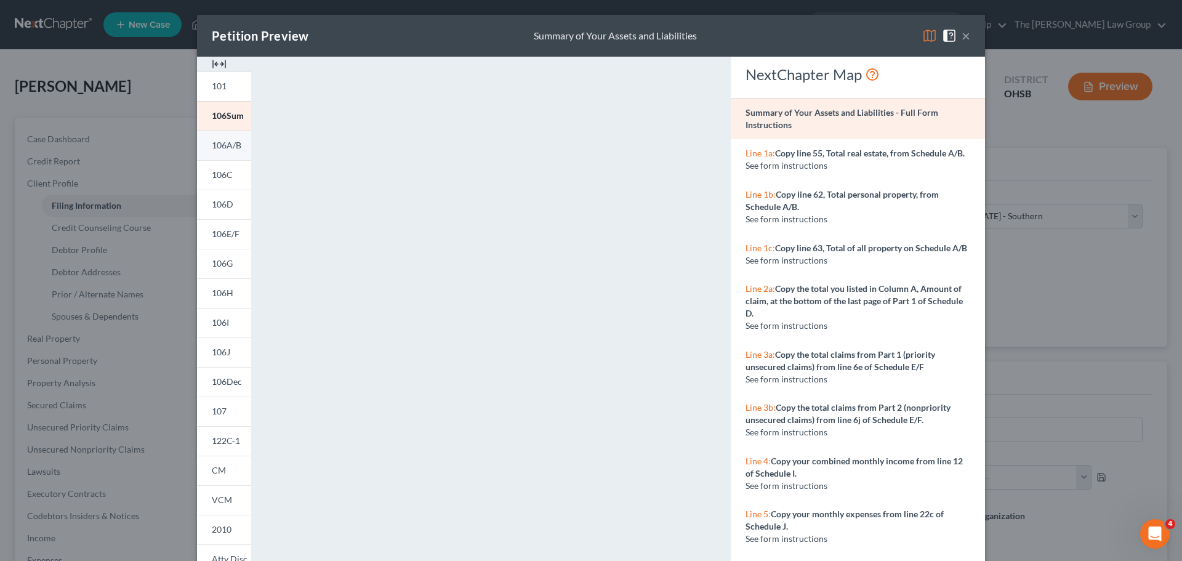
click at [227, 140] on span "106A/B" at bounding box center [227, 145] width 30 height 10
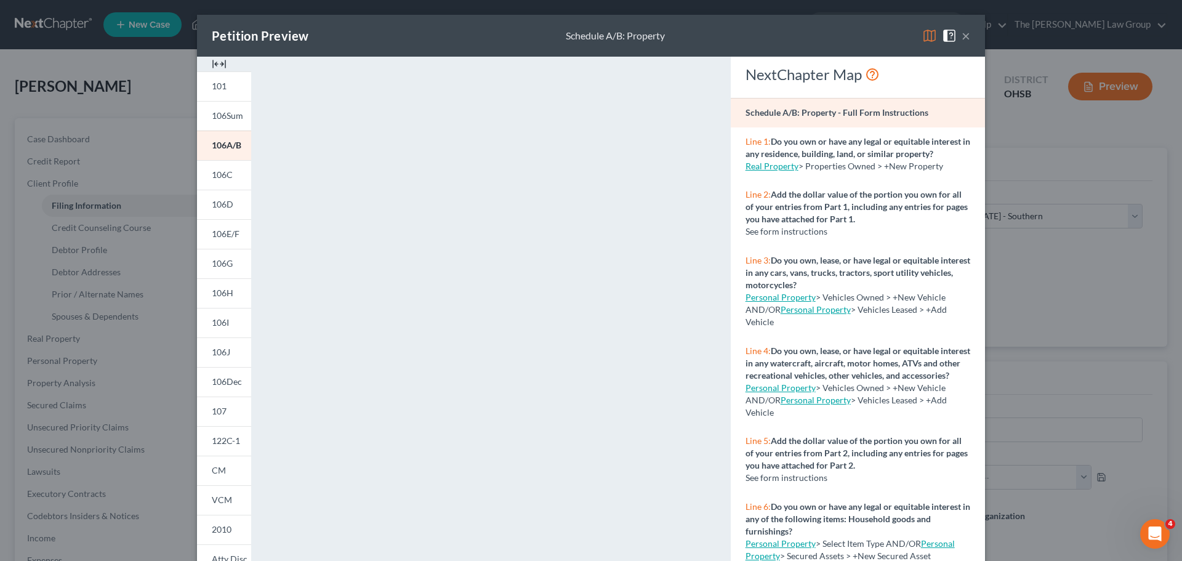
click at [964, 38] on button "×" at bounding box center [966, 35] width 9 height 15
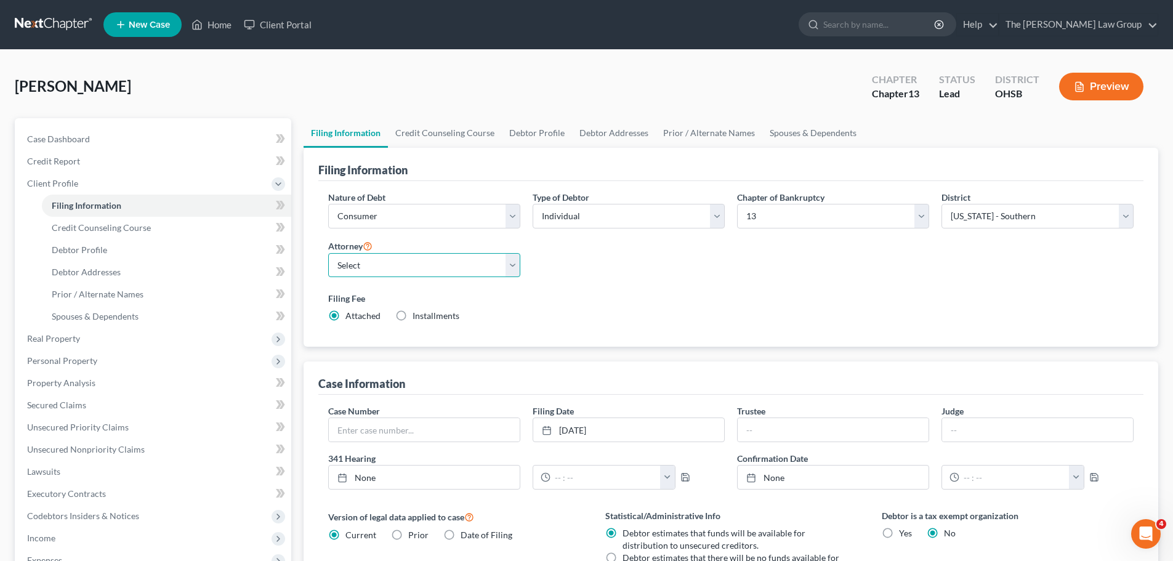
click at [486, 277] on select "Select [PERSON_NAME] - GANB" at bounding box center [424, 265] width 192 height 25
click at [328, 253] on select "Select [PERSON_NAME] - GANB" at bounding box center [424, 265] width 192 height 25
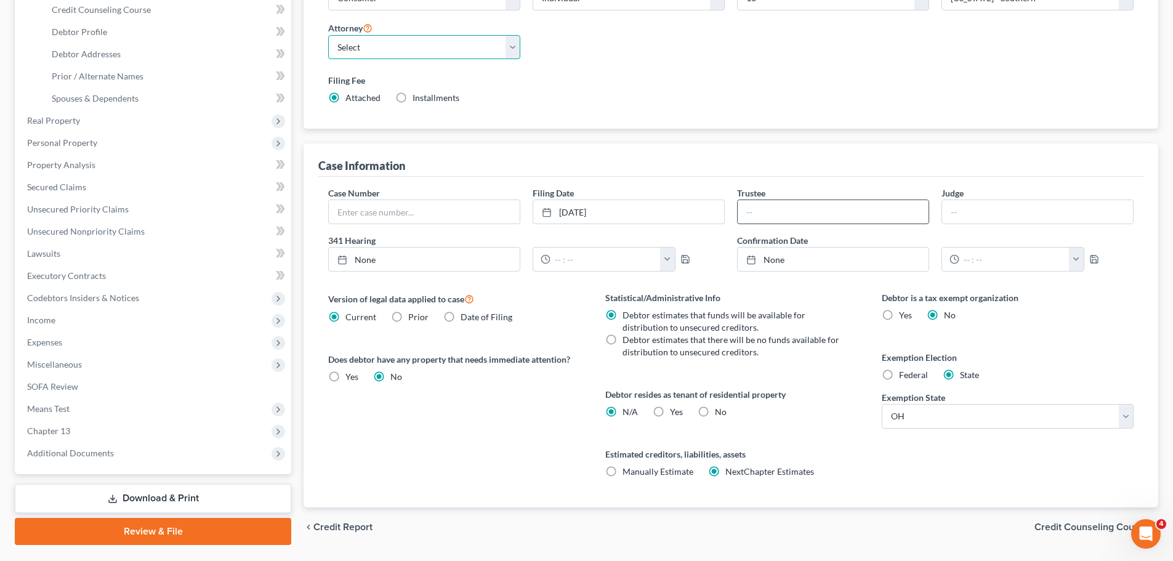
scroll to position [246, 0]
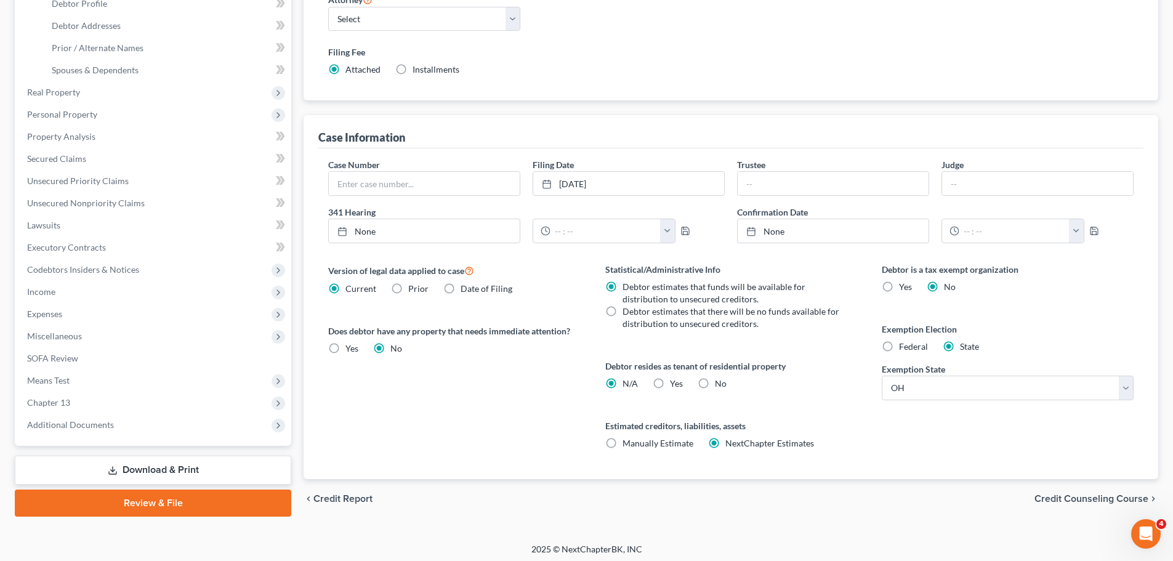
click at [622, 441] on label "Manually Estimate Manually Estimate" at bounding box center [657, 443] width 71 height 12
click at [627, 441] on input "Manually Estimate Manually Estimate" at bounding box center [631, 441] width 8 height 8
radio input "true"
radio input "false"
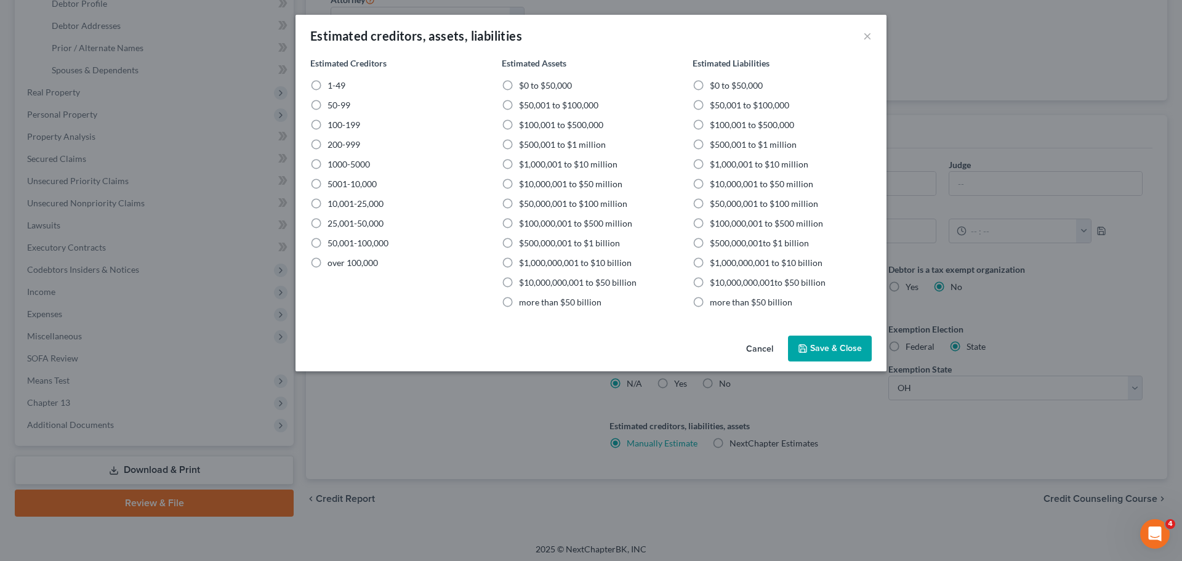
click at [328, 84] on label "1-49" at bounding box center [337, 85] width 18 height 12
click at [332, 84] on input "1-49" at bounding box center [336, 83] width 8 height 8
radio input "true"
click at [519, 126] on label "$100,001 to $500,000" at bounding box center [561, 125] width 84 height 12
click at [524, 126] on input "$100,001 to $500,000" at bounding box center [528, 123] width 8 height 8
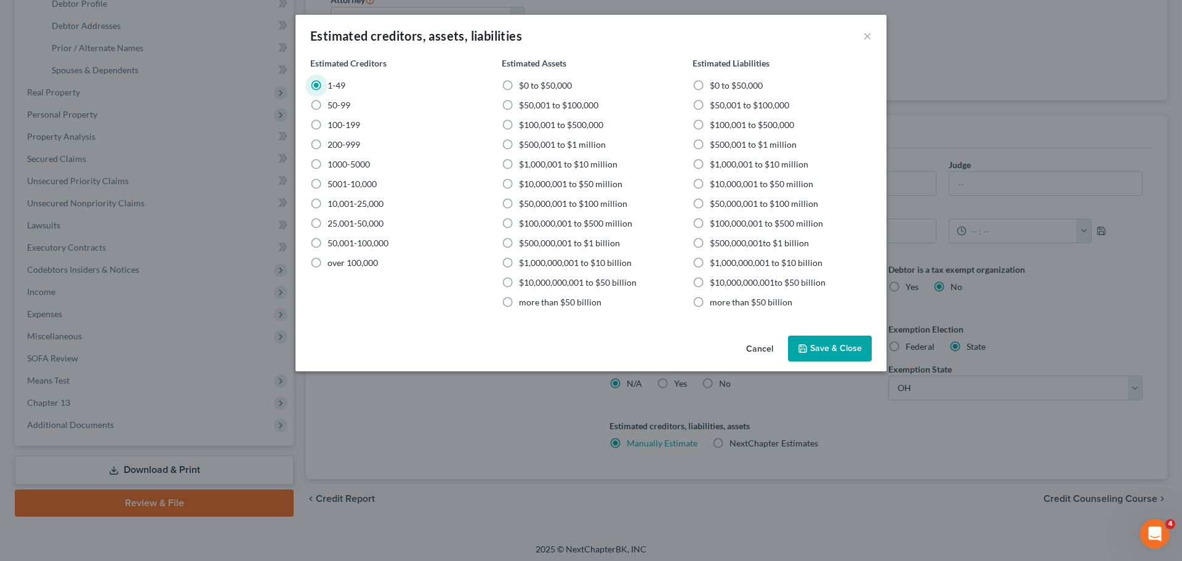
radio input "true"
click at [710, 125] on label "$100,001 to $500,000" at bounding box center [752, 125] width 84 height 12
click at [715, 125] on input "$100,001 to $500,000" at bounding box center [719, 123] width 8 height 8
radio input "true"
click at [837, 347] on button "Save & Close" at bounding box center [830, 349] width 84 height 26
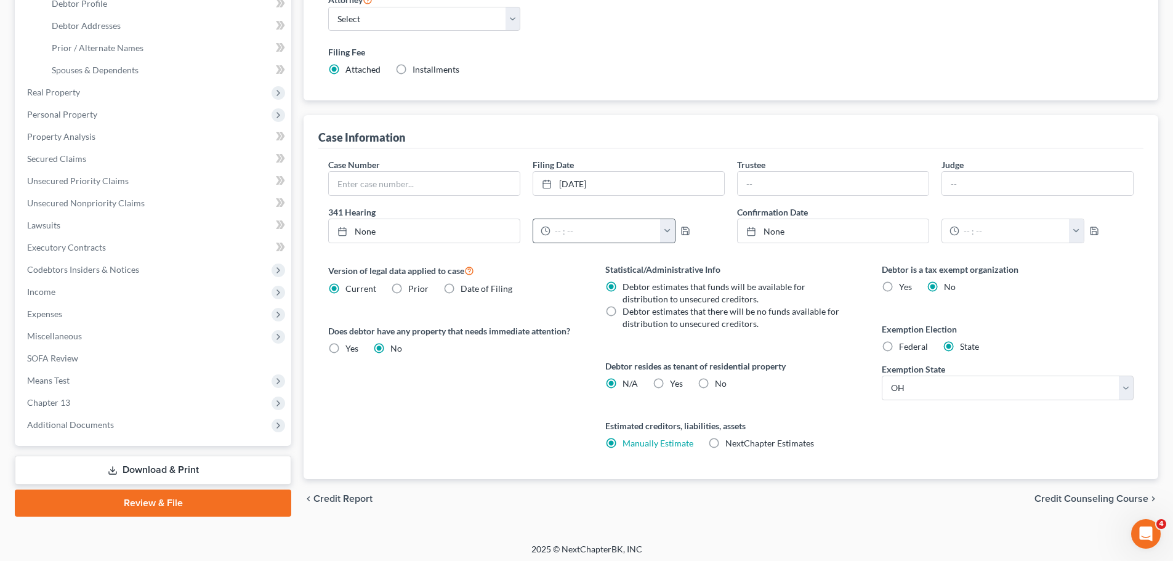
click at [661, 232] on button "button" at bounding box center [667, 230] width 15 height 23
click at [1096, 502] on span "Credit Counseling Course" at bounding box center [1091, 499] width 114 height 10
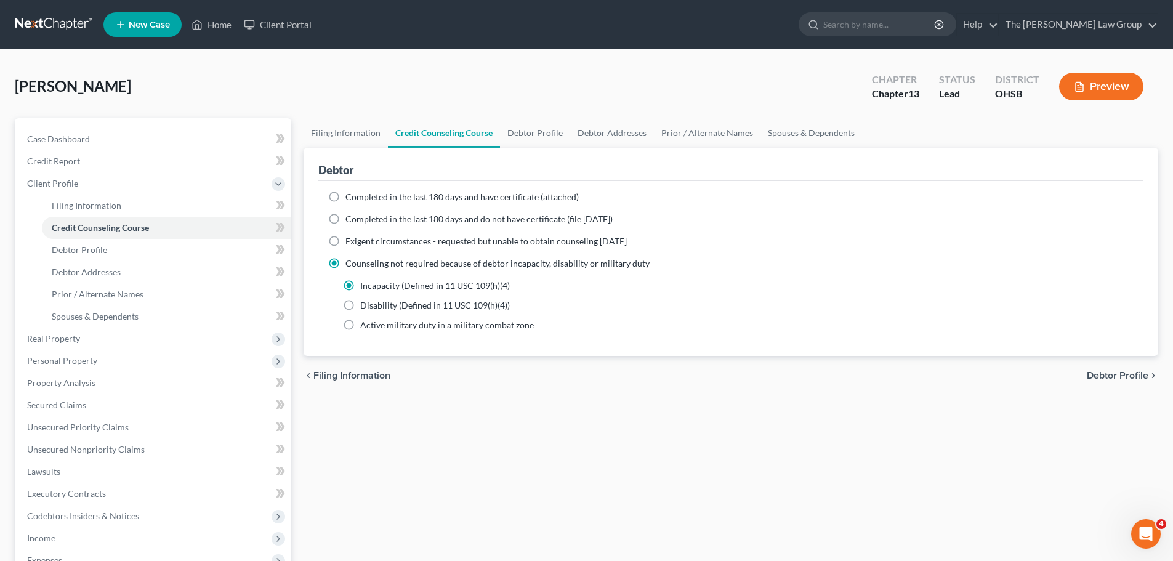
click at [1115, 373] on span "Debtor Profile" at bounding box center [1118, 376] width 62 height 10
select select "0"
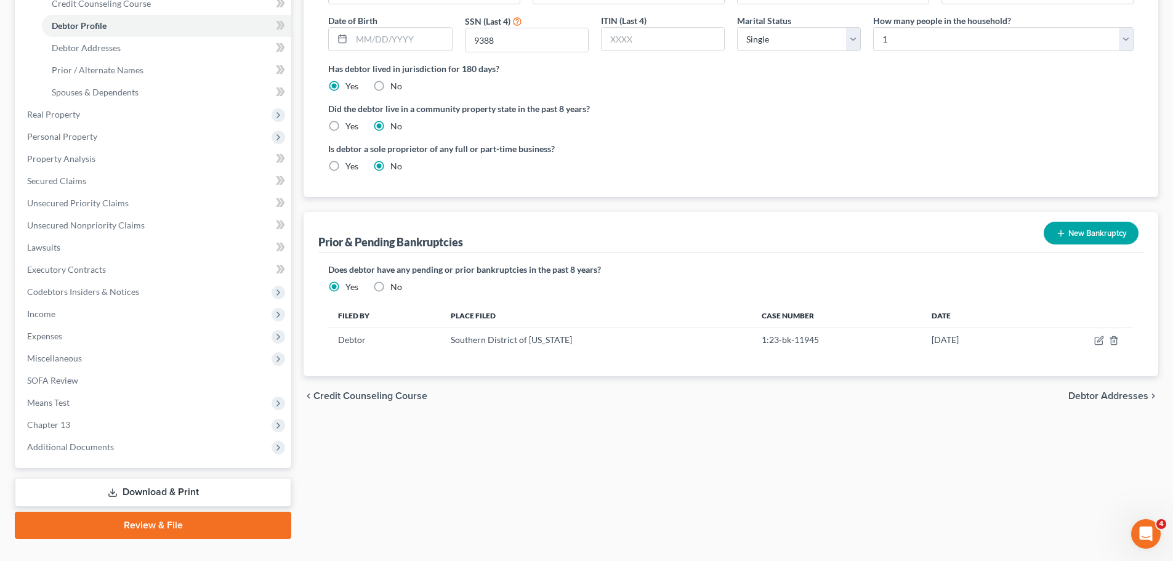
scroll to position [246, 0]
